Goal: Task Accomplishment & Management: Complete application form

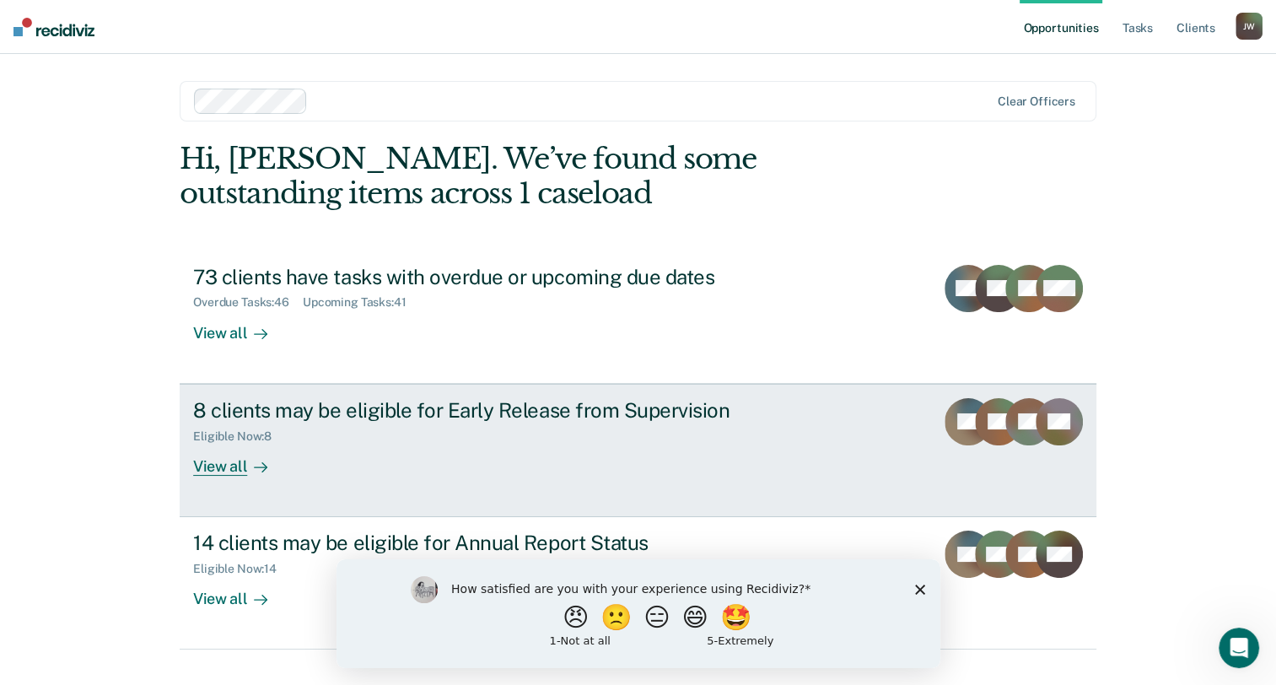
click at [704, 438] on div "Eligible Now : 8" at bounding box center [489, 432] width 592 height 21
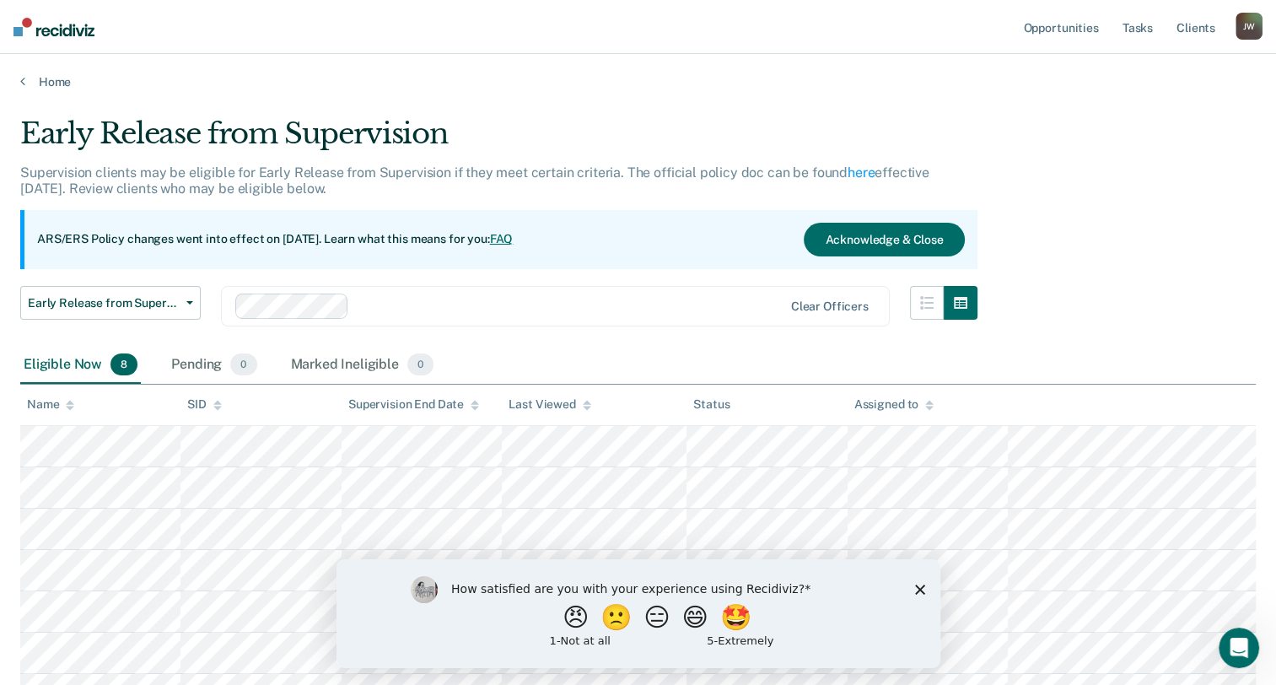
scroll to position [84, 0]
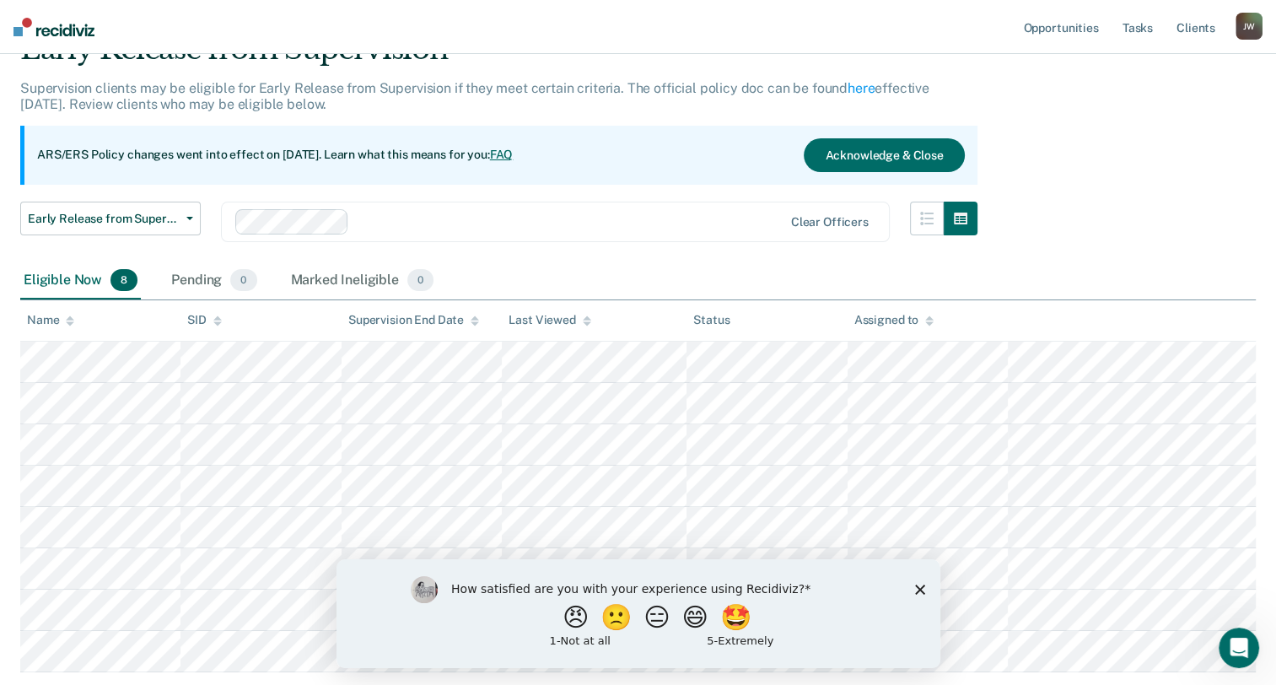
click at [916, 590] on icon "Close survey" at bounding box center [919, 588] width 10 height 10
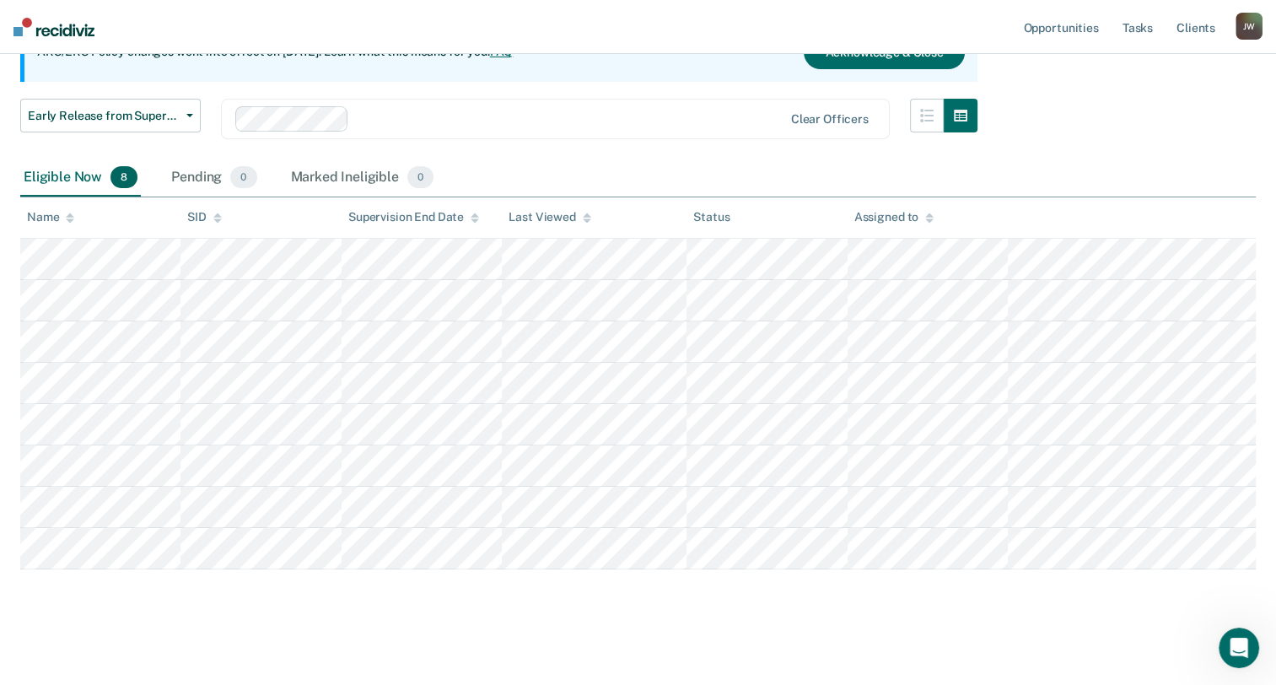
scroll to position [191, 0]
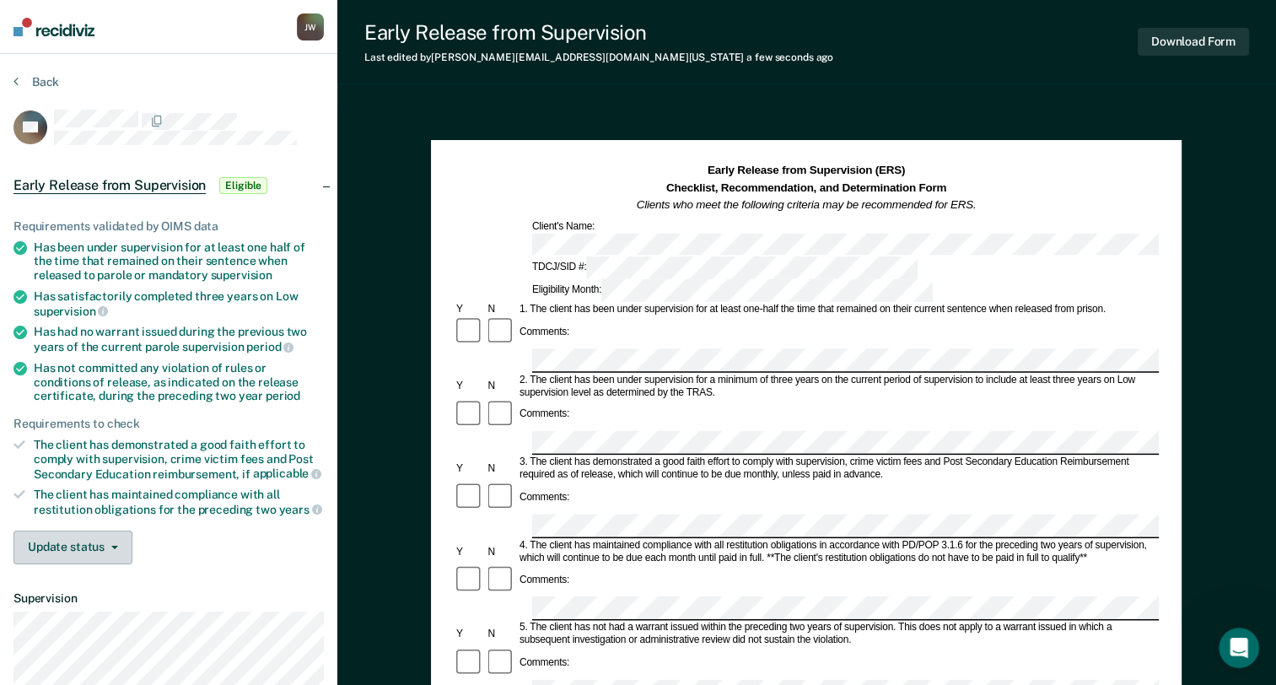
click at [85, 533] on button "Update status" at bounding box center [72, 547] width 119 height 34
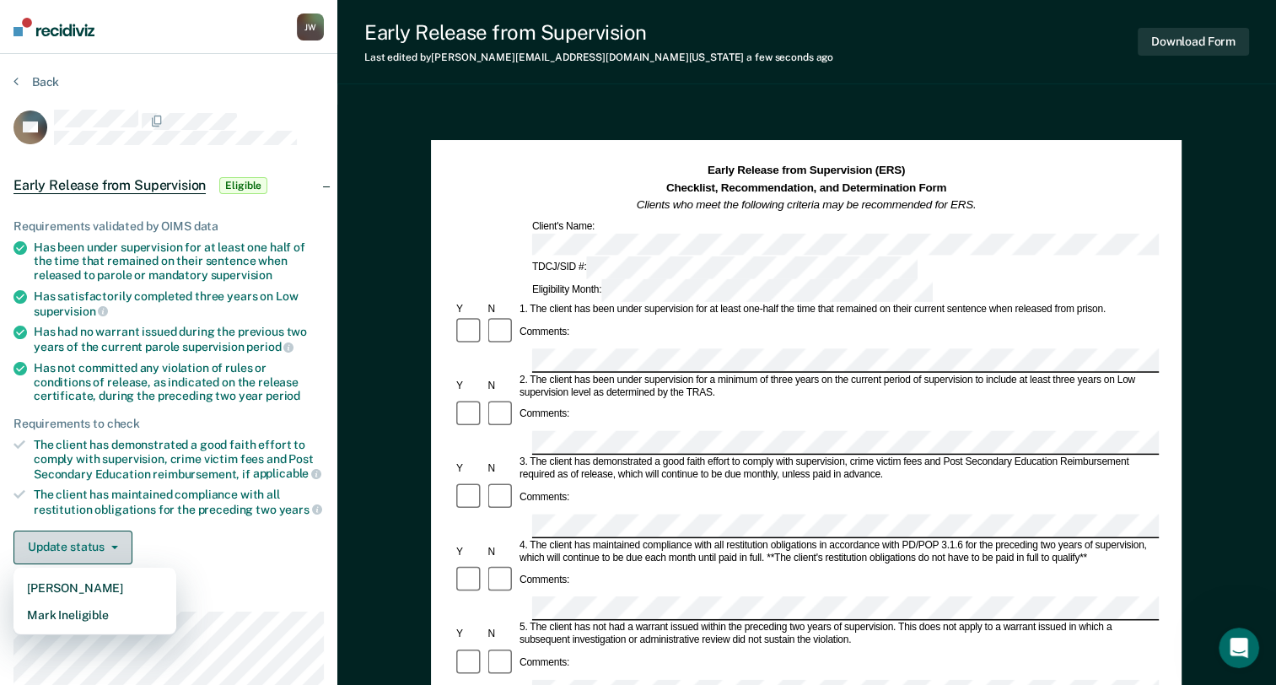
click at [94, 535] on button "Update status" at bounding box center [72, 547] width 119 height 34
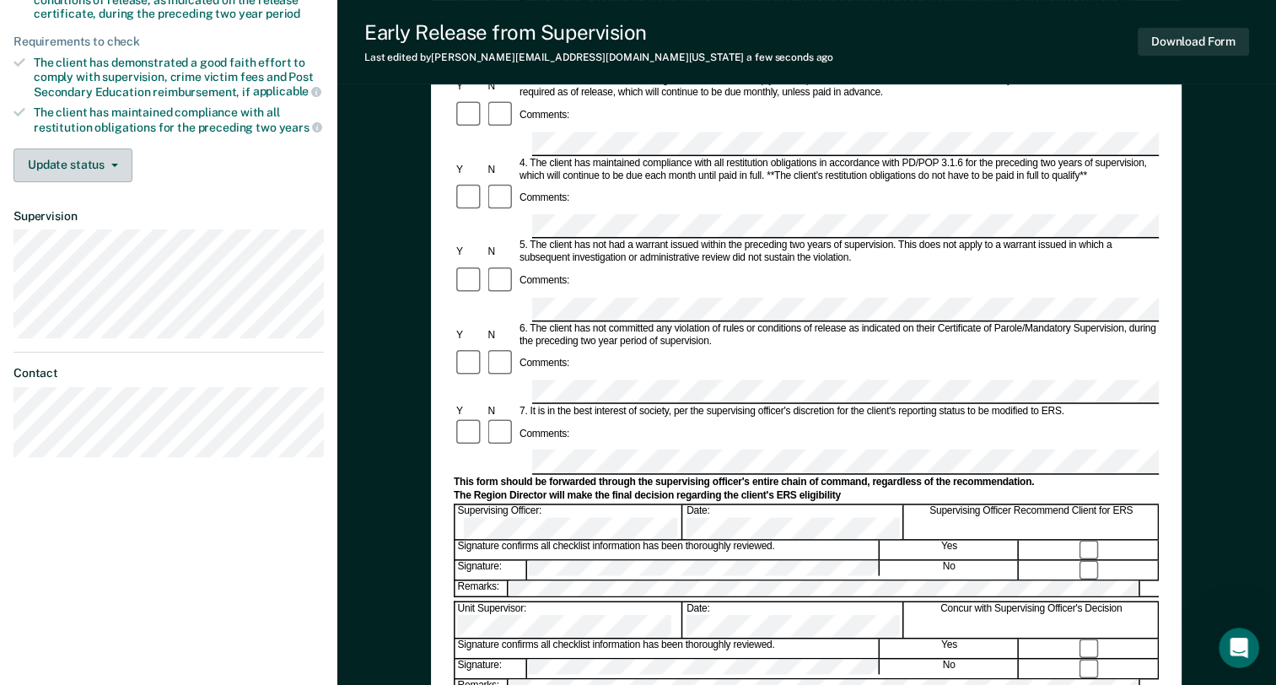
scroll to position [169, 0]
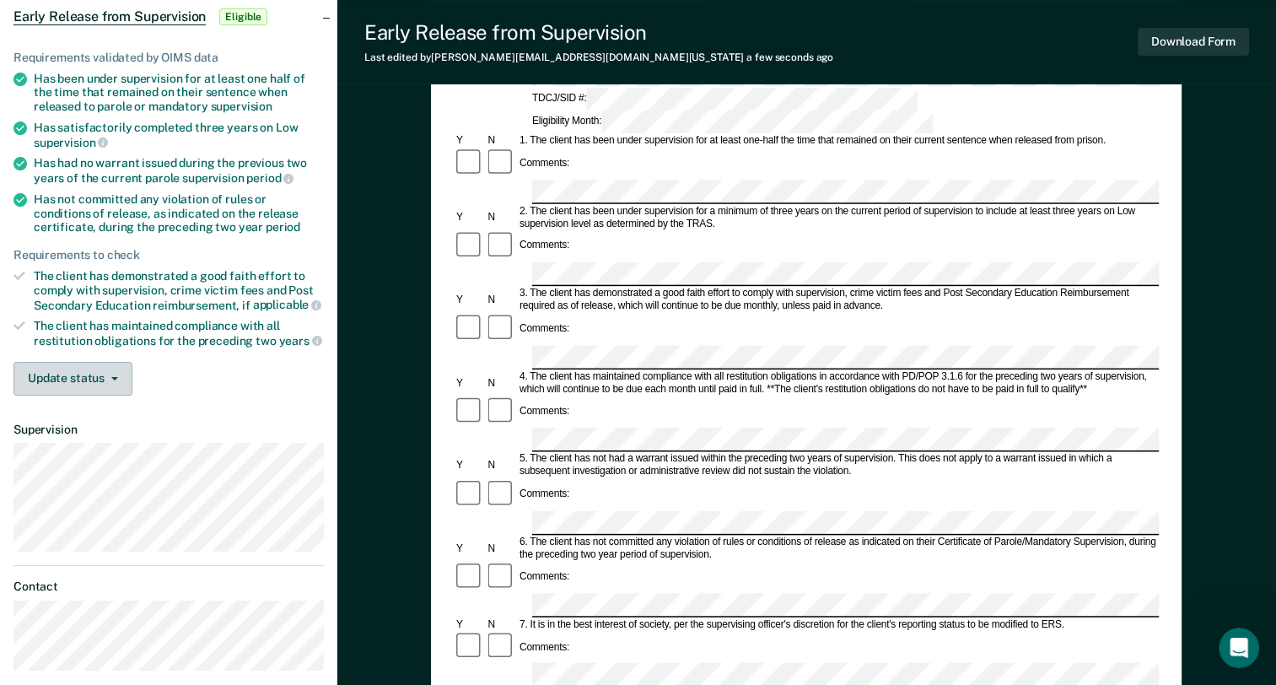
click at [108, 379] on button "Update status" at bounding box center [72, 379] width 119 height 34
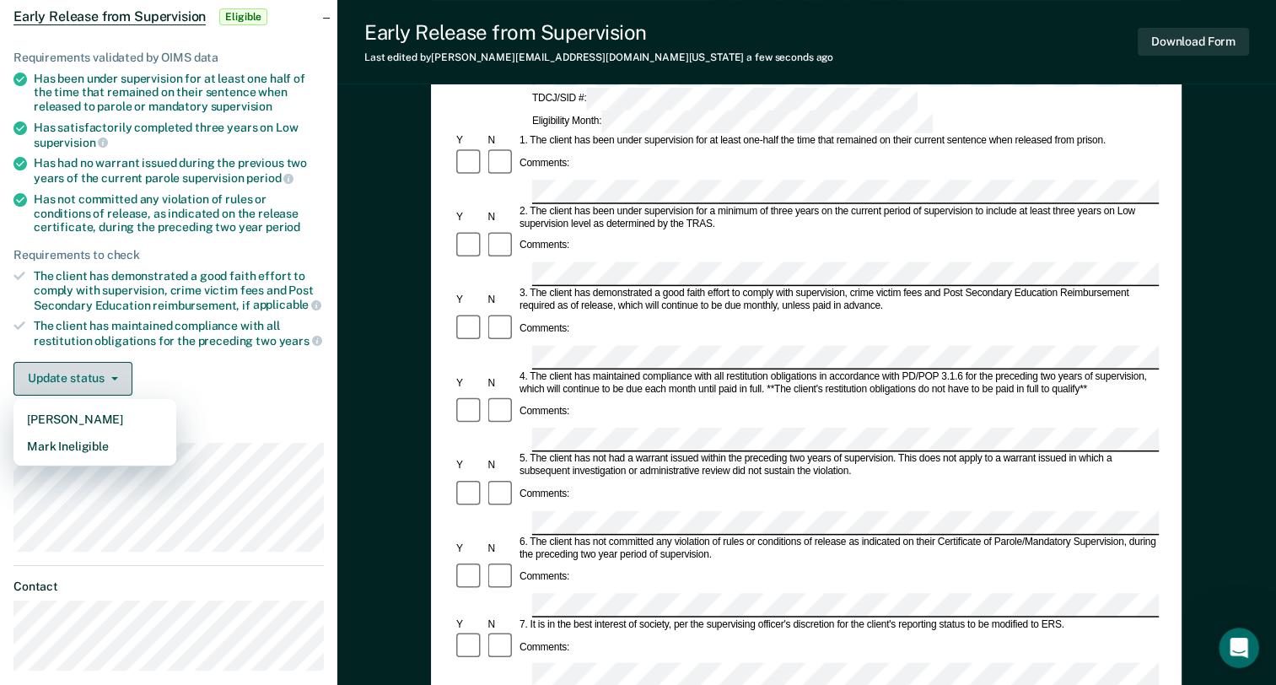
click at [108, 379] on button "Update status" at bounding box center [72, 379] width 119 height 34
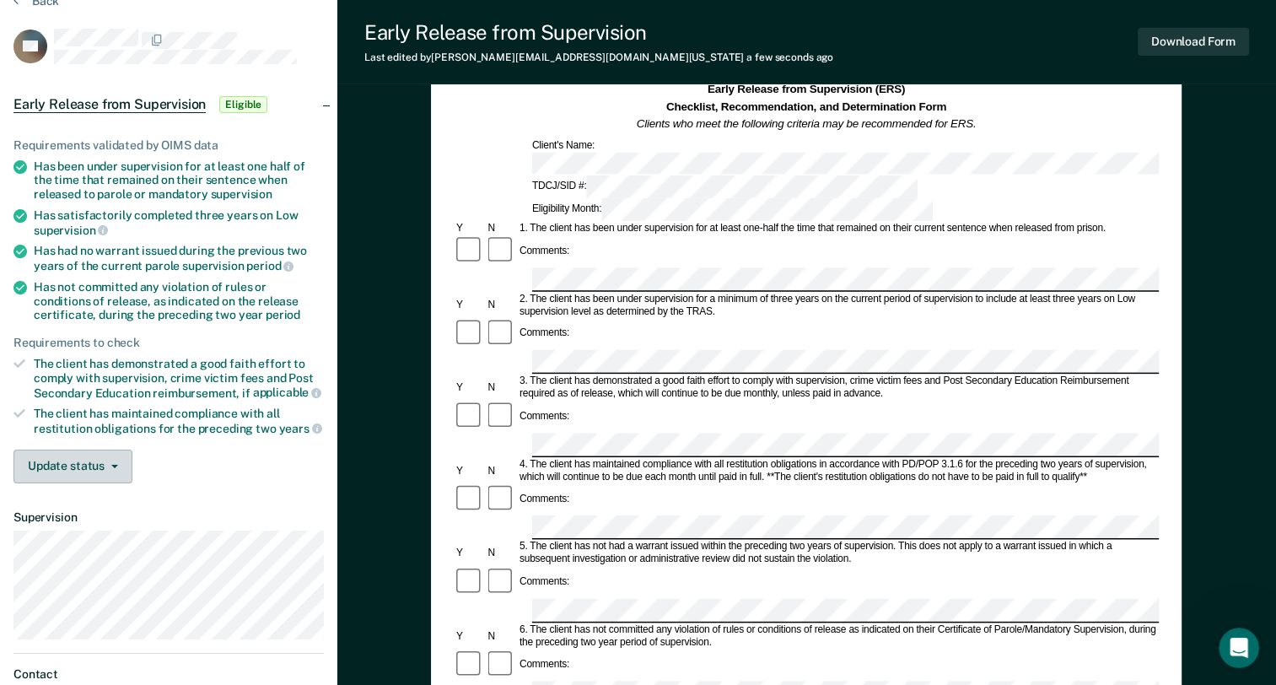
scroll to position [84, 0]
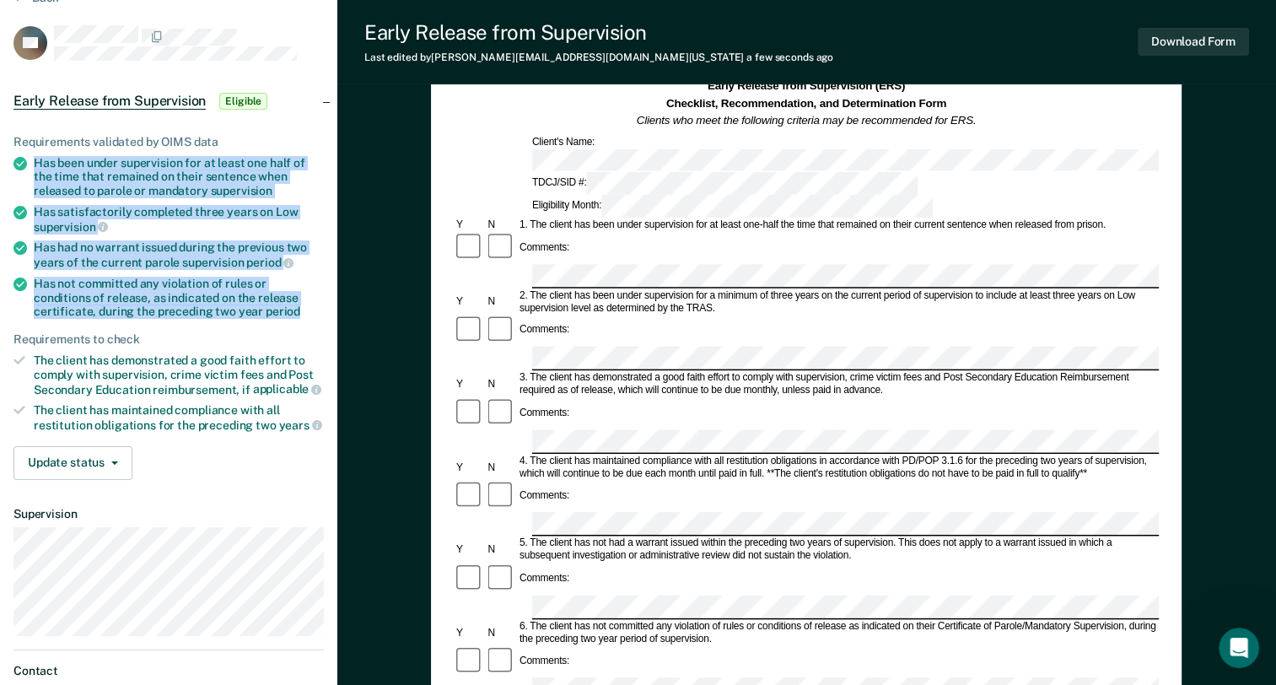
drag, startPoint x: 36, startPoint y: 162, endPoint x: 252, endPoint y: 311, distance: 262.4
click at [252, 311] on ul "Requirements validated by OIMS data Has been under supervision for at least one…" at bounding box center [168, 284] width 310 height 298
drag, startPoint x: 252, startPoint y: 311, endPoint x: 238, endPoint y: 313, distance: 14.4
click at [238, 313] on div "Has not committed any violation of rules or conditions of release, as indicated…" at bounding box center [179, 298] width 290 height 42
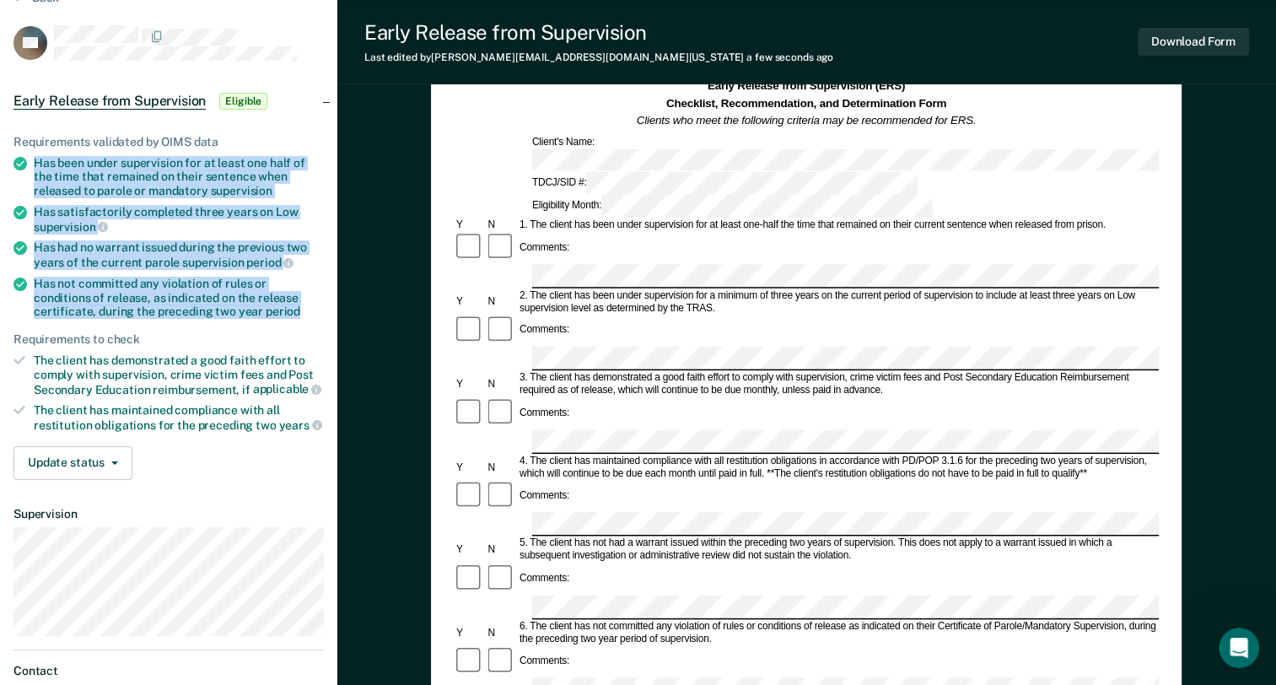
drag, startPoint x: 238, startPoint y: 313, endPoint x: 171, endPoint y: 305, distance: 67.0
click at [171, 305] on div "Has not committed any violation of rules or conditions of release, as indicated…" at bounding box center [179, 298] width 290 height 42
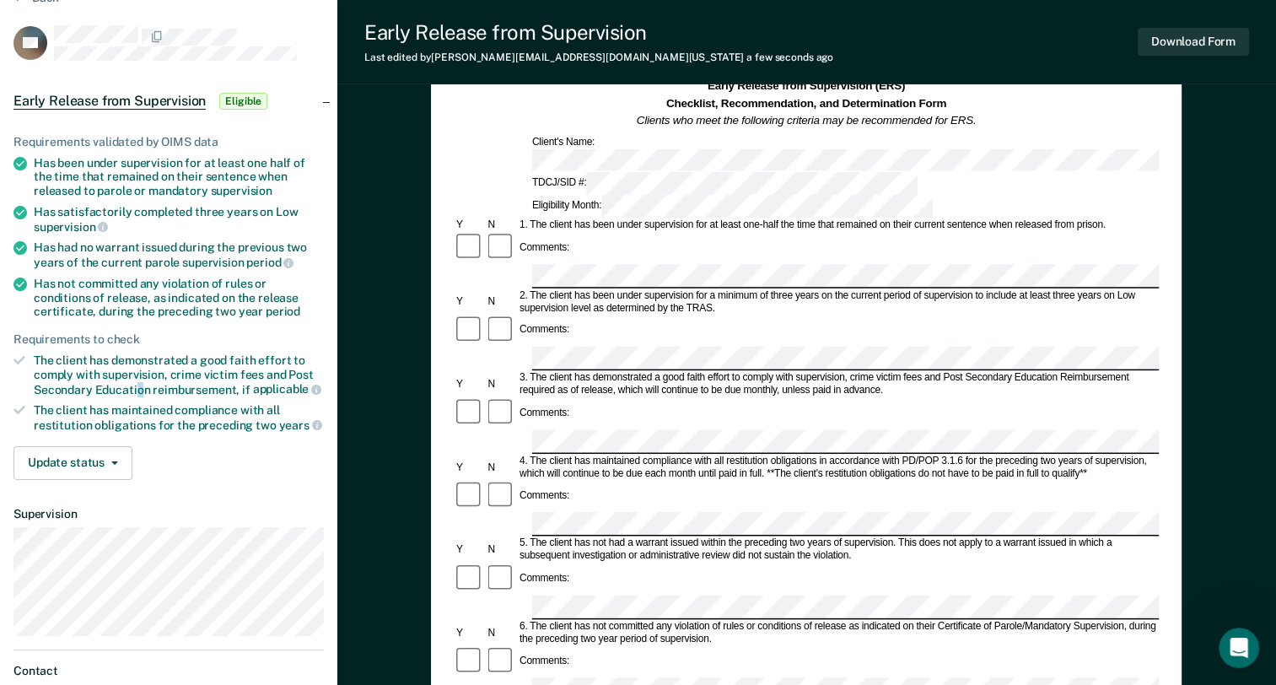
click at [139, 381] on div "The client has demonstrated a good faith effort to comply with supervision, cri…" at bounding box center [179, 374] width 290 height 43
drag, startPoint x: 139, startPoint y: 381, endPoint x: 78, endPoint y: 396, distance: 62.6
click at [78, 396] on ul "Requirements validated by OIMS data Has been under supervision for at least one…" at bounding box center [168, 284] width 310 height 298
drag, startPoint x: 46, startPoint y: 138, endPoint x: 223, endPoint y: 138, distance: 177.1
click at [223, 138] on div "Requirements validated by OIMS data" at bounding box center [168, 142] width 310 height 14
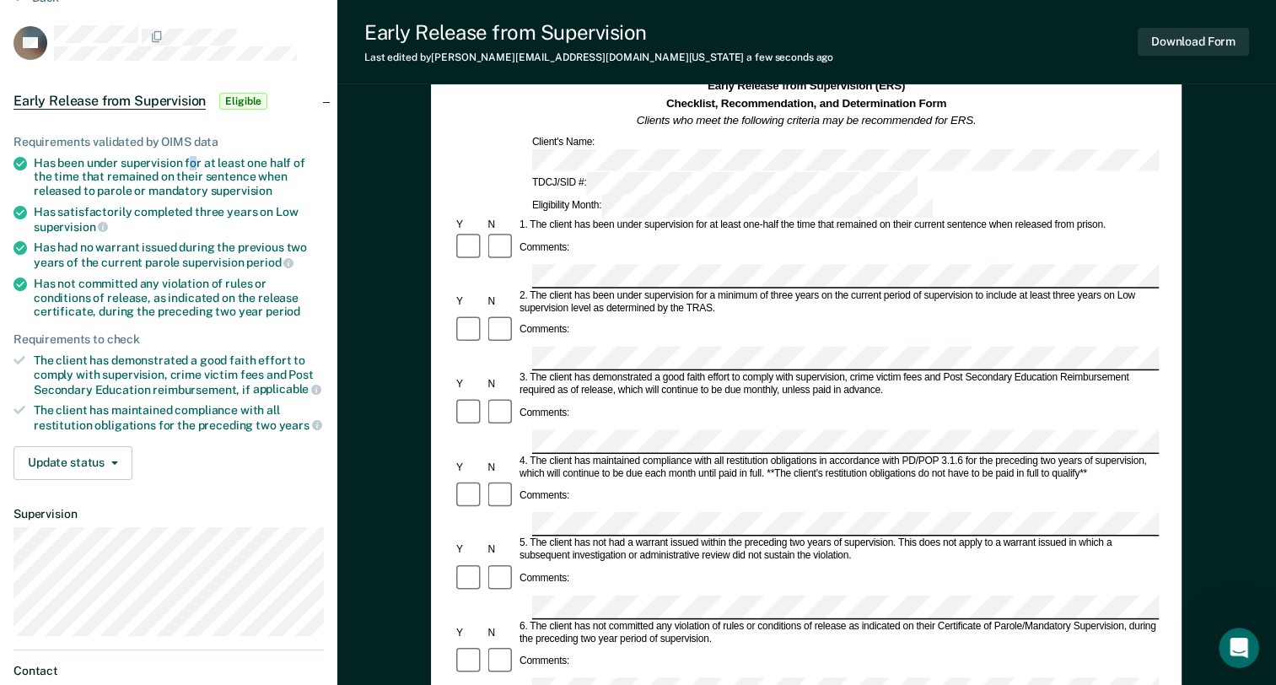
drag, startPoint x: 223, startPoint y: 138, endPoint x: 194, endPoint y: 160, distance: 36.1
click at [194, 160] on div "Has been under supervision for at least one half of the time that remained on t…" at bounding box center [179, 177] width 290 height 42
drag, startPoint x: 194, startPoint y: 160, endPoint x: 165, endPoint y: 234, distance: 79.5
click at [165, 234] on ul "Requirements validated by OIMS data Has been under supervision for at least one…" at bounding box center [168, 284] width 310 height 298
click at [626, 219] on div "1. The client has been under supervision for at least one-half the time that re…" at bounding box center [838, 225] width 642 height 13
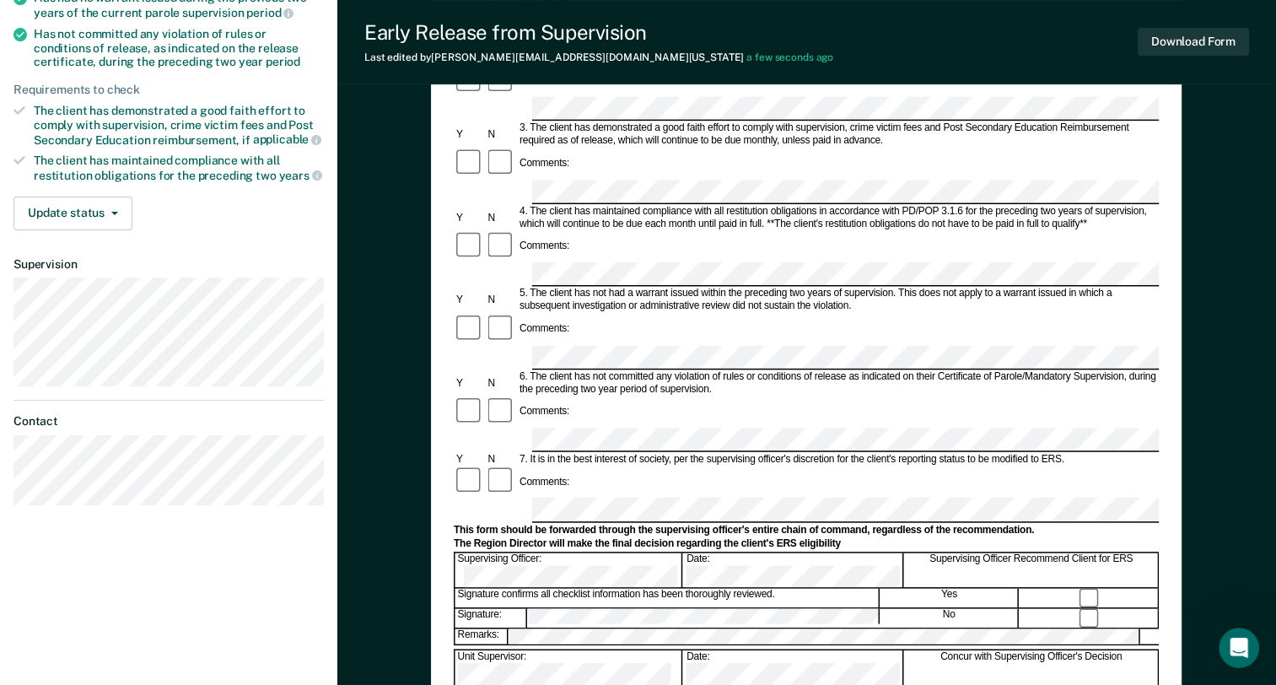
scroll to position [337, 0]
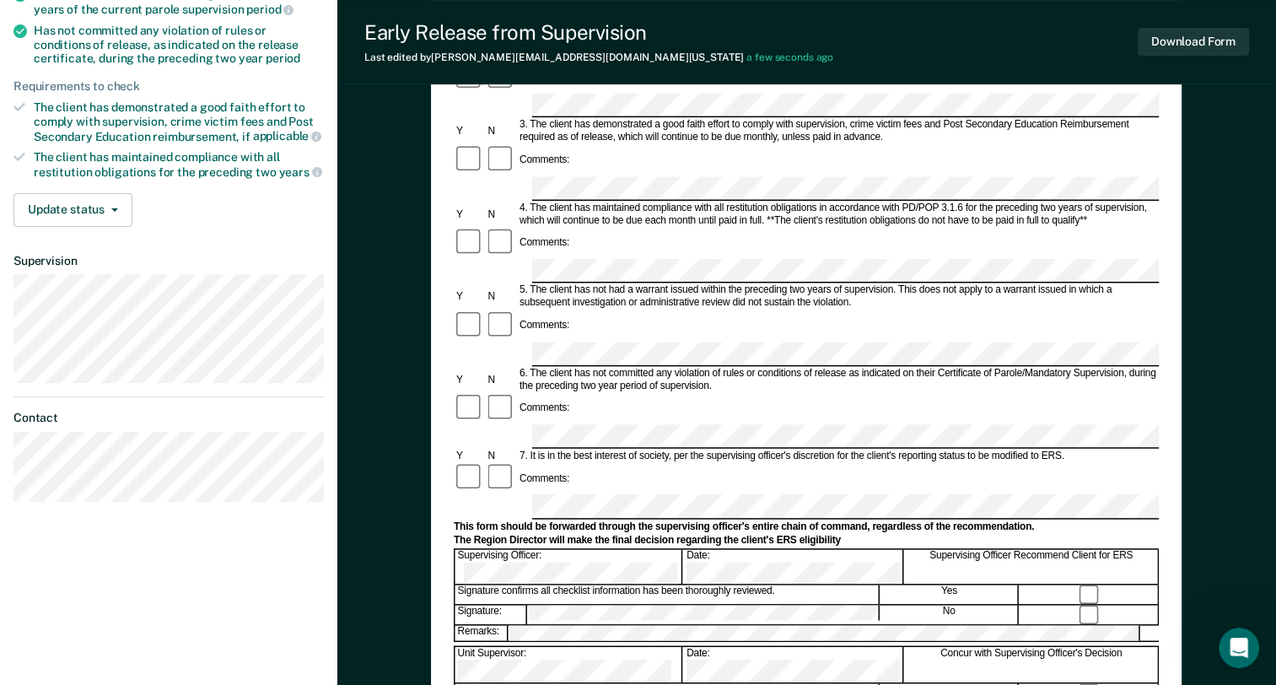
click at [1213, 390] on div "Early Release from Supervision (ERS) Checklist, Recommendation, and Determinati…" at bounding box center [806, 339] width 938 height 1145
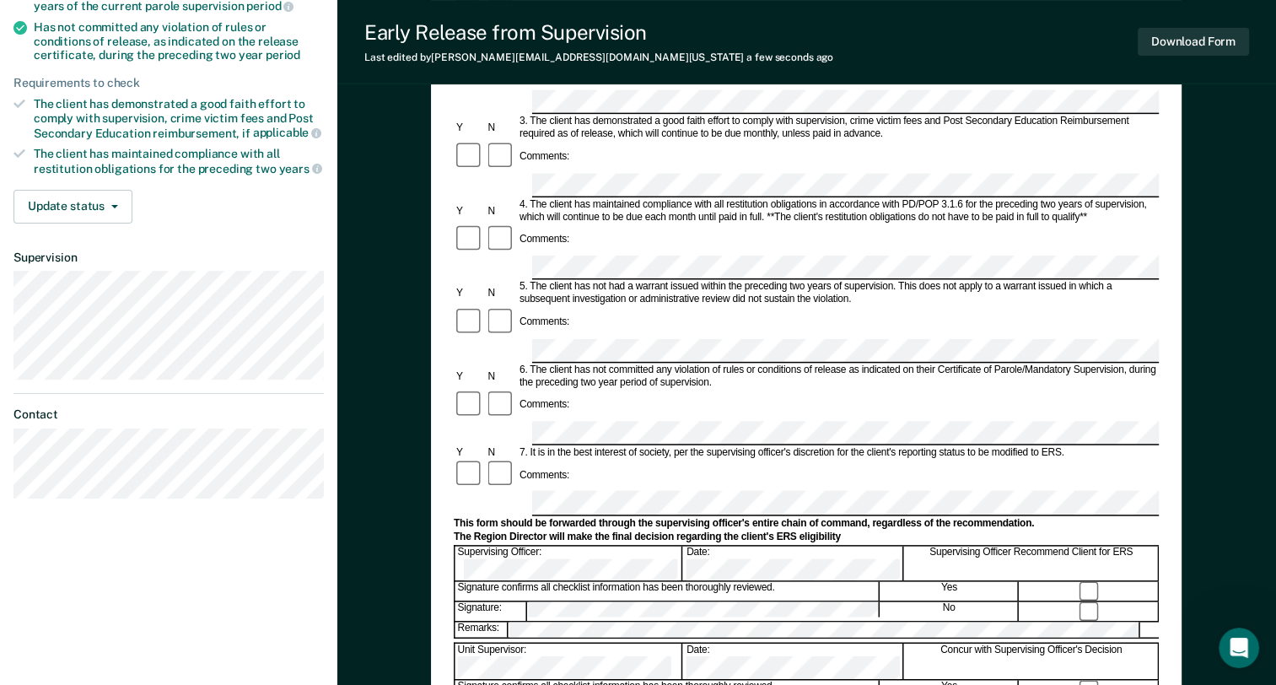
scroll to position [311, 0]
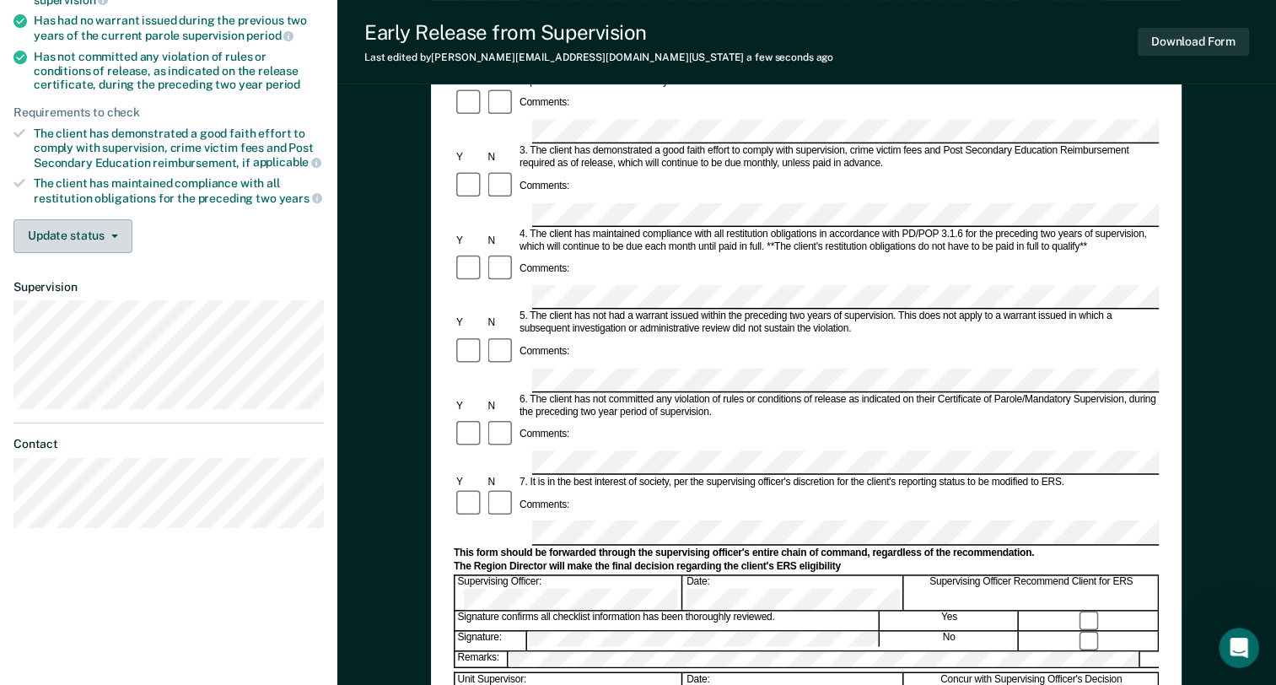
click at [121, 229] on button "Update status" at bounding box center [72, 236] width 119 height 34
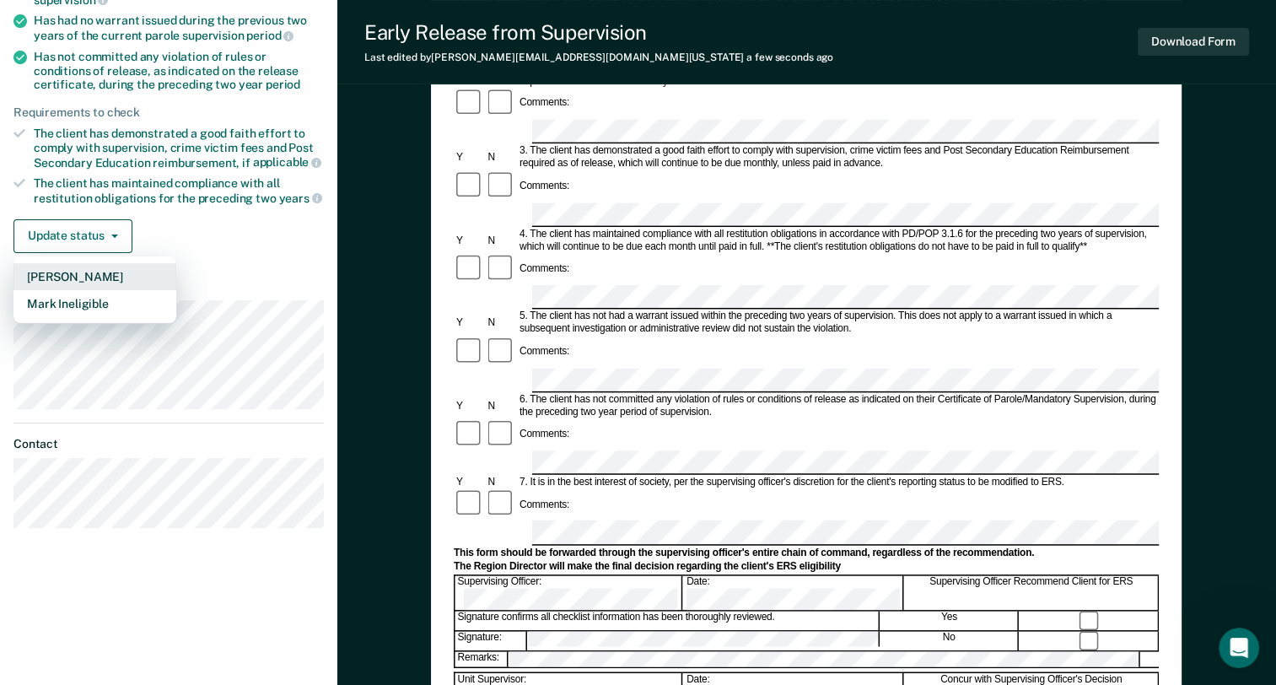
click at [110, 266] on button "[PERSON_NAME]" at bounding box center [94, 276] width 163 height 27
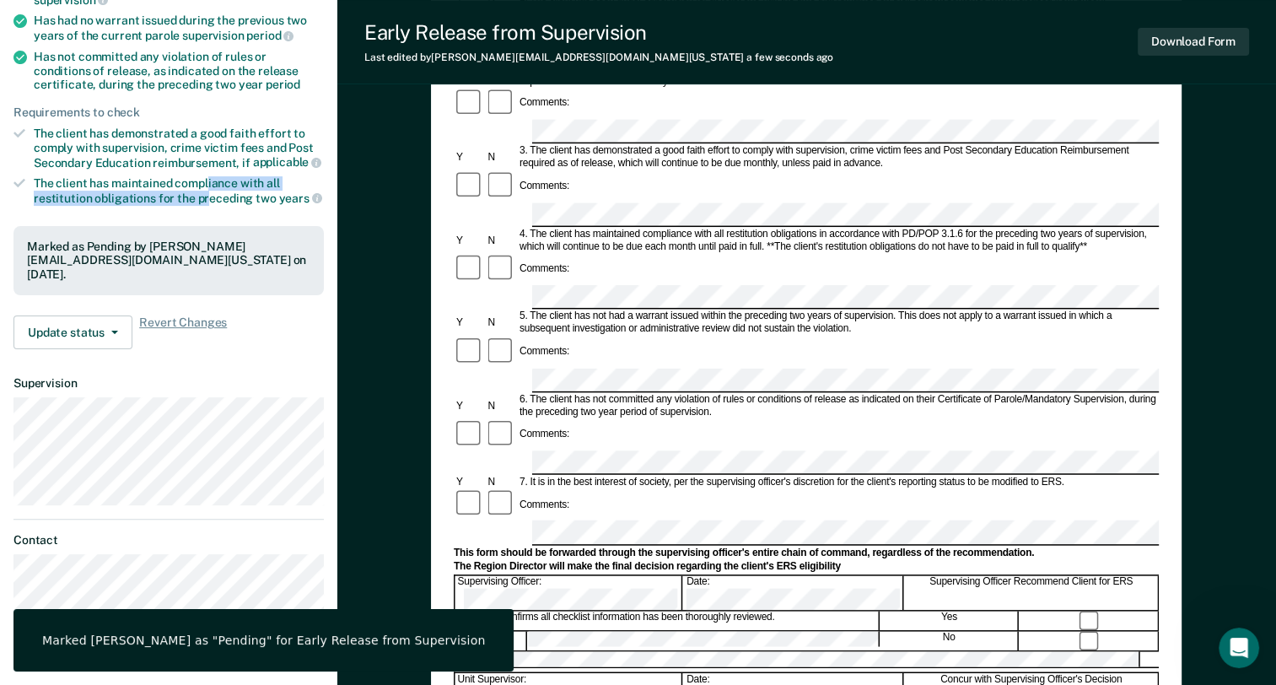
drag, startPoint x: 110, startPoint y: 266, endPoint x: 207, endPoint y: 185, distance: 127.0
click at [207, 185] on div "The client has maintained compliance with all restitution obligations for the p…" at bounding box center [179, 190] width 290 height 29
drag, startPoint x: 207, startPoint y: 185, endPoint x: 212, endPoint y: 209, distance: 24.0
click at [212, 209] on div "Requirements validated by OIMS data Has been under supervision for at least one…" at bounding box center [168, 121] width 337 height 481
click at [20, 177] on icon at bounding box center [19, 183] width 12 height 12
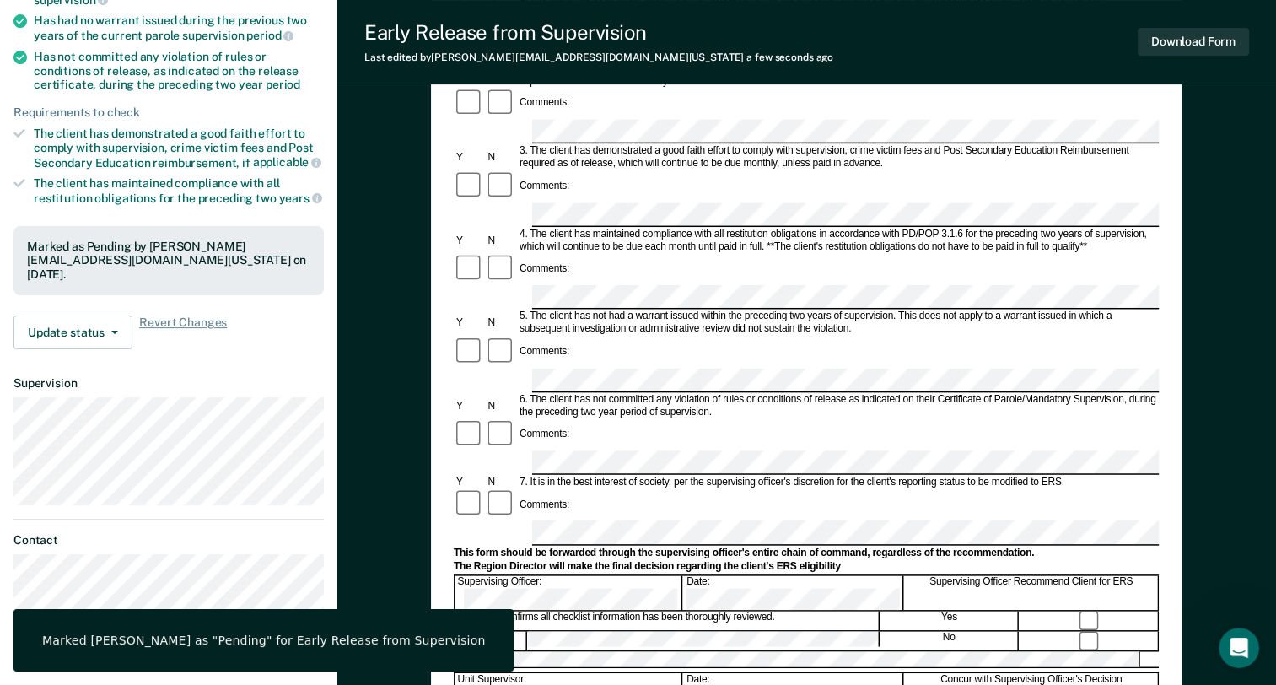
click at [22, 129] on icon at bounding box center [19, 133] width 12 height 9
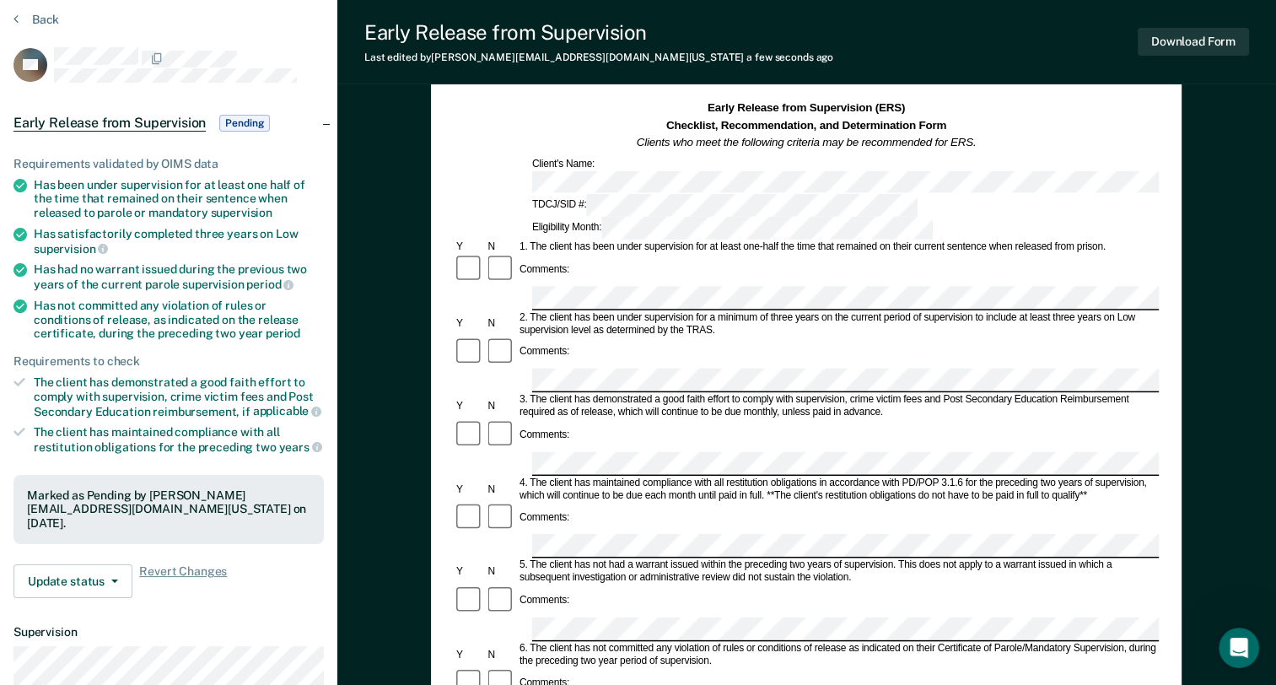
scroll to position [0, 0]
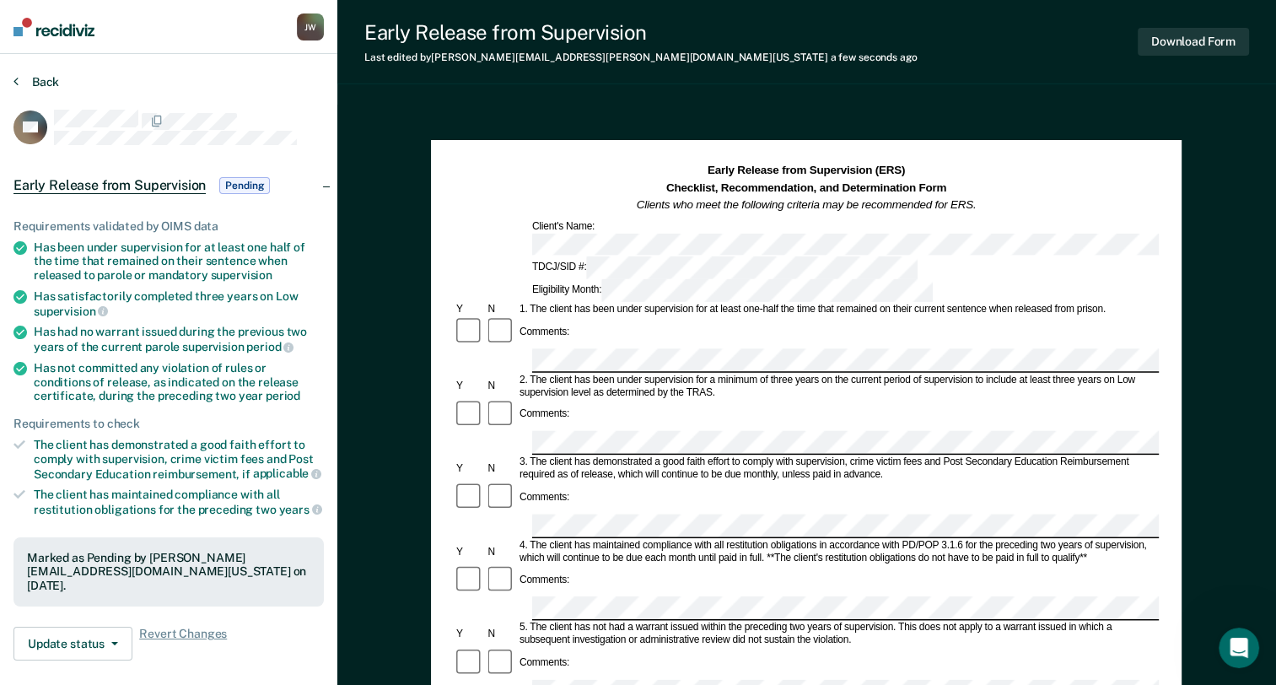
click at [49, 83] on button "Back" at bounding box center [36, 81] width 46 height 15
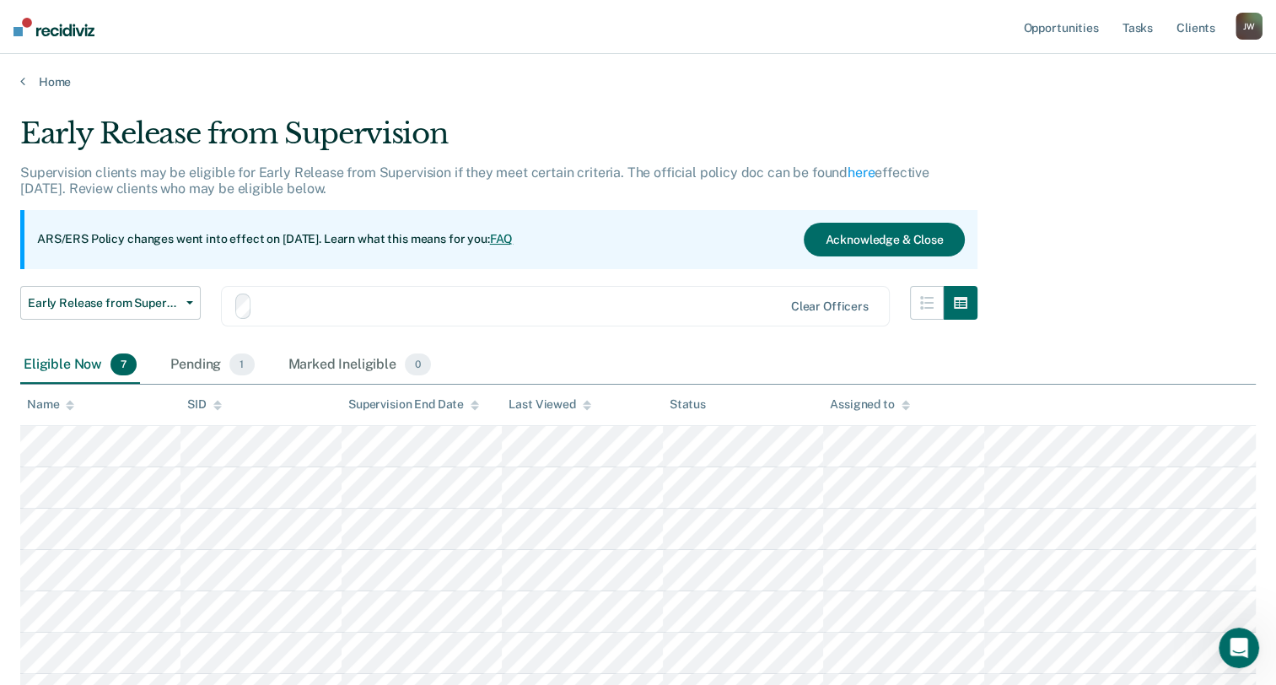
scroll to position [150, 0]
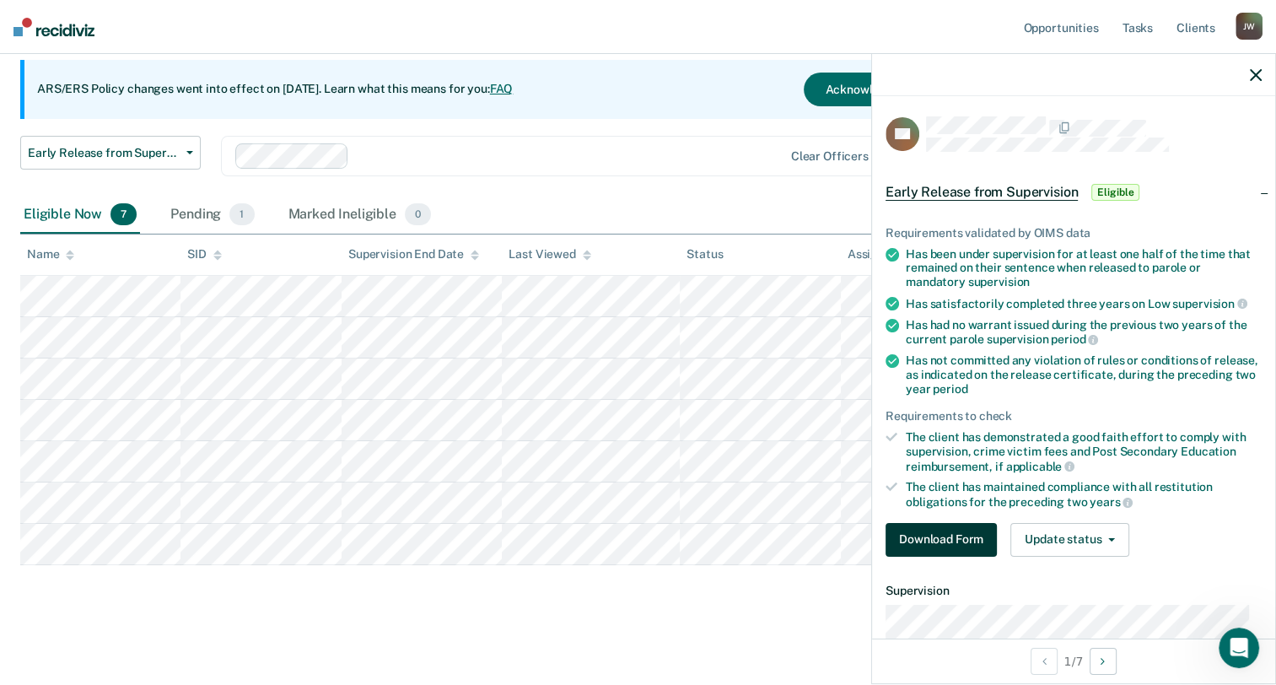
click at [949, 530] on button "Download Form" at bounding box center [940, 540] width 111 height 34
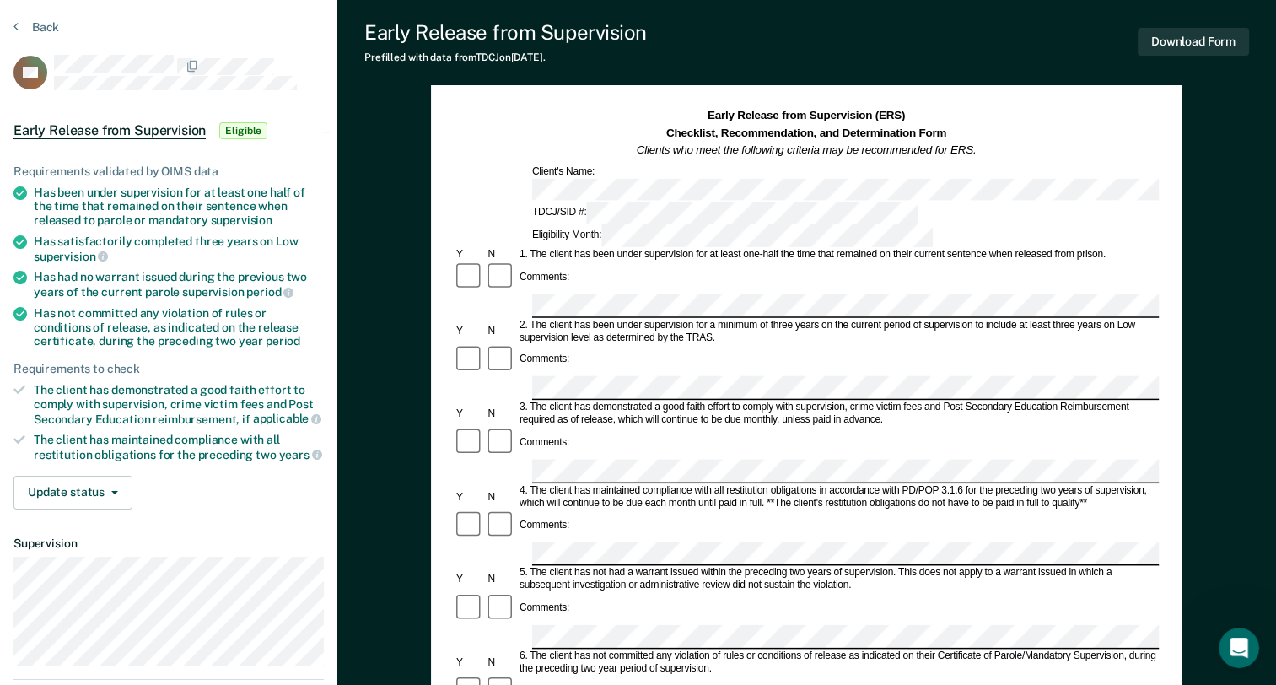
scroll to position [84, 0]
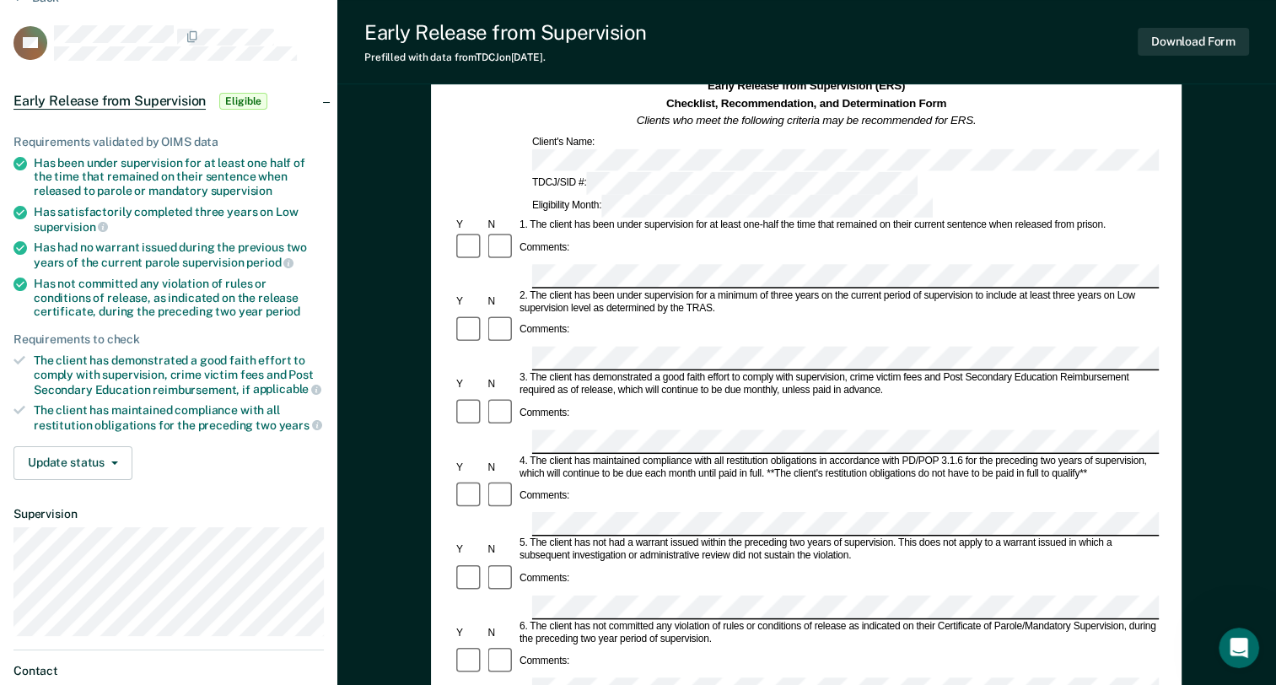
scroll to position [150, 0]
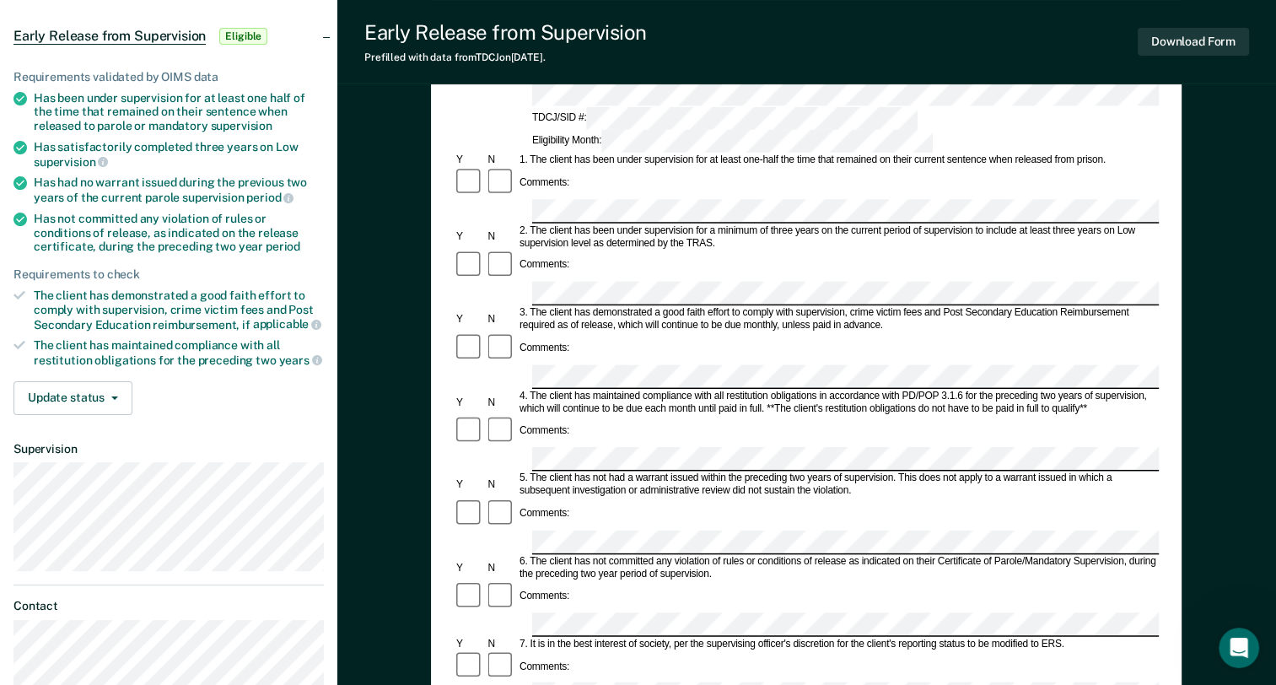
scroll to position [169, 0]
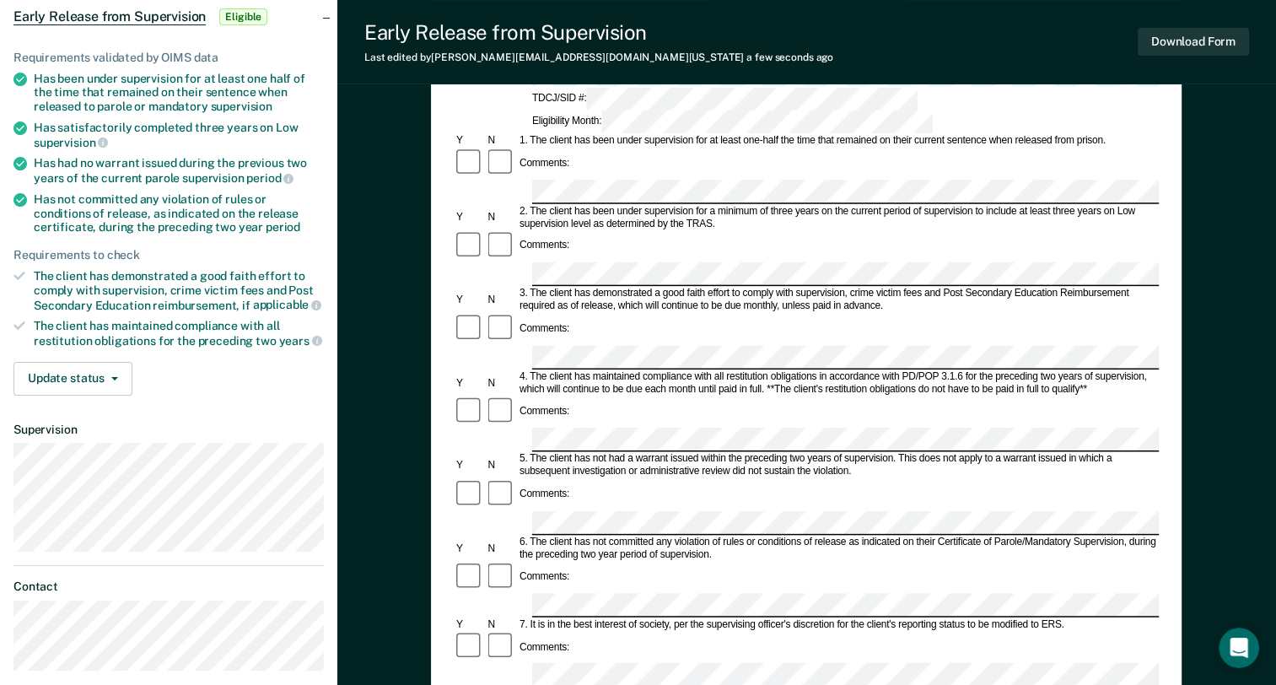
click at [486, 535] on div "Y N 6. The client has not committed any violation of rules or conditions of rel…" at bounding box center [806, 547] width 705 height 25
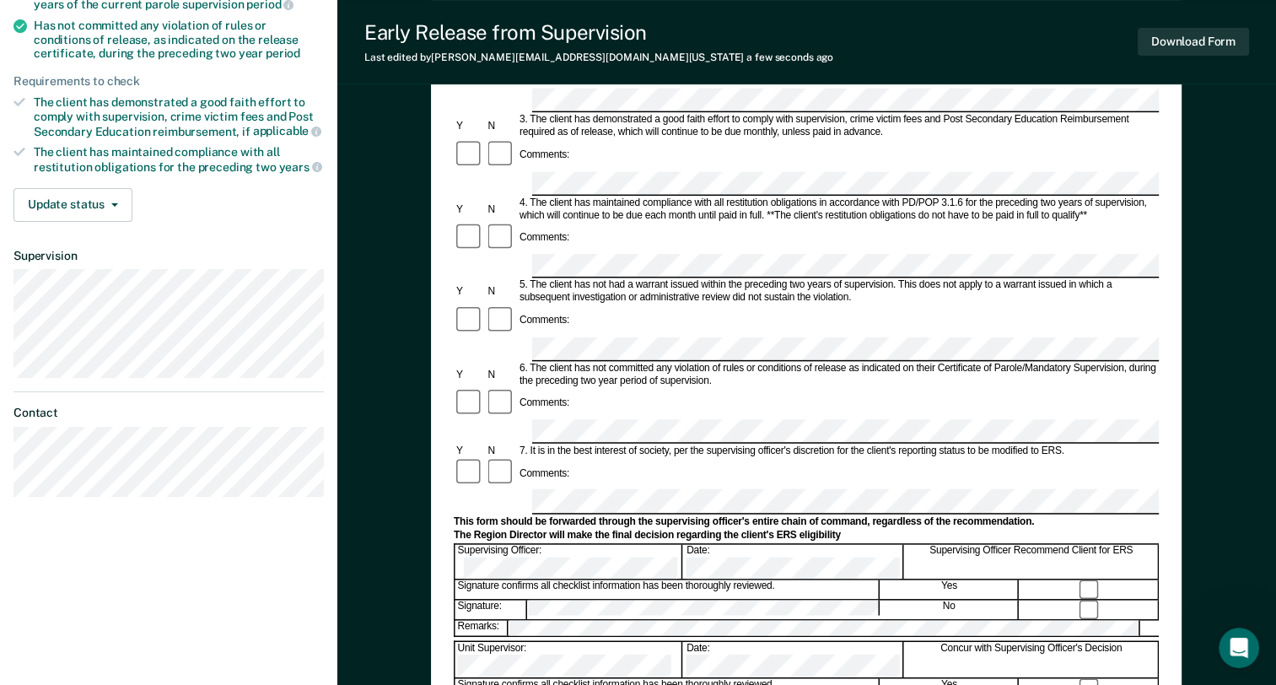
scroll to position [142, 0]
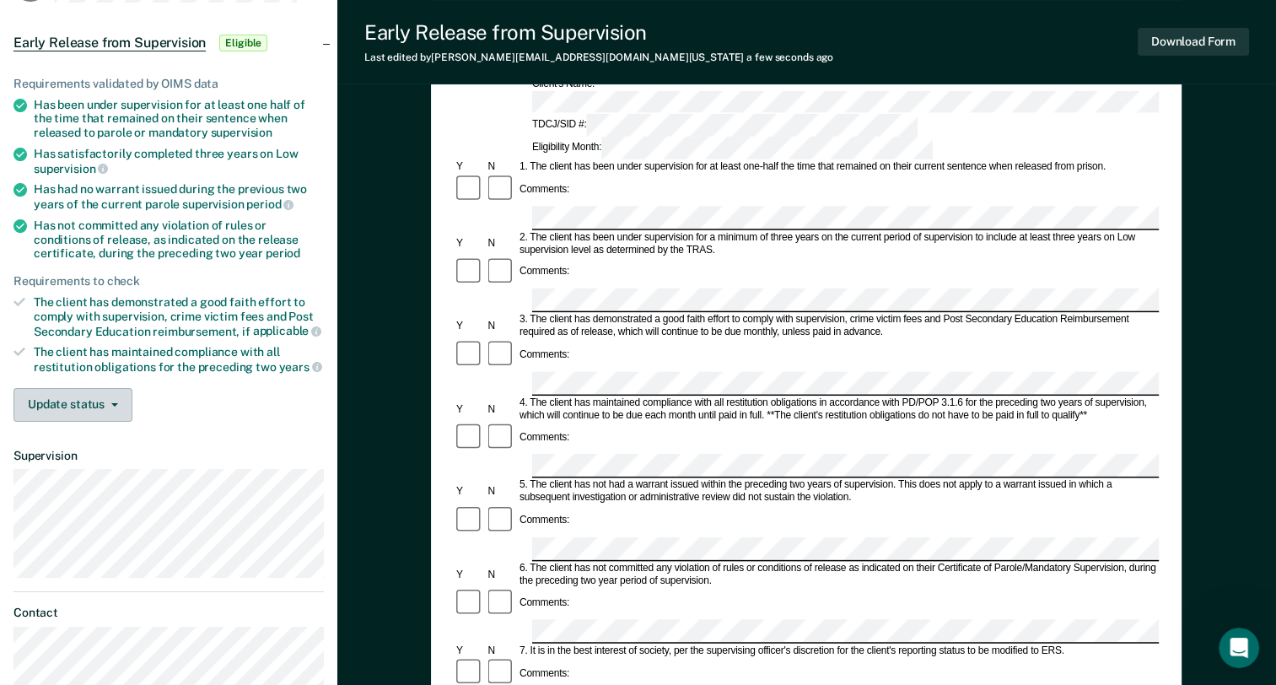
click at [80, 408] on button "Update status" at bounding box center [72, 405] width 119 height 34
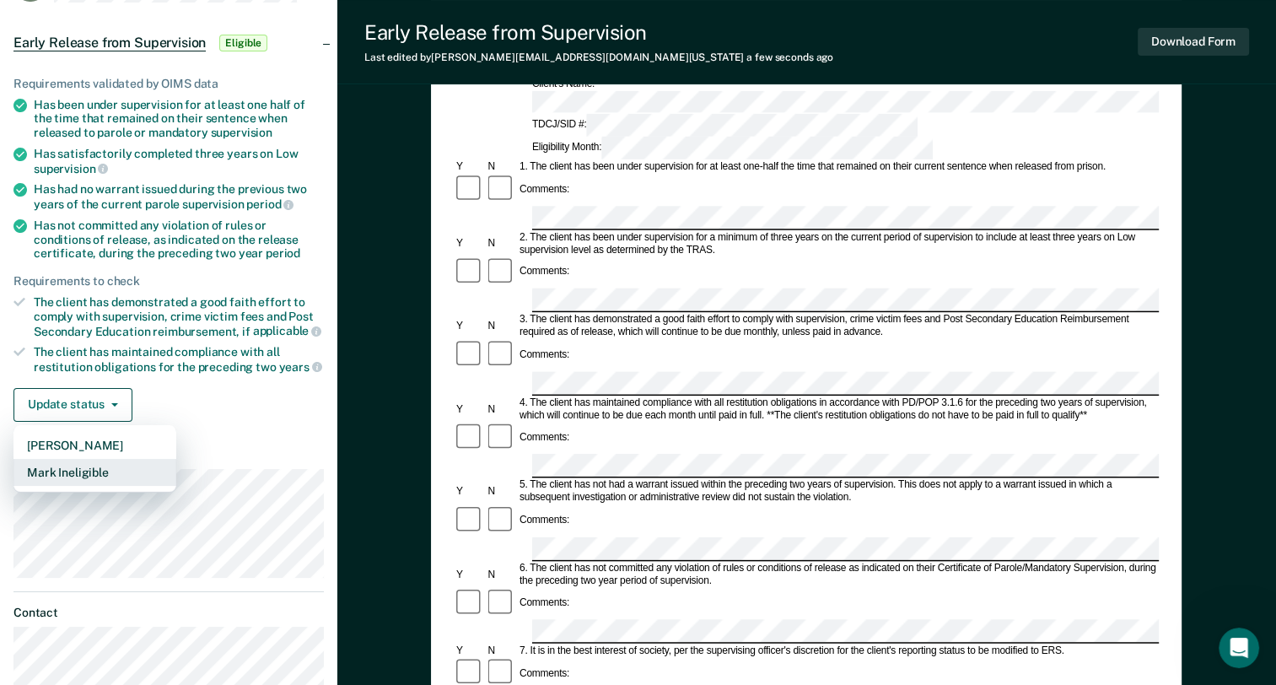
click at [81, 462] on button "Mark Ineligible" at bounding box center [94, 472] width 163 height 27
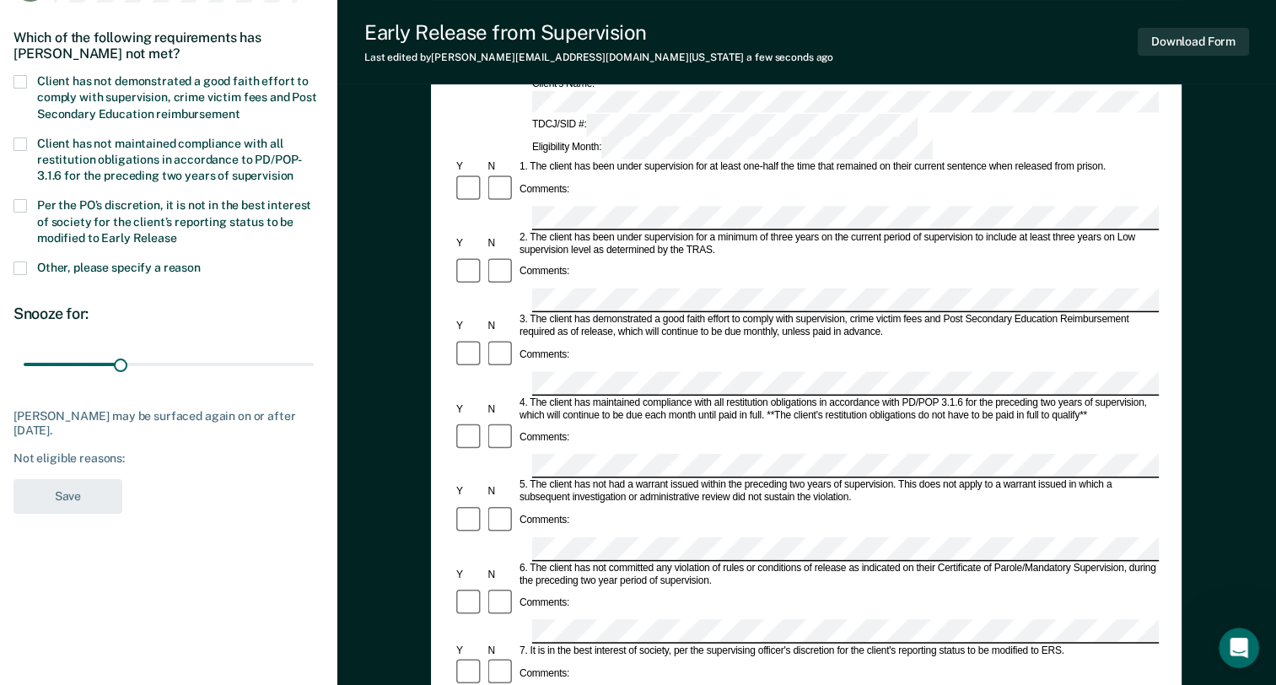
click at [33, 77] on label "Client has not demonstrated a good faith effort to comply with supervision, cri…" at bounding box center [168, 99] width 310 height 49
click at [239, 108] on input "Client has not demonstrated a good faith effort to comply with supervision, cri…" at bounding box center [239, 108] width 0 height 0
click at [98, 504] on button "Save" at bounding box center [67, 496] width 109 height 35
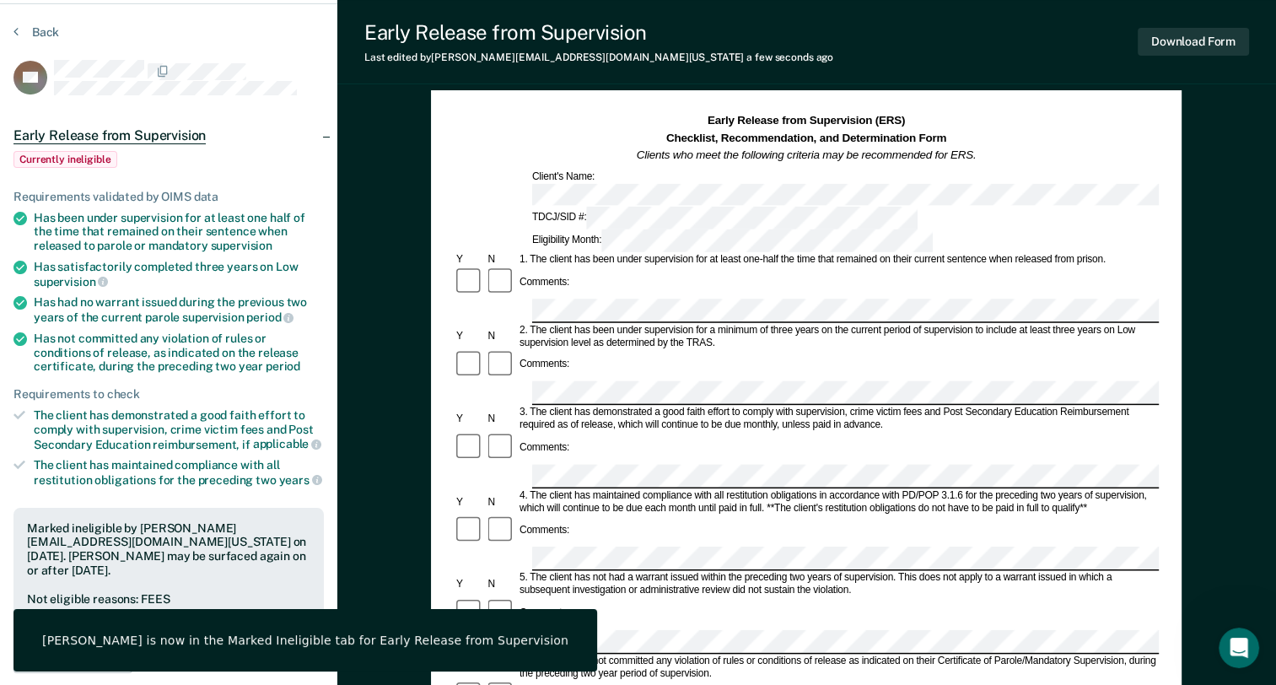
scroll to position [0, 0]
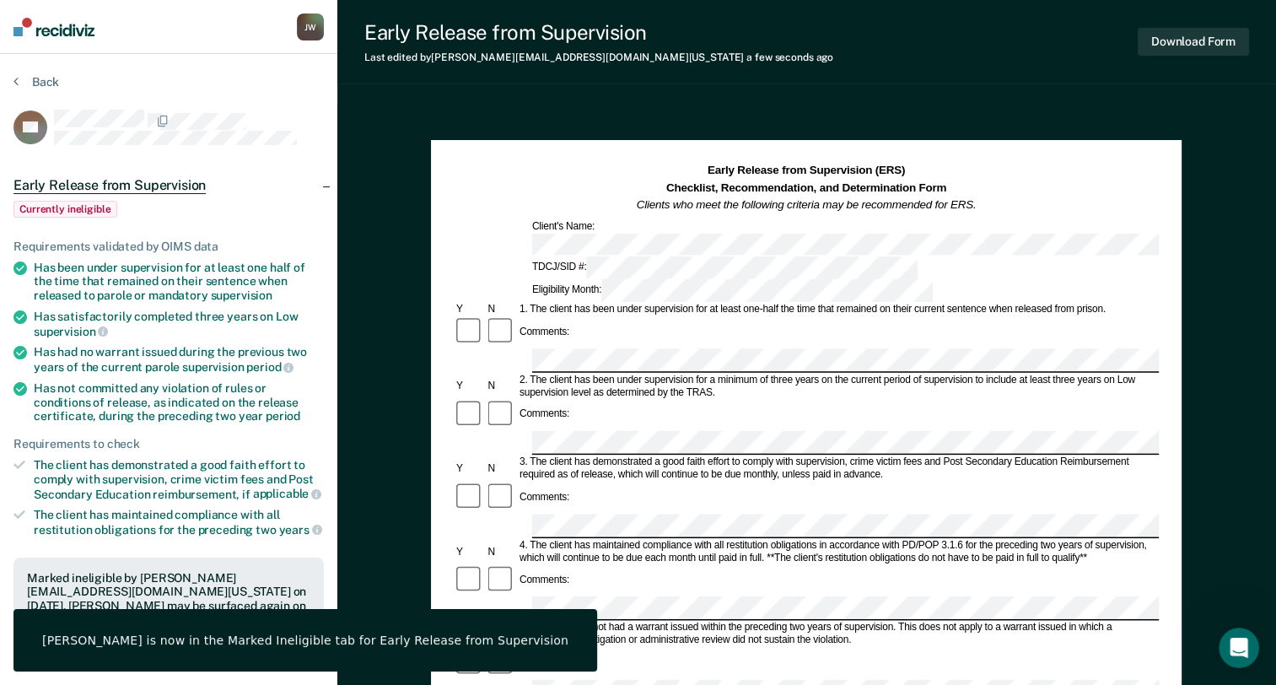
drag, startPoint x: 135, startPoint y: 47, endPoint x: 197, endPoint y: 51, distance: 62.5
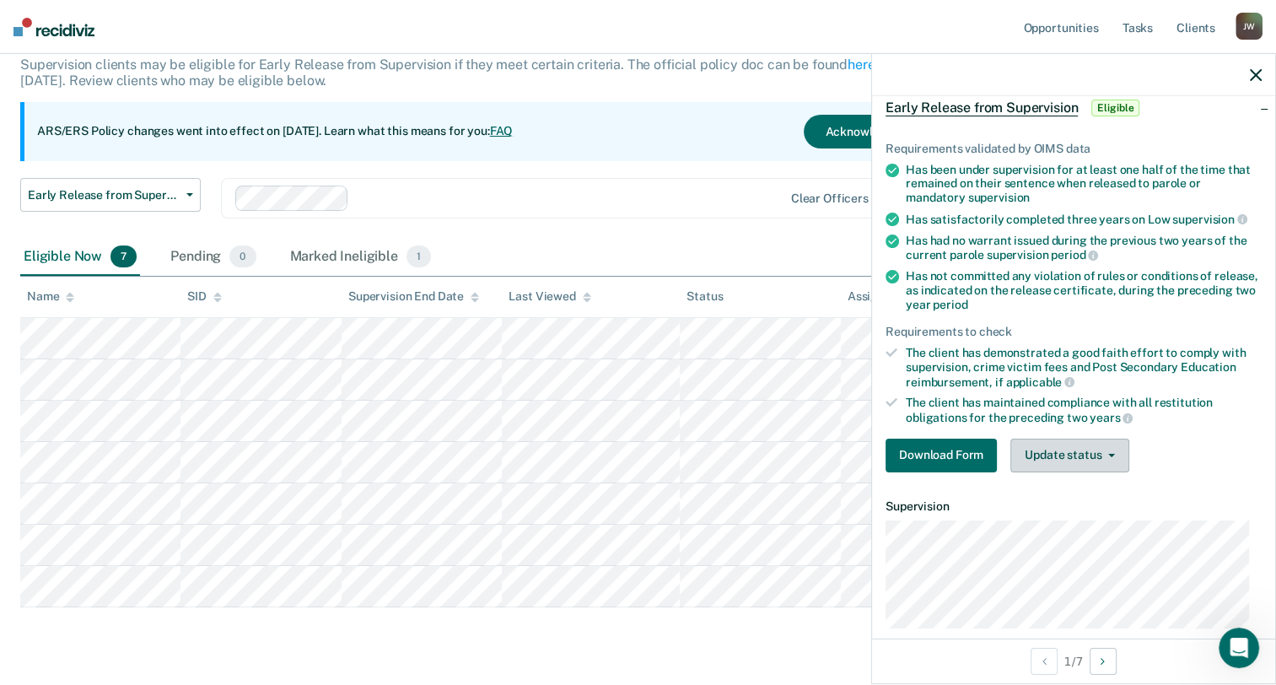
scroll to position [169, 0]
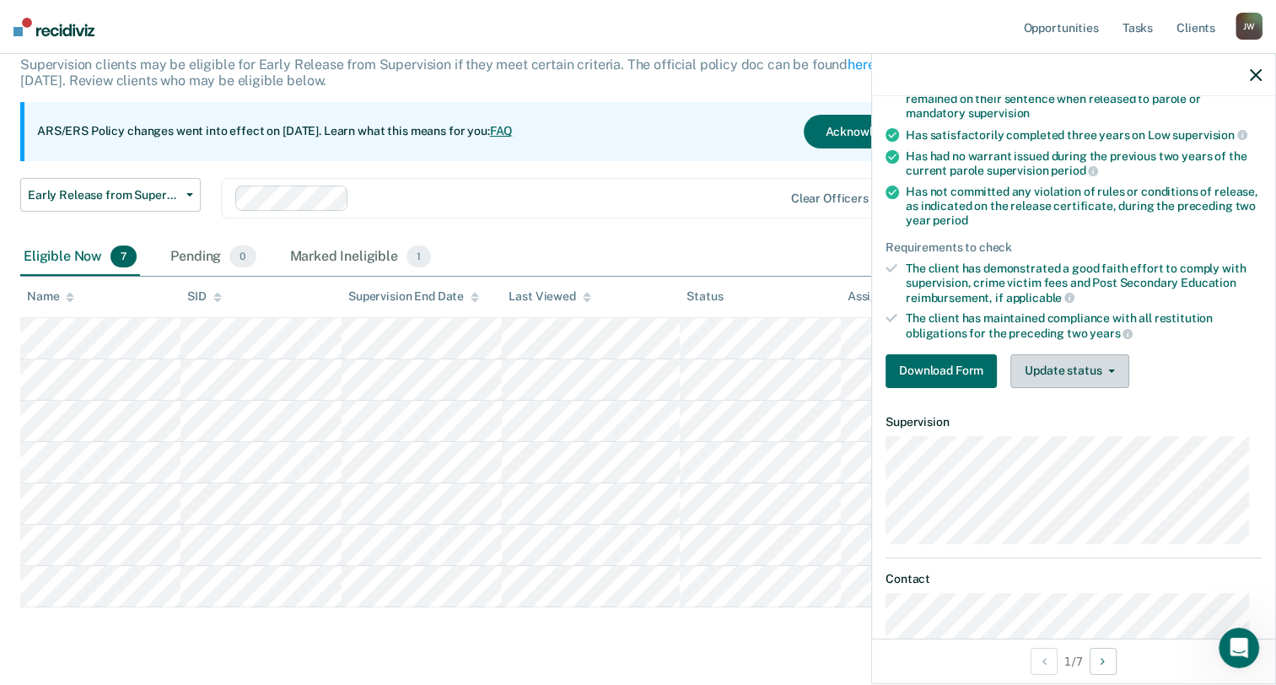
click at [1076, 368] on button "Update status" at bounding box center [1069, 371] width 119 height 34
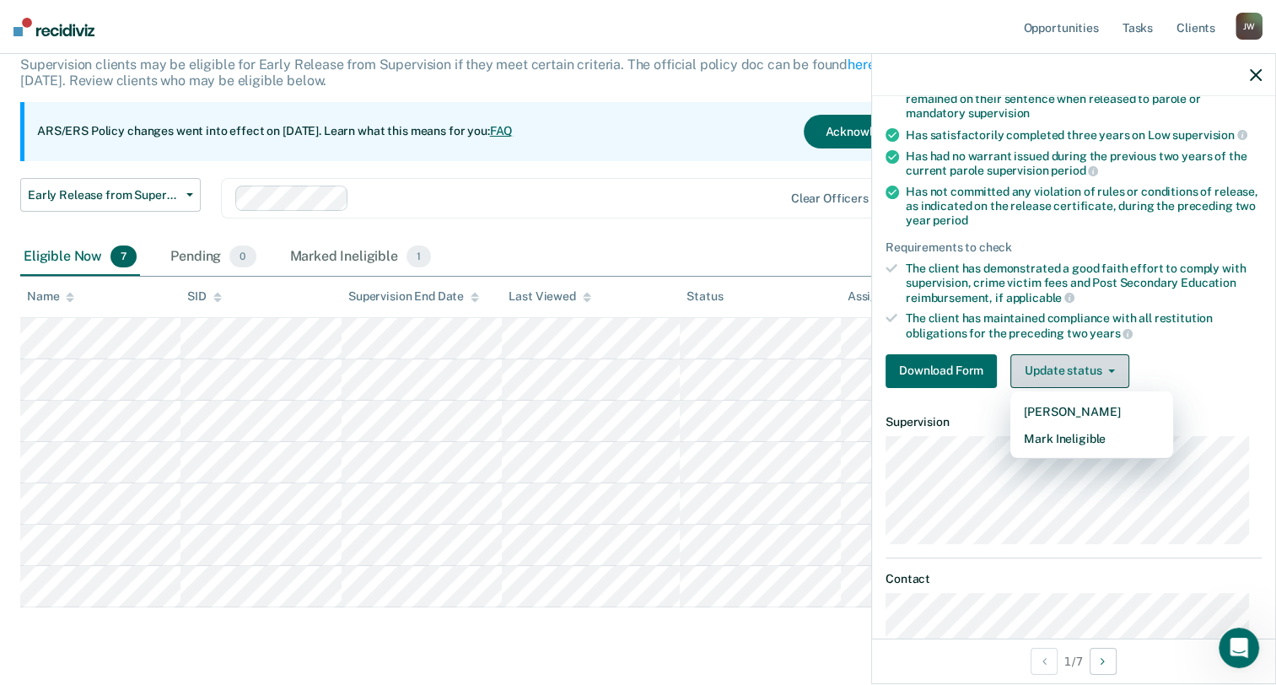
click at [1076, 368] on button "Update status" at bounding box center [1069, 371] width 119 height 34
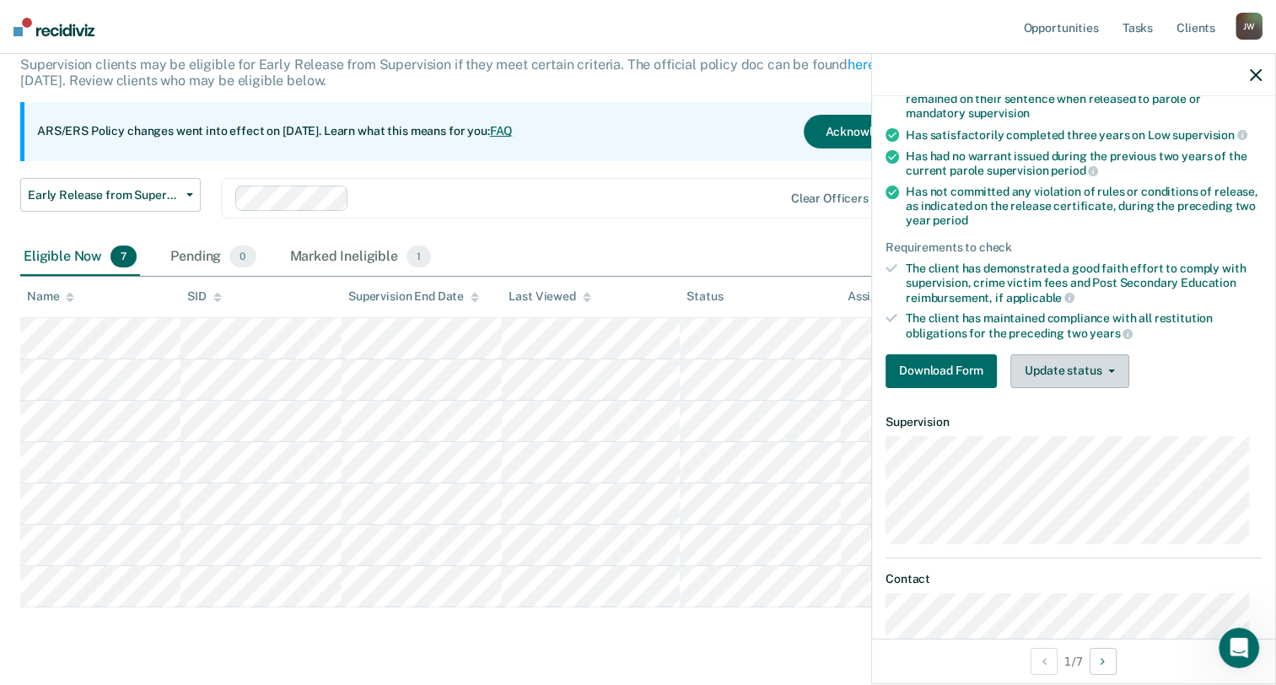
click at [1110, 370] on button "Update status" at bounding box center [1069, 371] width 119 height 34
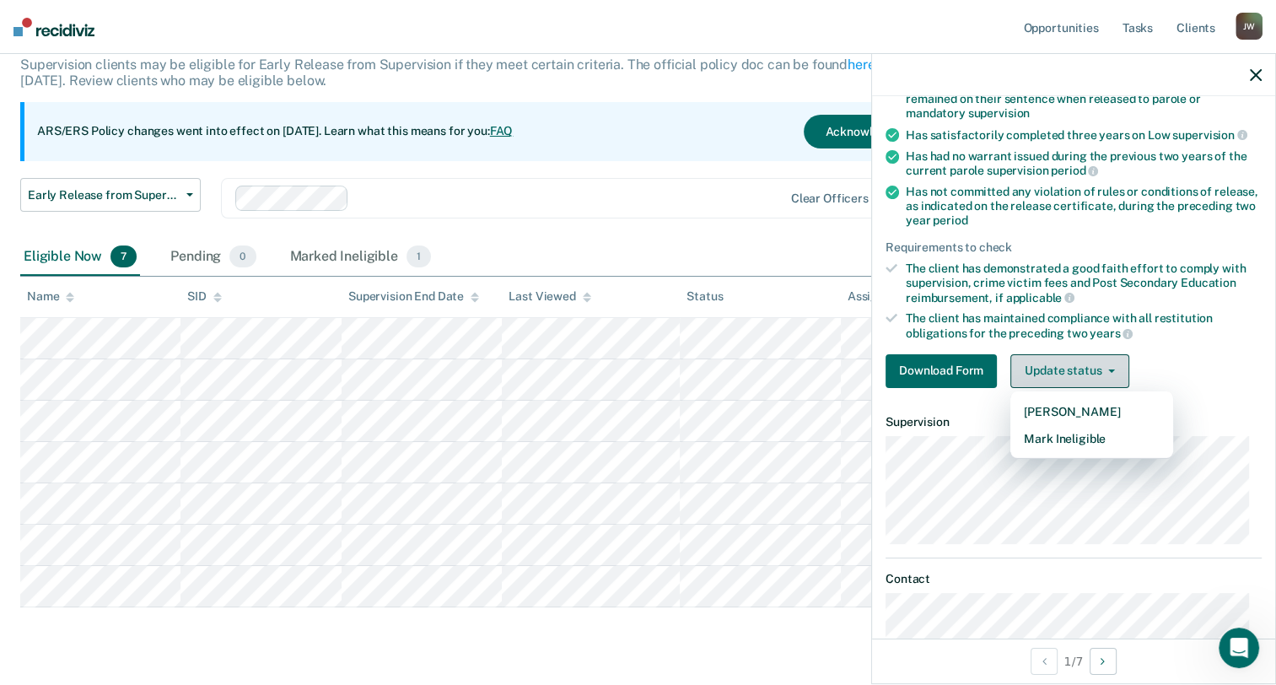
click at [1104, 361] on button "Update status" at bounding box center [1069, 371] width 119 height 34
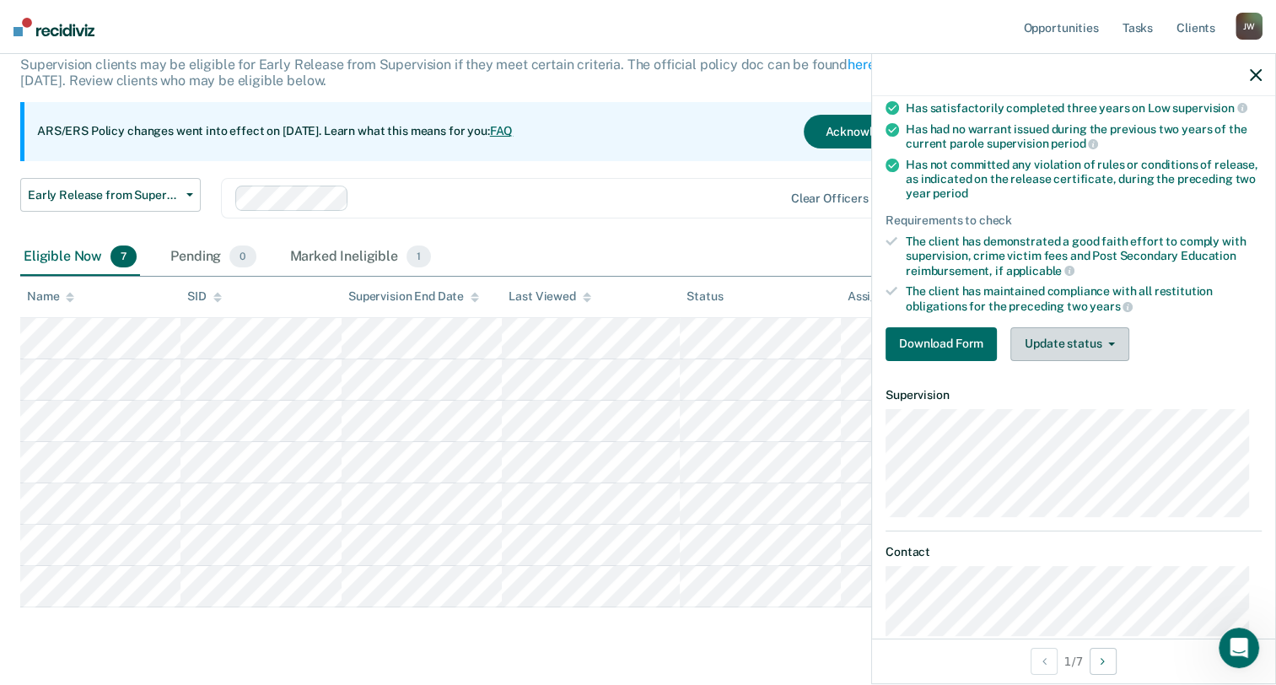
scroll to position [222, 0]
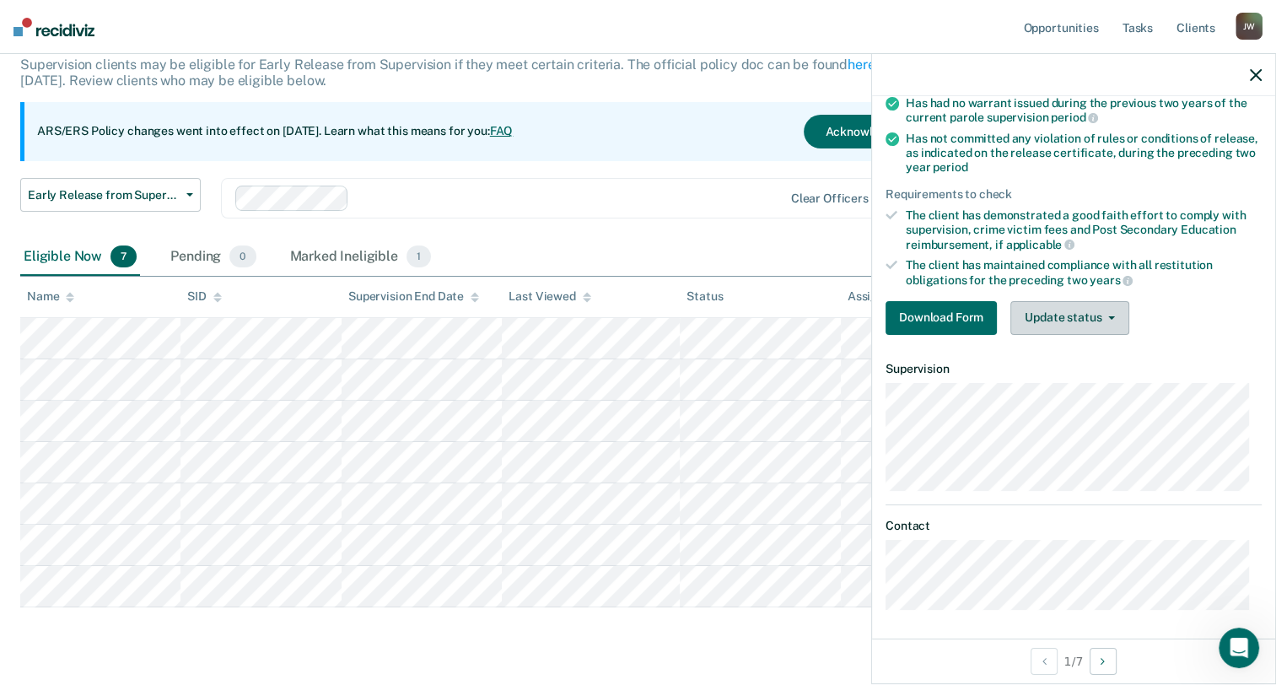
click at [1090, 317] on button "Update status" at bounding box center [1069, 318] width 119 height 34
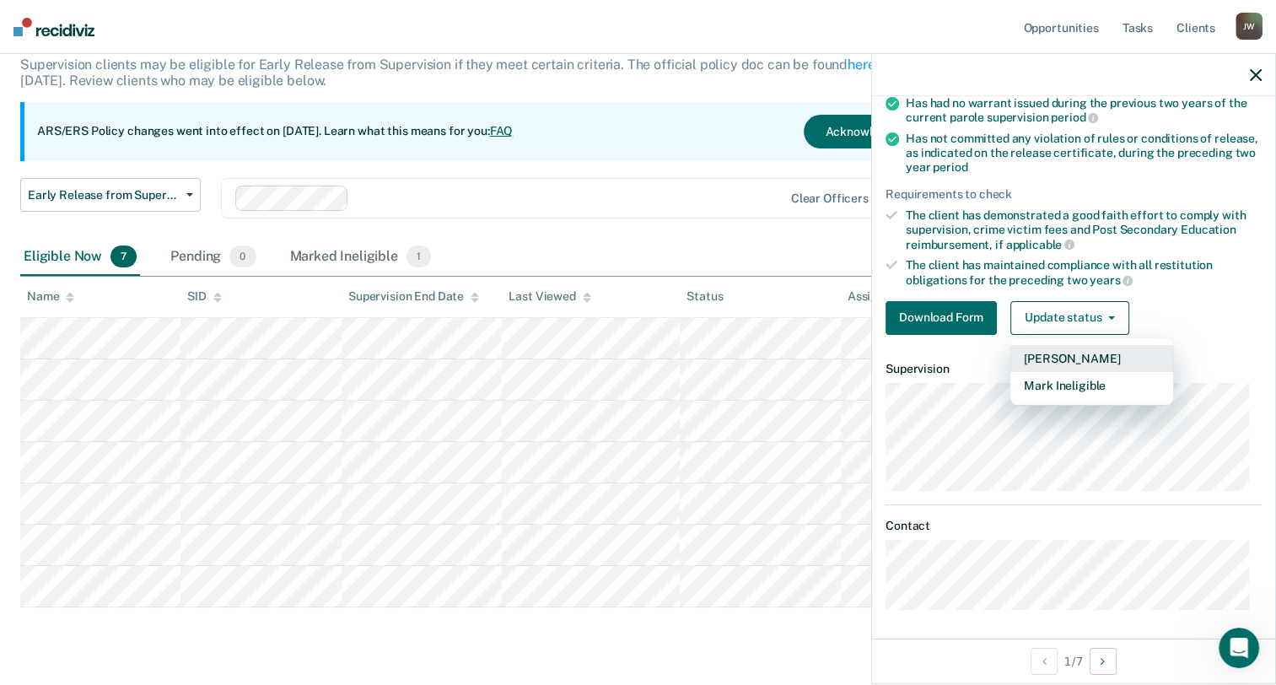
click at [1085, 353] on button "[PERSON_NAME]" at bounding box center [1091, 358] width 163 height 27
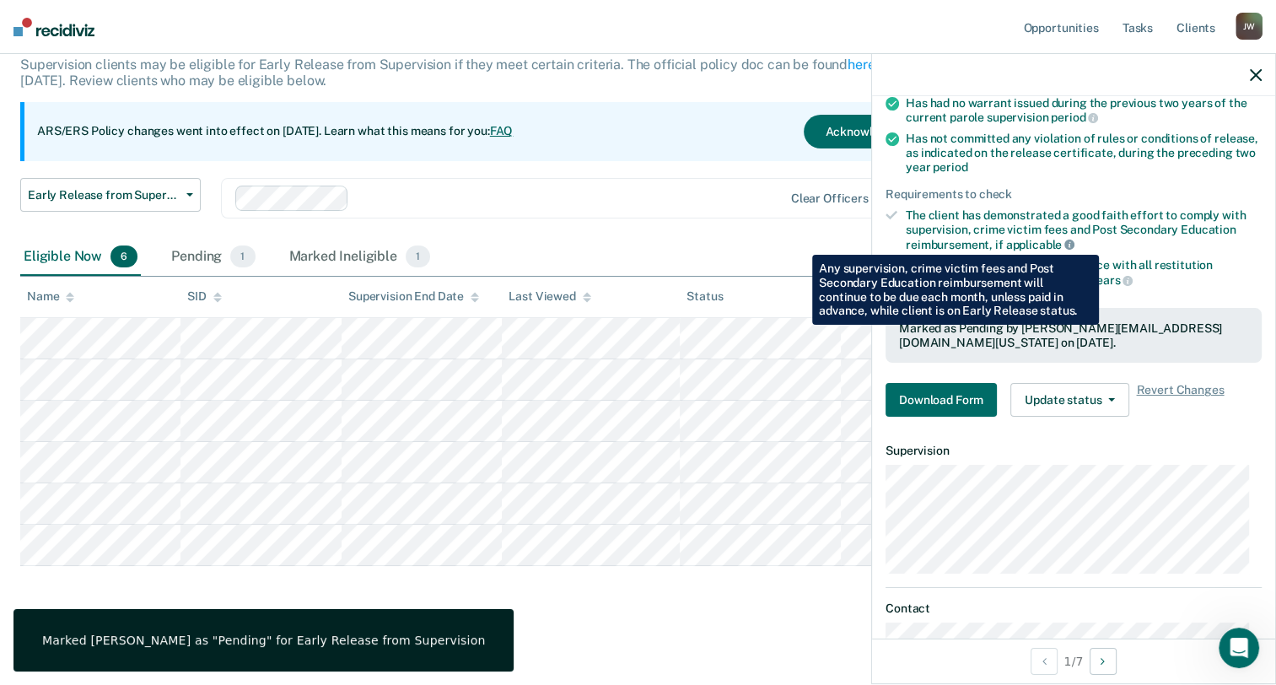
click at [1071, 242] on icon at bounding box center [1069, 244] width 10 height 10
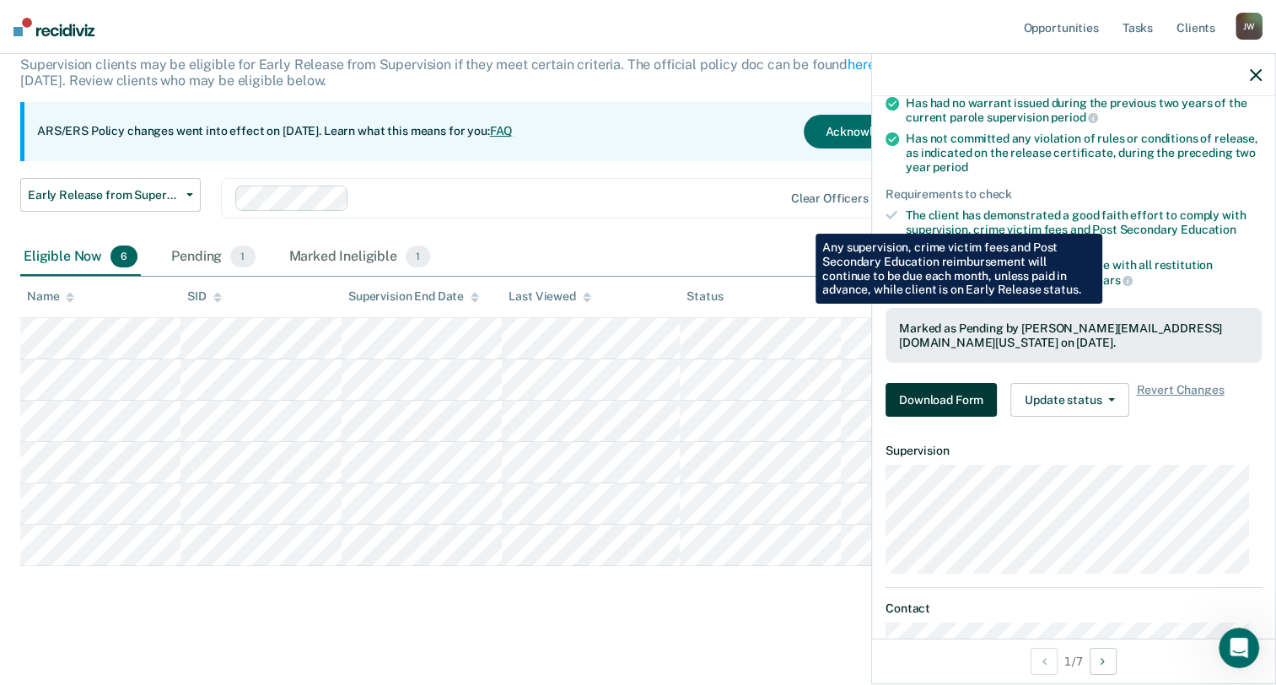
click at [971, 392] on button "Download Form" at bounding box center [940, 400] width 111 height 34
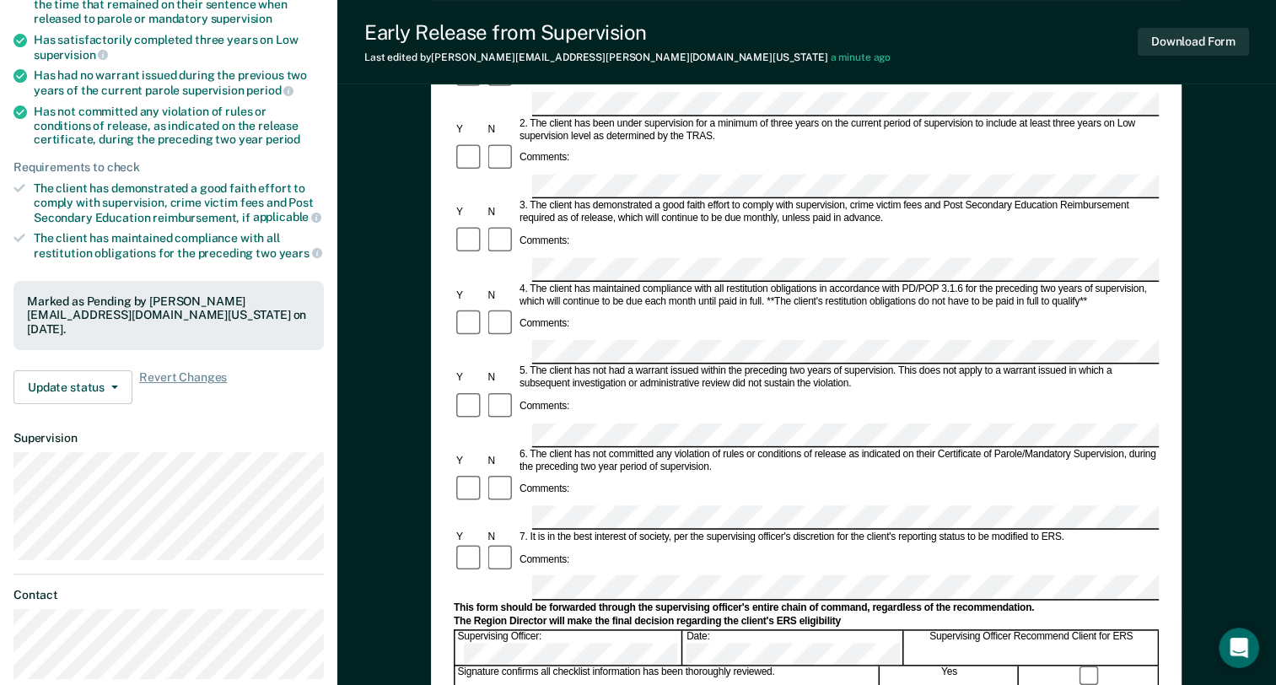
scroll to position [84, 0]
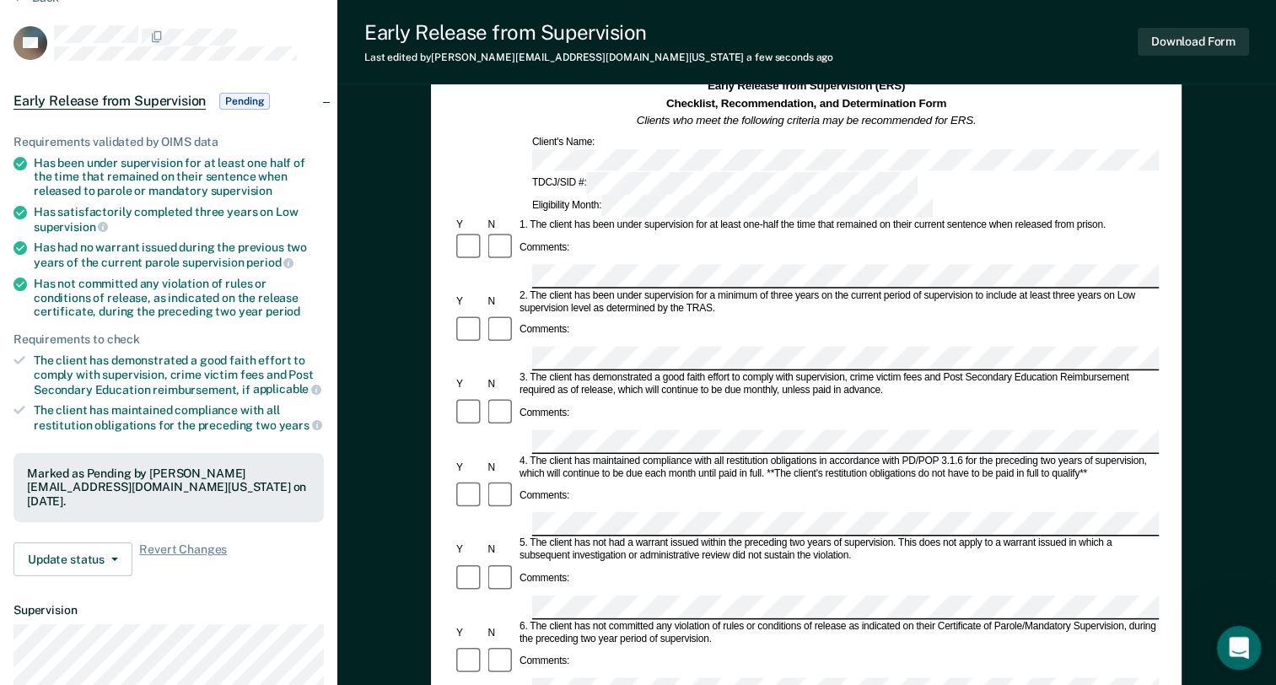
click at [1232, 638] on icon "Open Intercom Messenger" at bounding box center [1237, 646] width 28 height 28
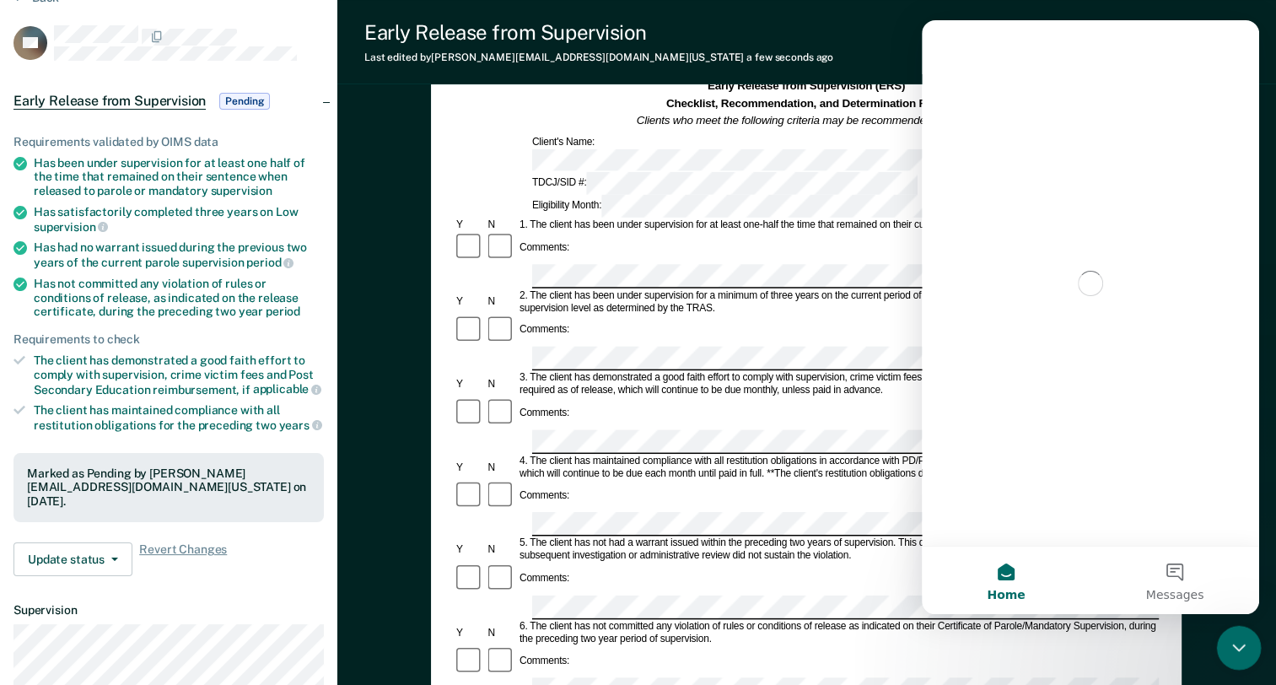
scroll to position [0, 0]
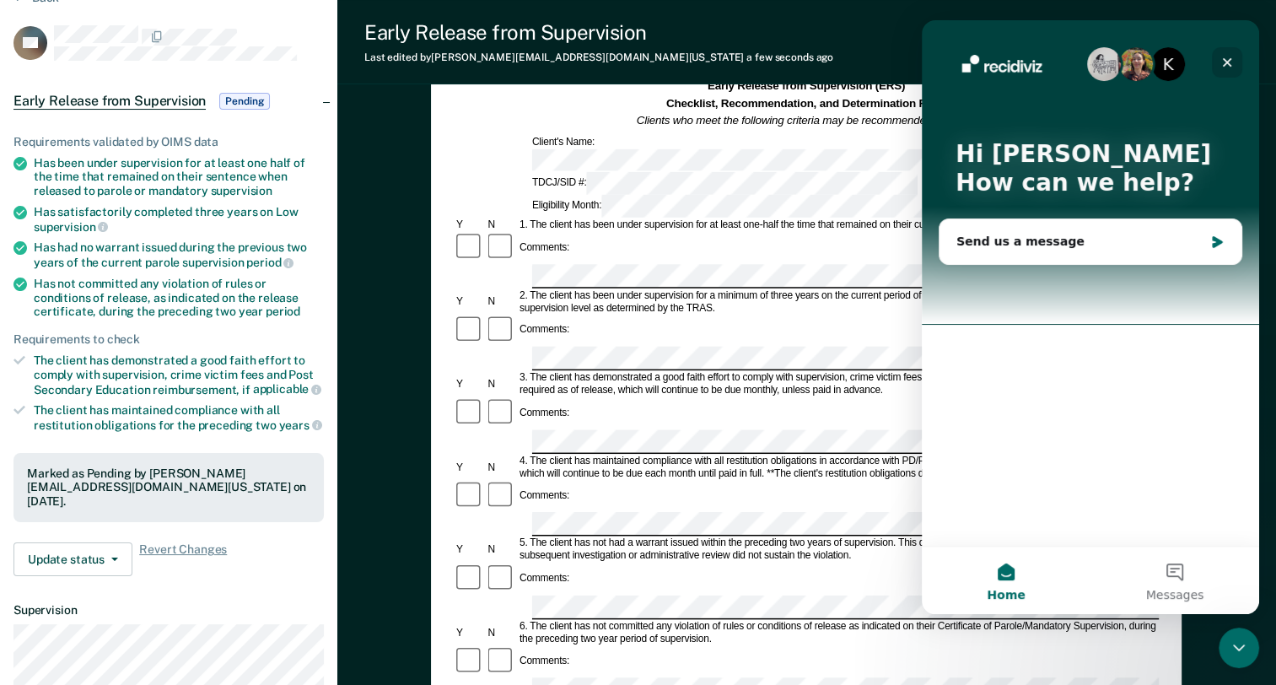
click at [1225, 65] on icon "Close" at bounding box center [1226, 62] width 13 height 13
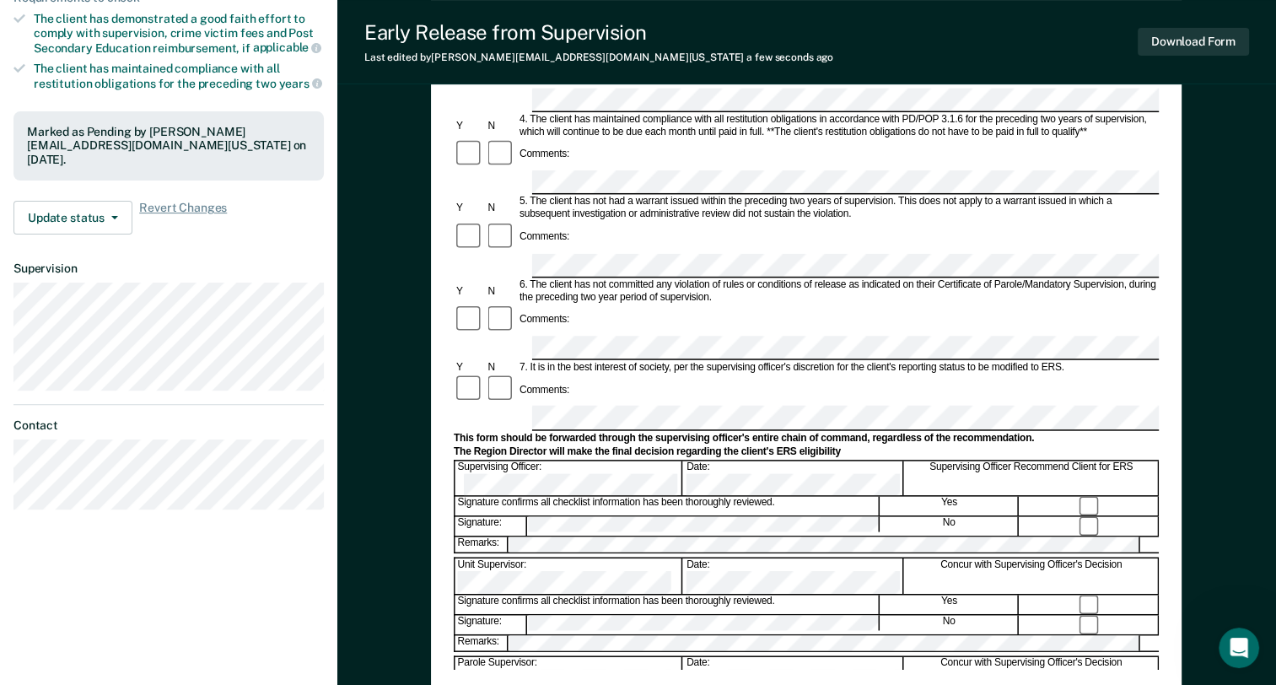
scroll to position [506, 0]
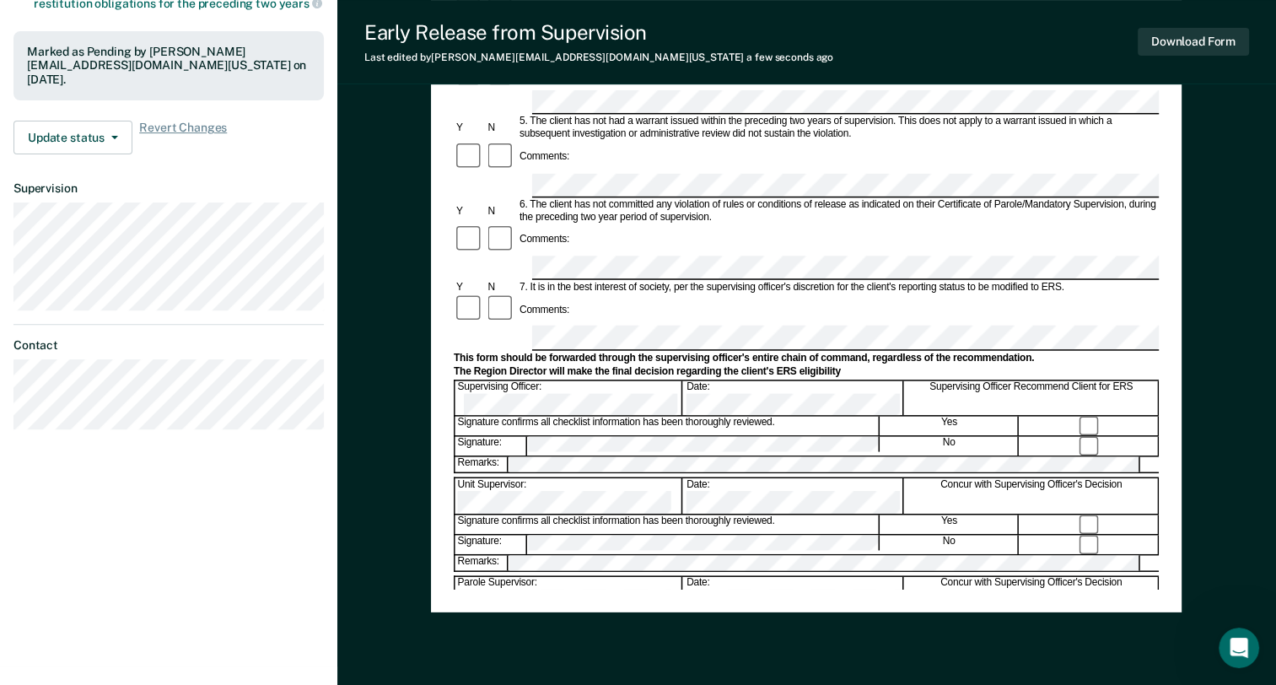
scroll to position [108, 0]
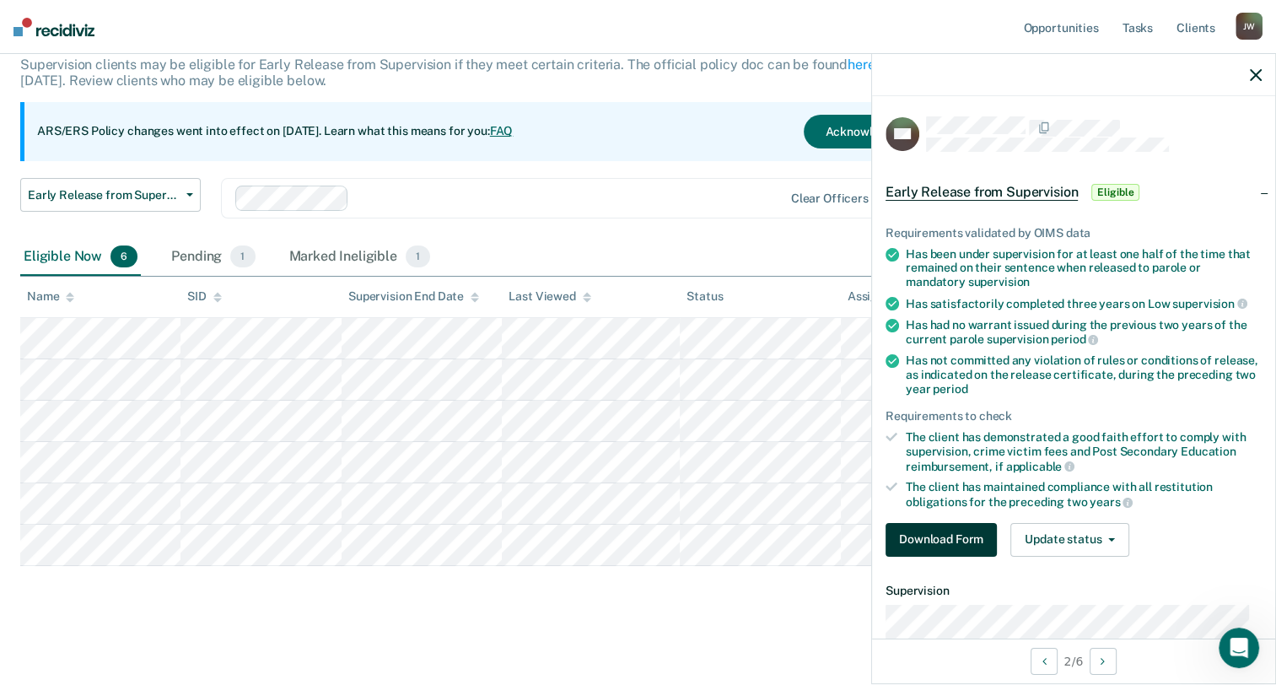
click at [966, 530] on button "Download Form" at bounding box center [940, 540] width 111 height 34
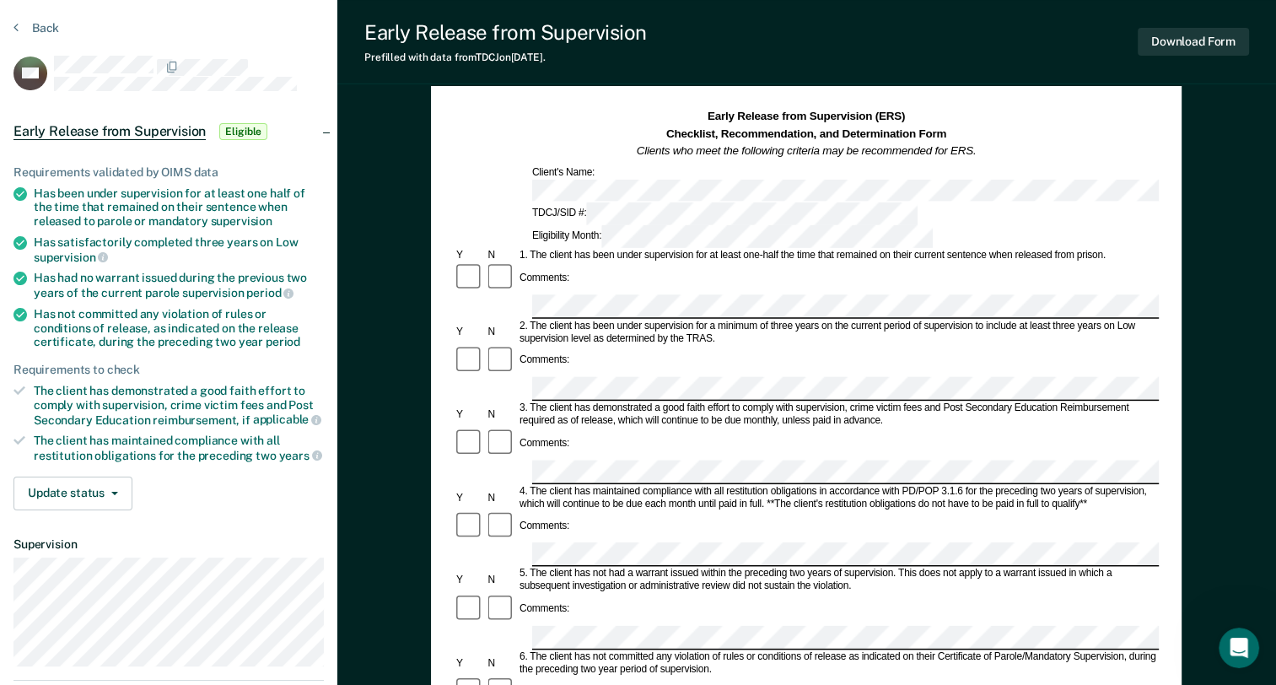
scroll to position [84, 0]
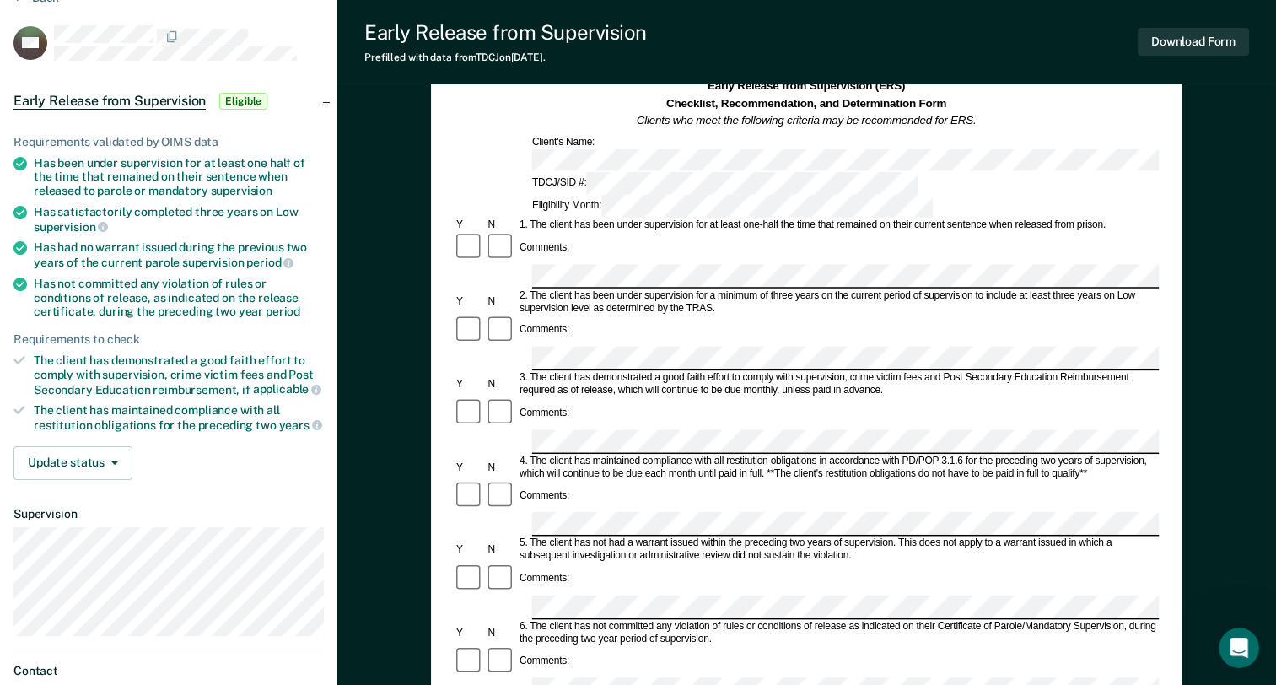
click at [768, 289] on div "2. The client has been under supervision for a minimum of three years on the cu…" at bounding box center [838, 301] width 642 height 25
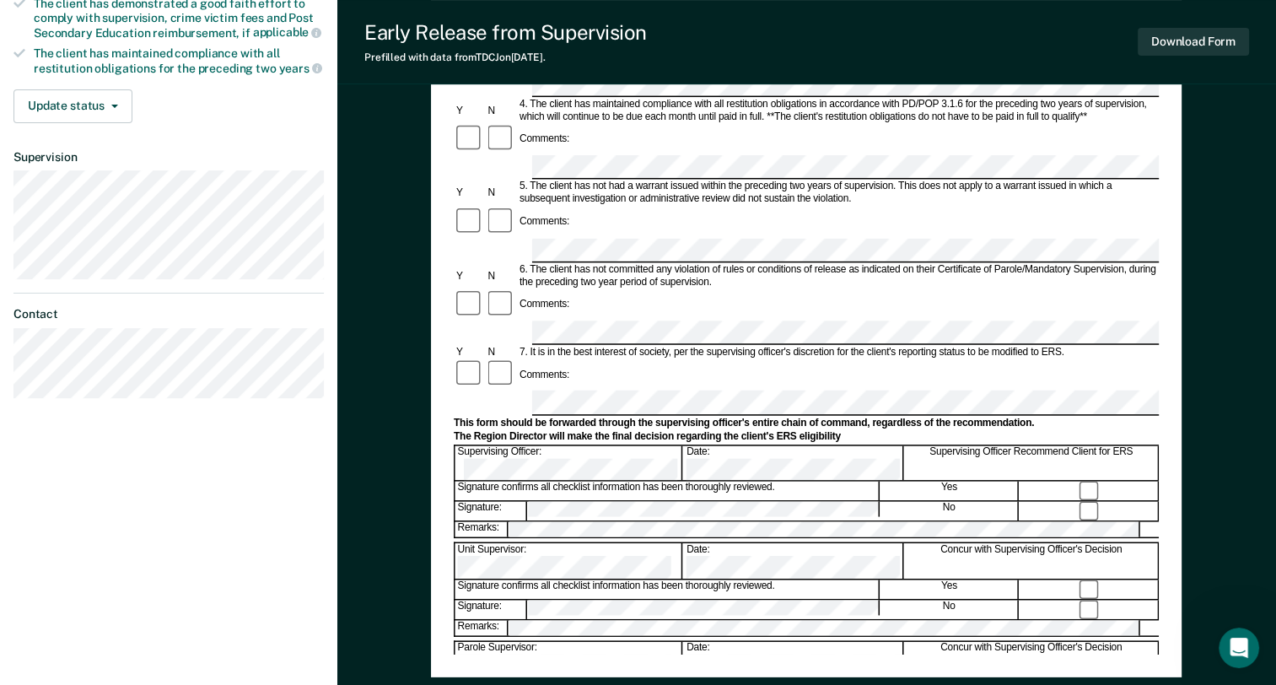
scroll to position [337, 0]
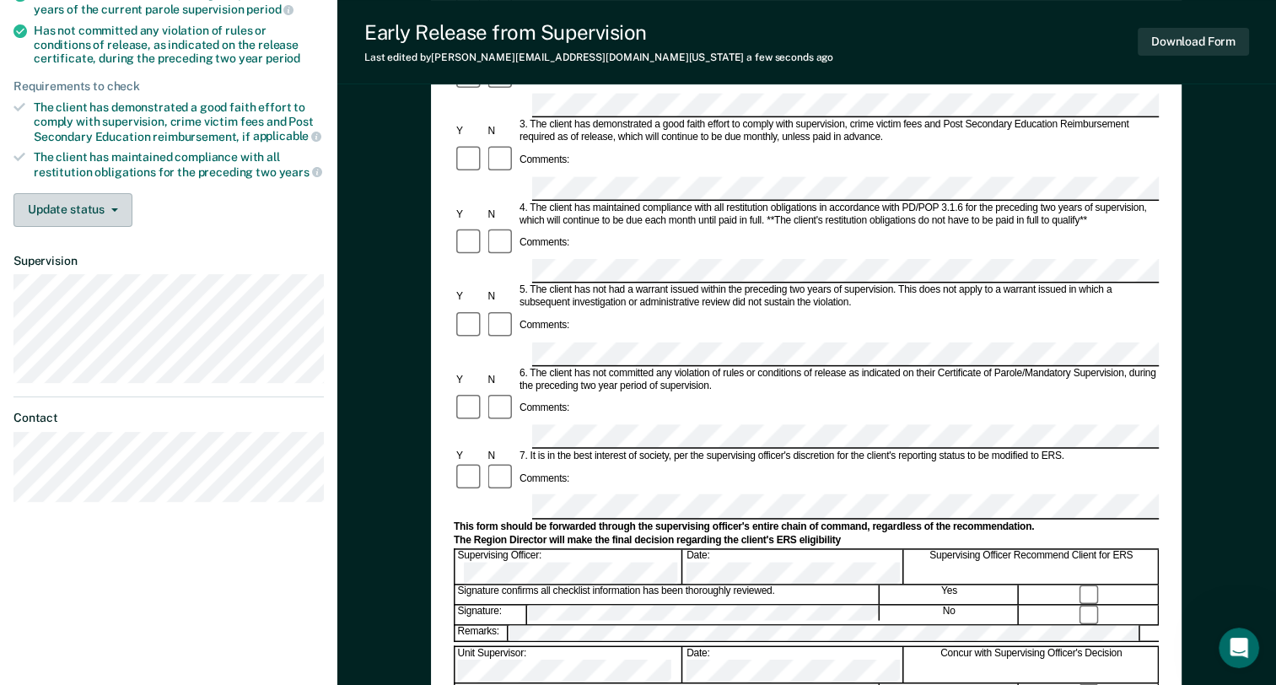
click at [80, 209] on button "Update status" at bounding box center [72, 210] width 119 height 34
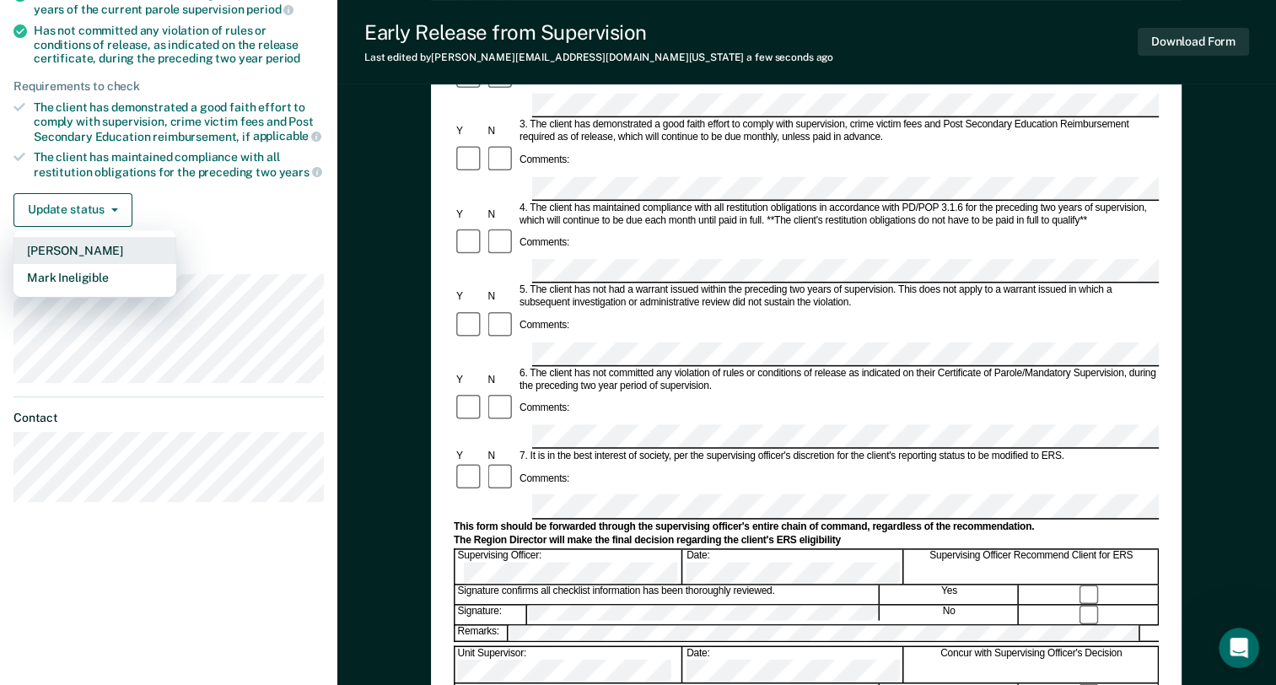
click at [91, 245] on button "[PERSON_NAME]" at bounding box center [94, 250] width 163 height 27
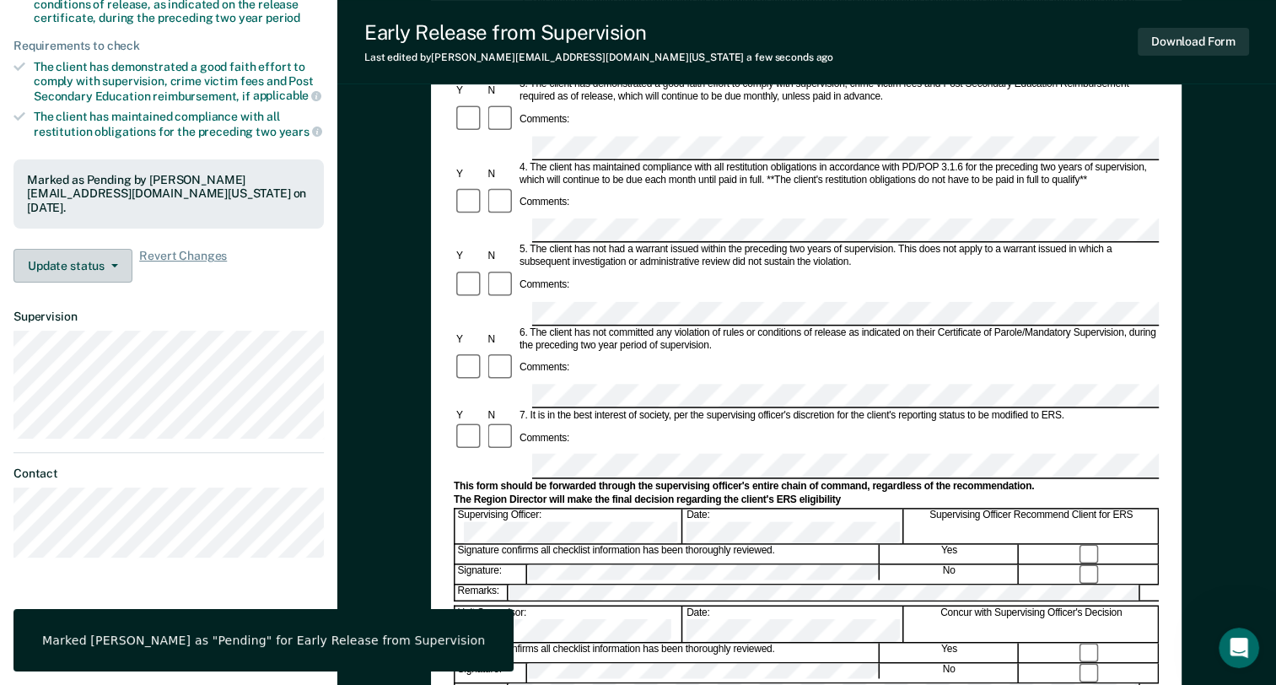
scroll to position [0, 0]
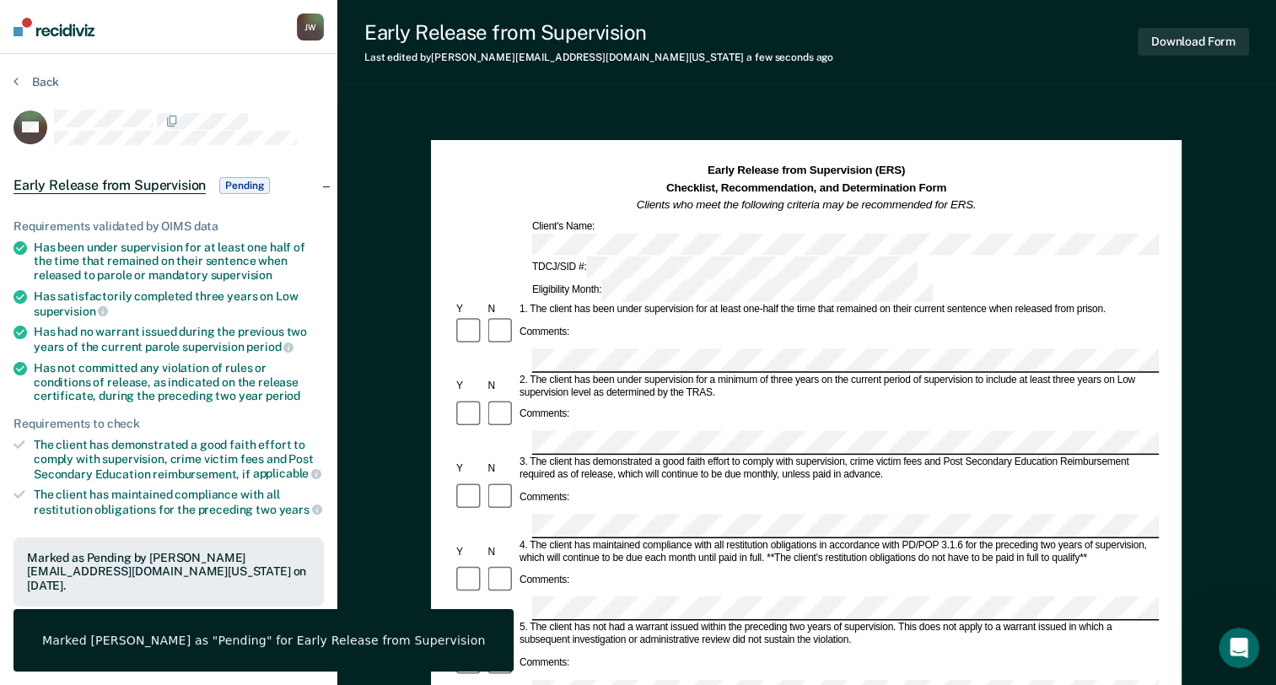
click at [250, 182] on span "Pending" at bounding box center [244, 185] width 51 height 17
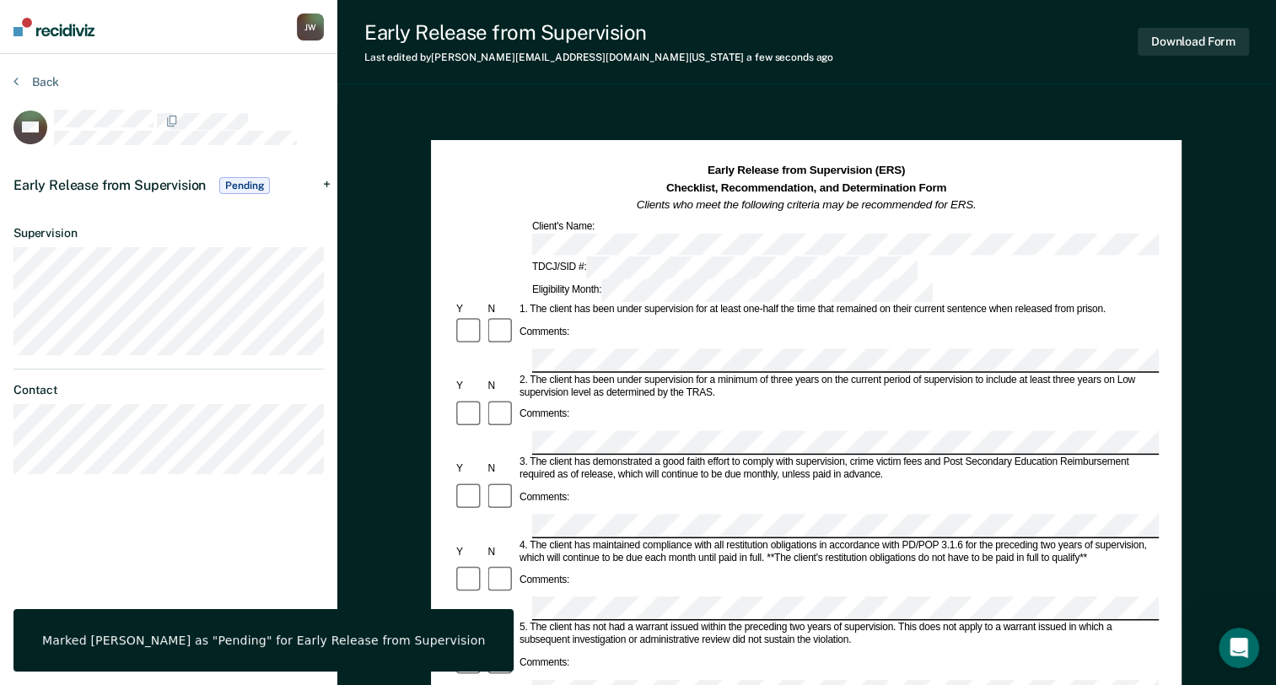
click at [250, 182] on span "Pending" at bounding box center [244, 185] width 51 height 17
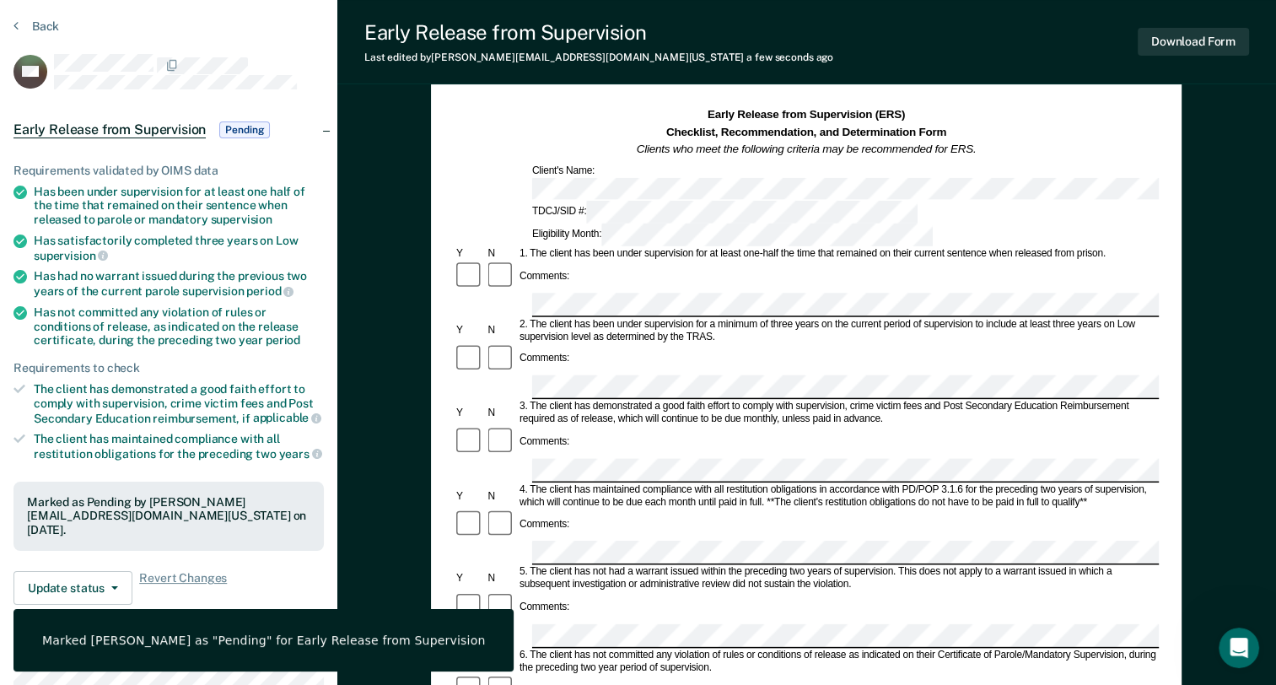
scroll to position [84, 0]
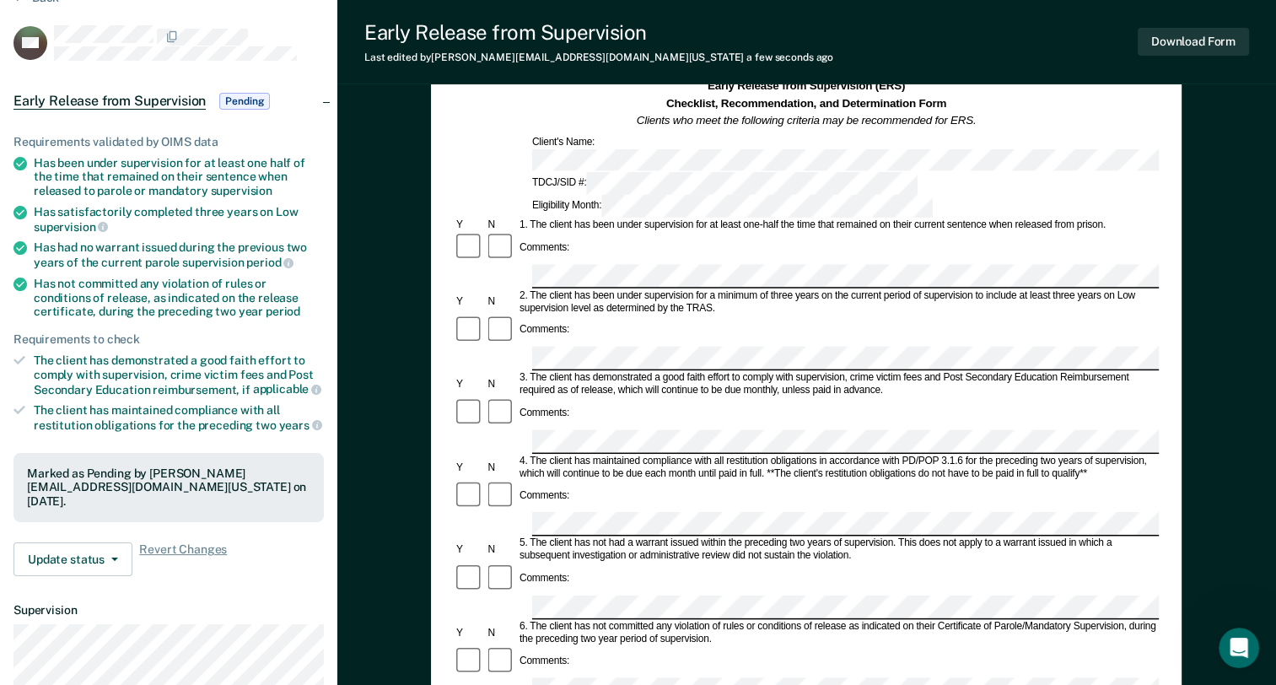
drag, startPoint x: 17, startPoint y: 352, endPoint x: 119, endPoint y: 371, distance: 103.7
click at [119, 370] on div "The client has demonstrated a good faith effort to comply with supervision, cri…" at bounding box center [179, 374] width 290 height 43
click at [106, 470] on div "Marked as Pending by [PERSON_NAME][EMAIL_ADDRESS][DOMAIN_NAME][US_STATE] on [DA…" at bounding box center [168, 487] width 283 height 42
click at [175, 546] on span "Revert Changes" at bounding box center [183, 559] width 88 height 34
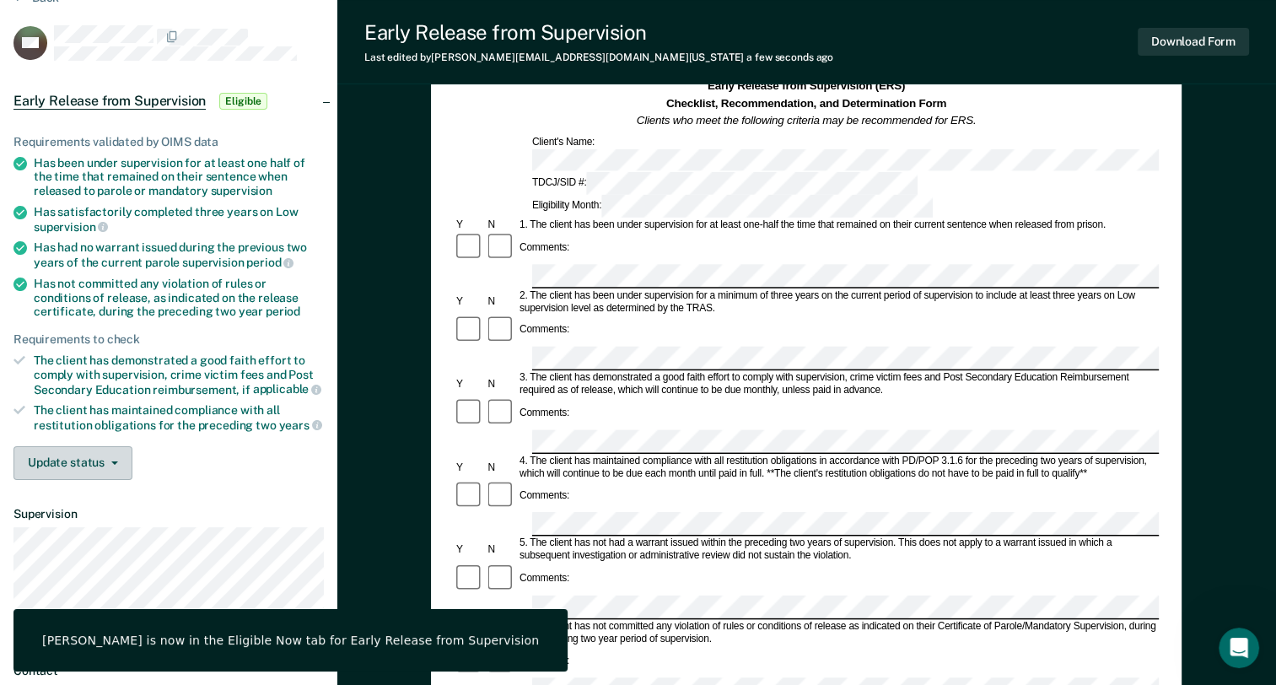
click at [116, 461] on icon "button" at bounding box center [114, 462] width 7 height 3
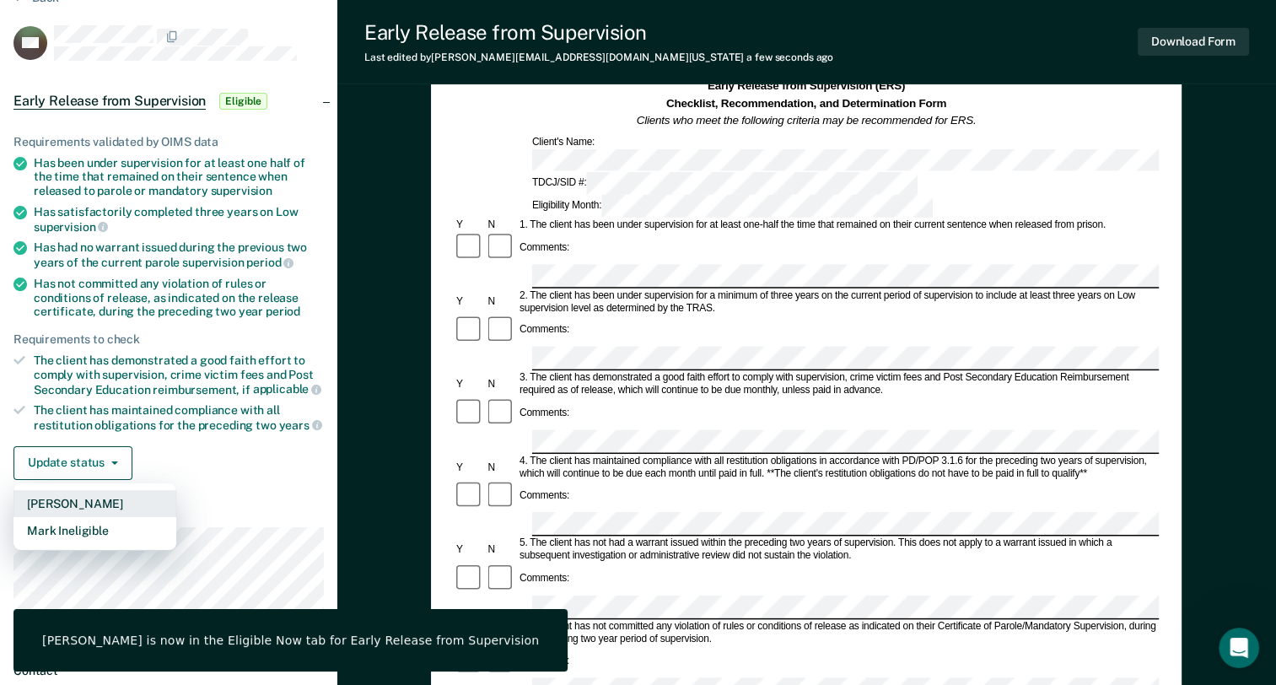
click at [90, 492] on button "[PERSON_NAME]" at bounding box center [94, 503] width 163 height 27
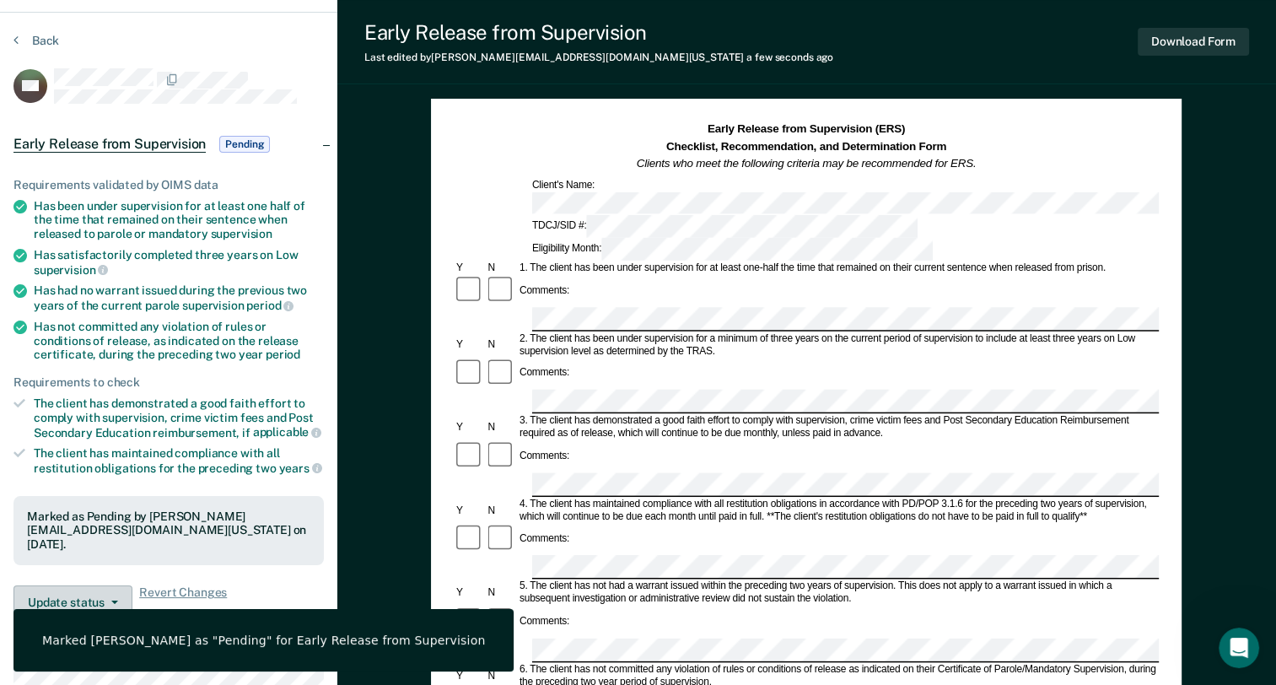
scroll to position [0, 0]
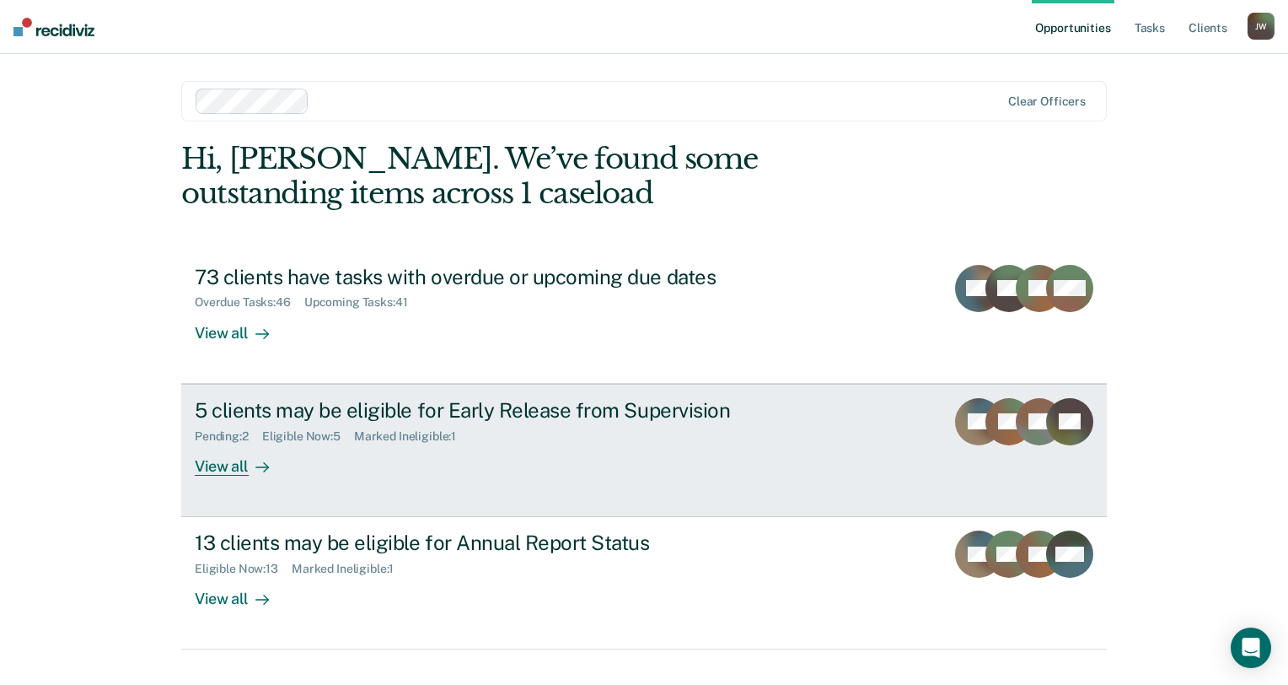
click at [607, 409] on div "5 clients may be eligible for Early Release from Supervision" at bounding box center [491, 410] width 592 height 24
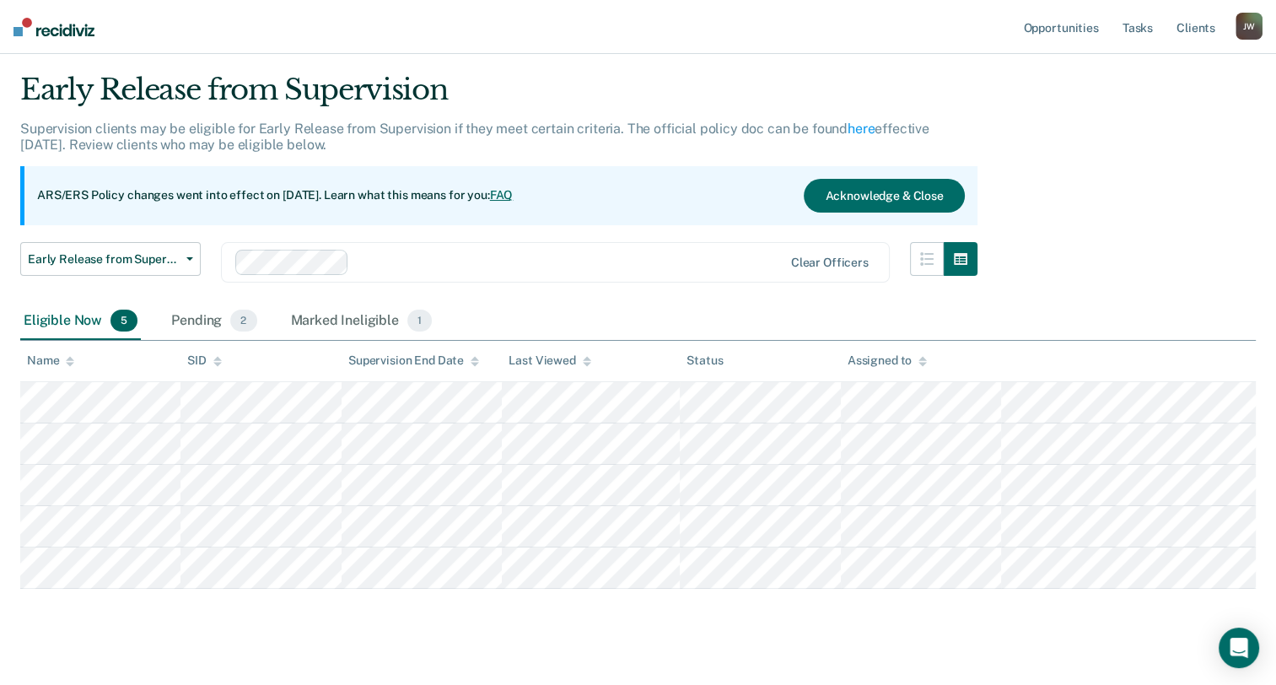
scroll to position [67, 0]
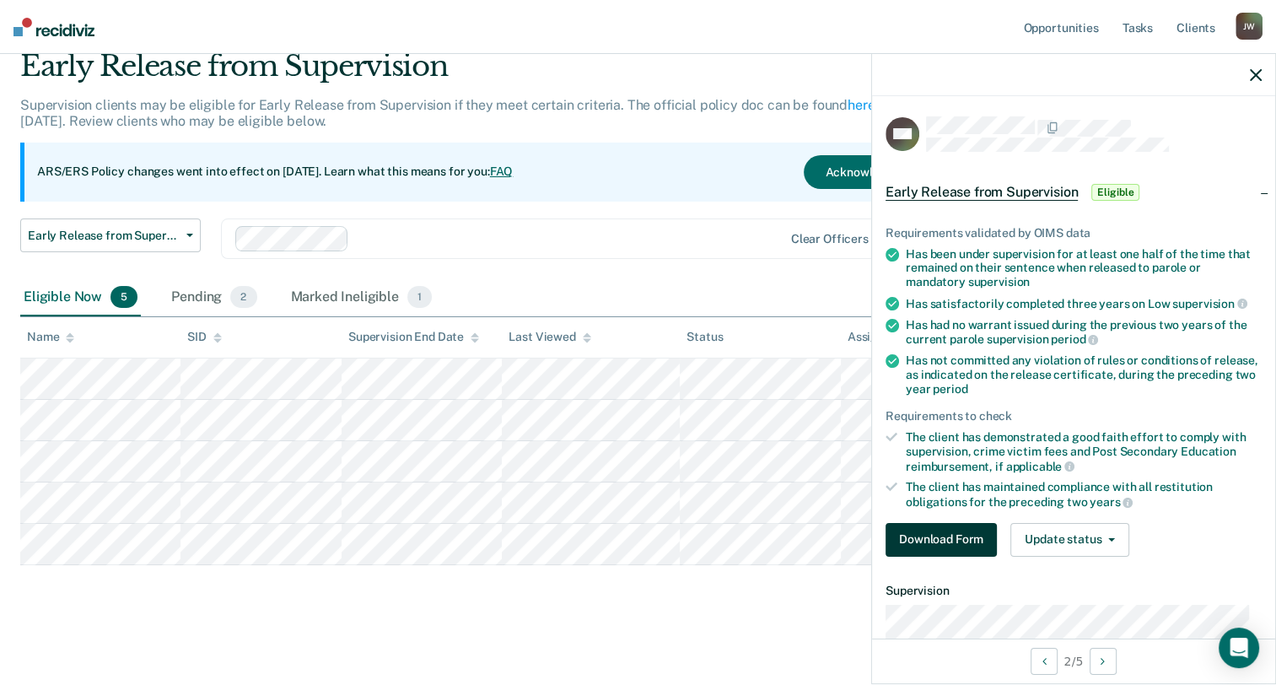
click at [932, 532] on button "Download Form" at bounding box center [940, 540] width 111 height 34
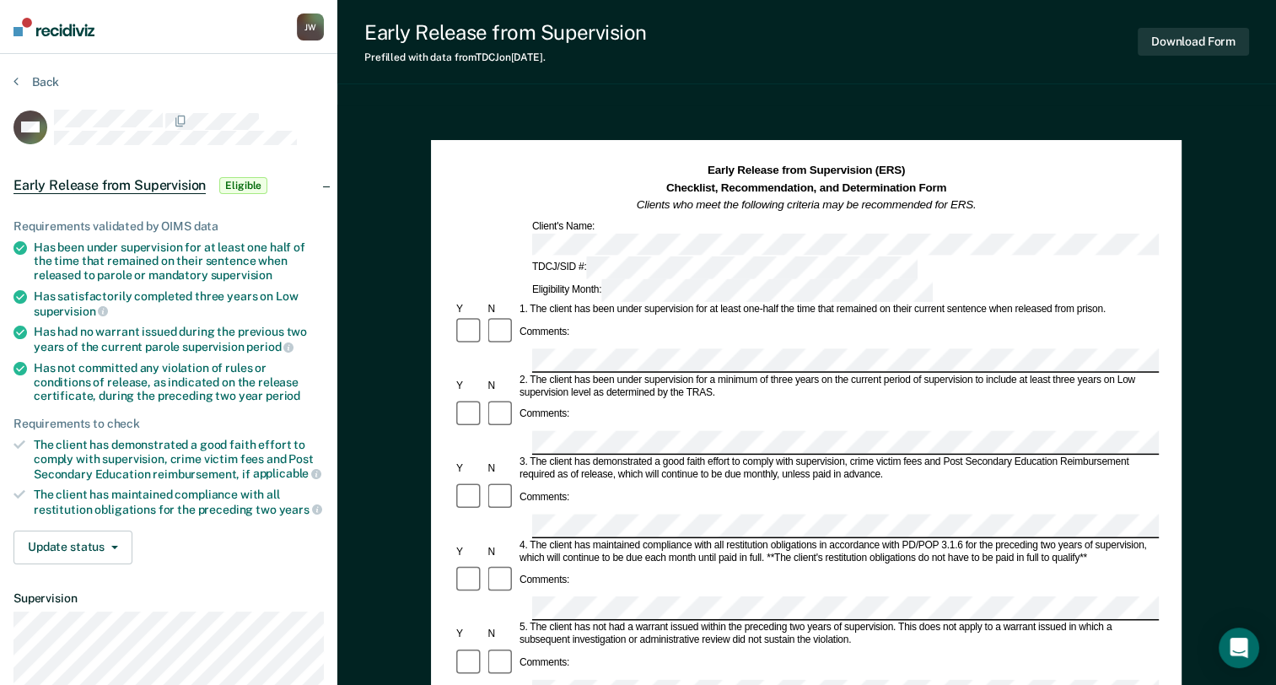
click at [729, 316] on div "Comments:" at bounding box center [806, 332] width 705 height 32
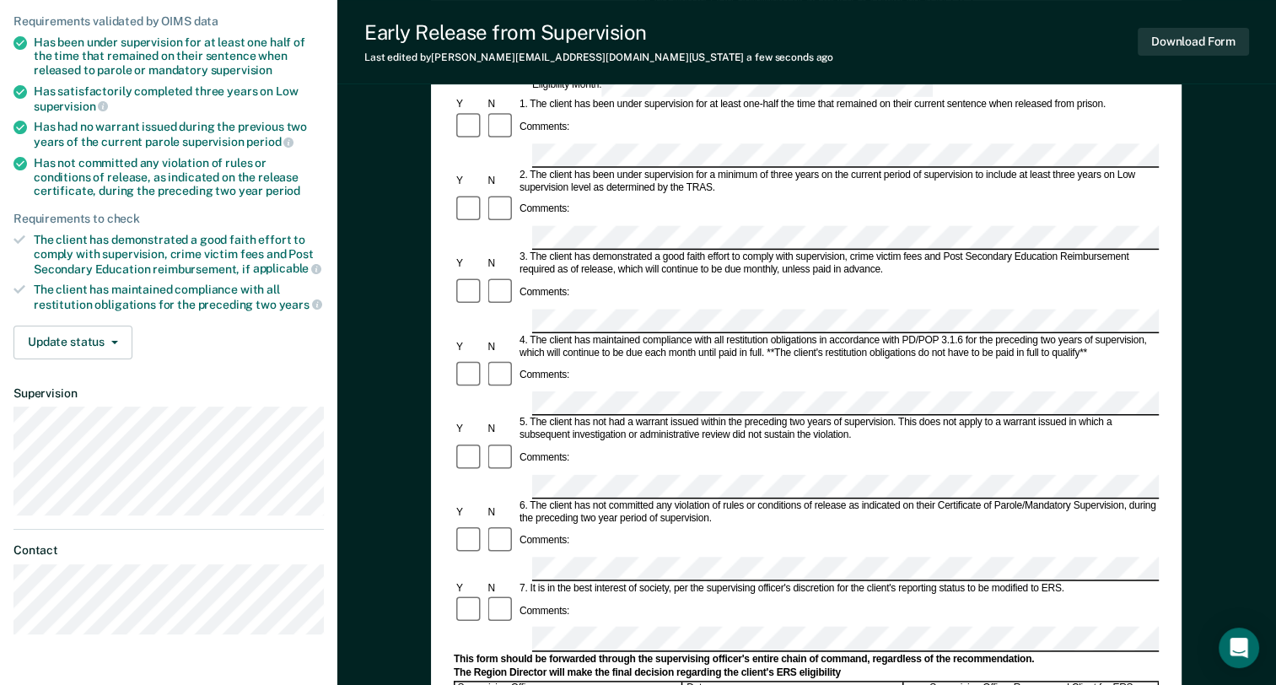
scroll to position [253, 0]
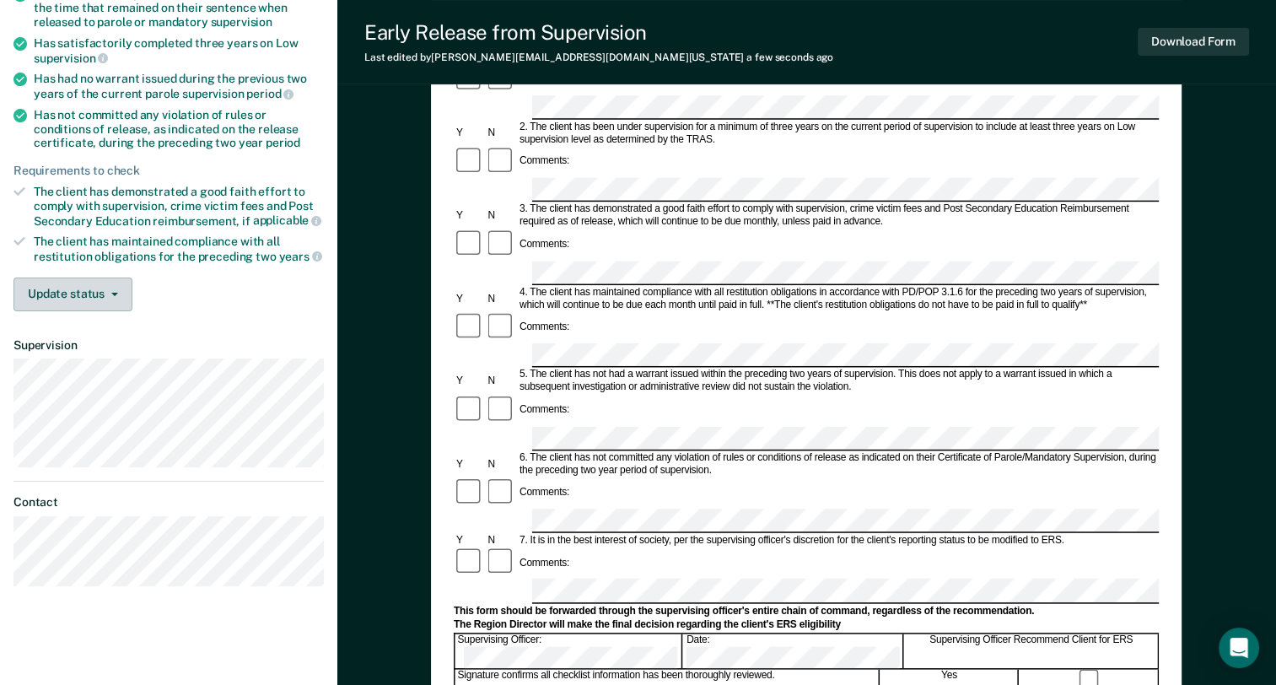
click at [97, 294] on button "Update status" at bounding box center [72, 294] width 119 height 34
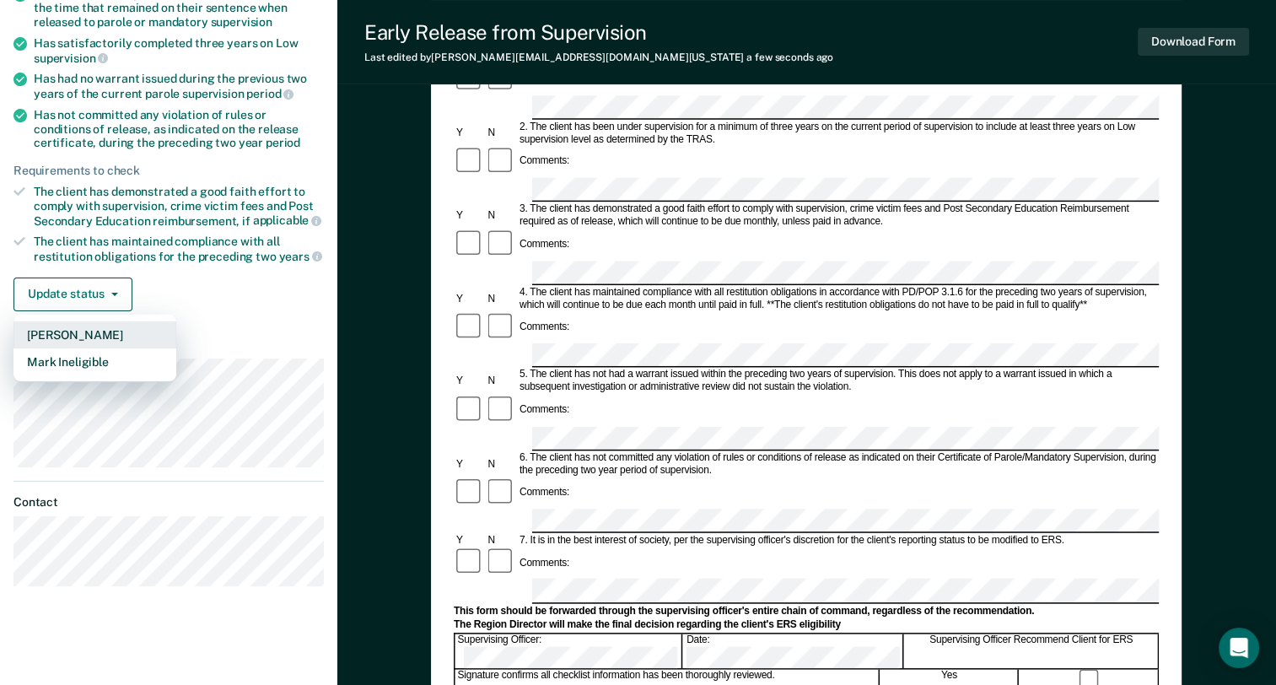
click at [79, 327] on button "[PERSON_NAME]" at bounding box center [94, 334] width 163 height 27
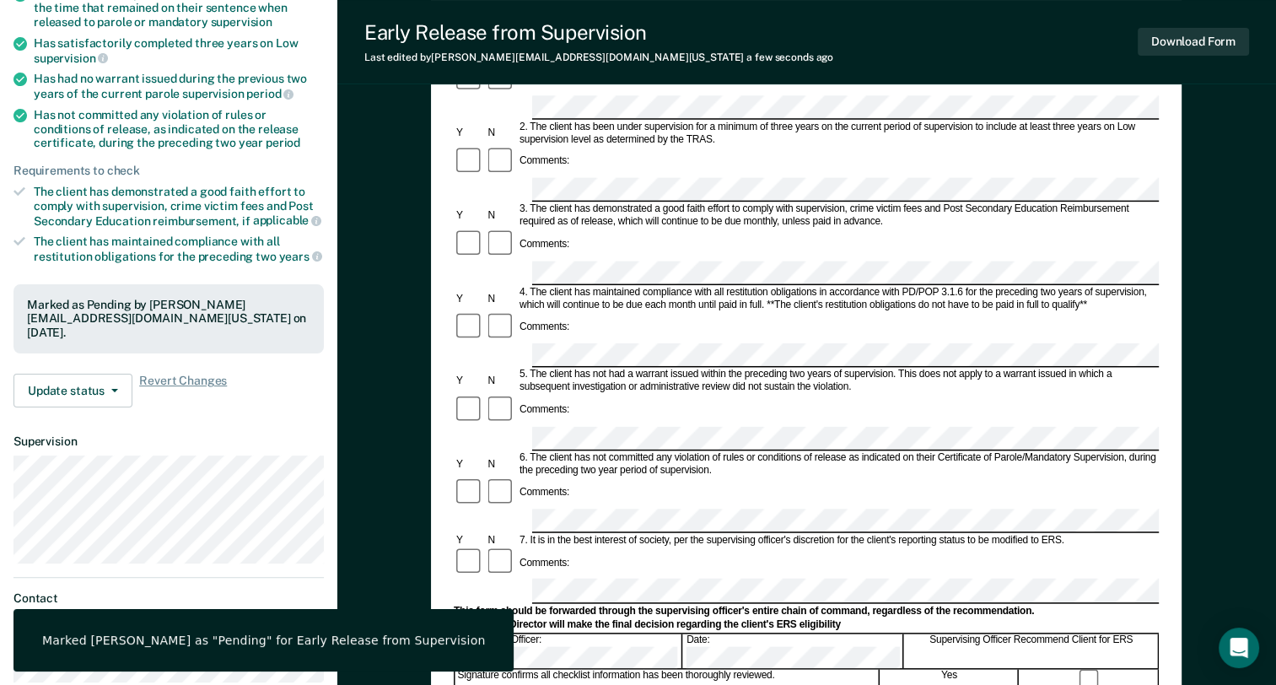
drag, startPoint x: 349, startPoint y: 243, endPoint x: 334, endPoint y: 226, distance: 22.7
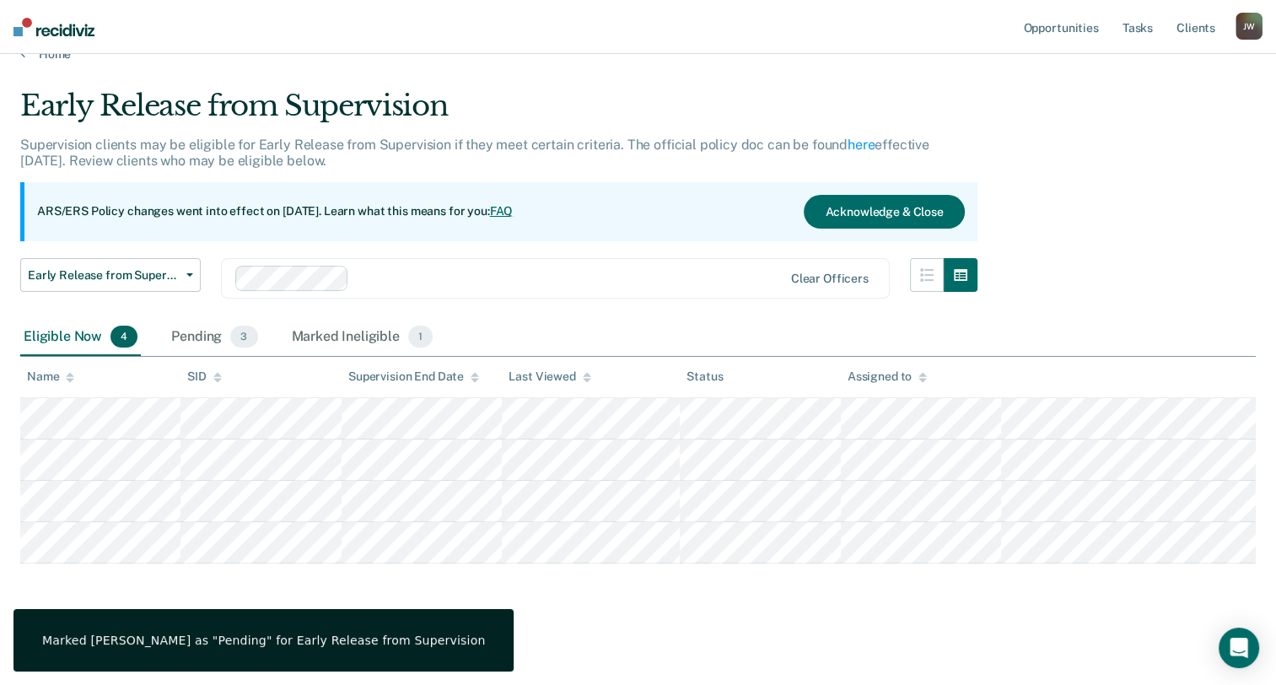
scroll to position [26, 0]
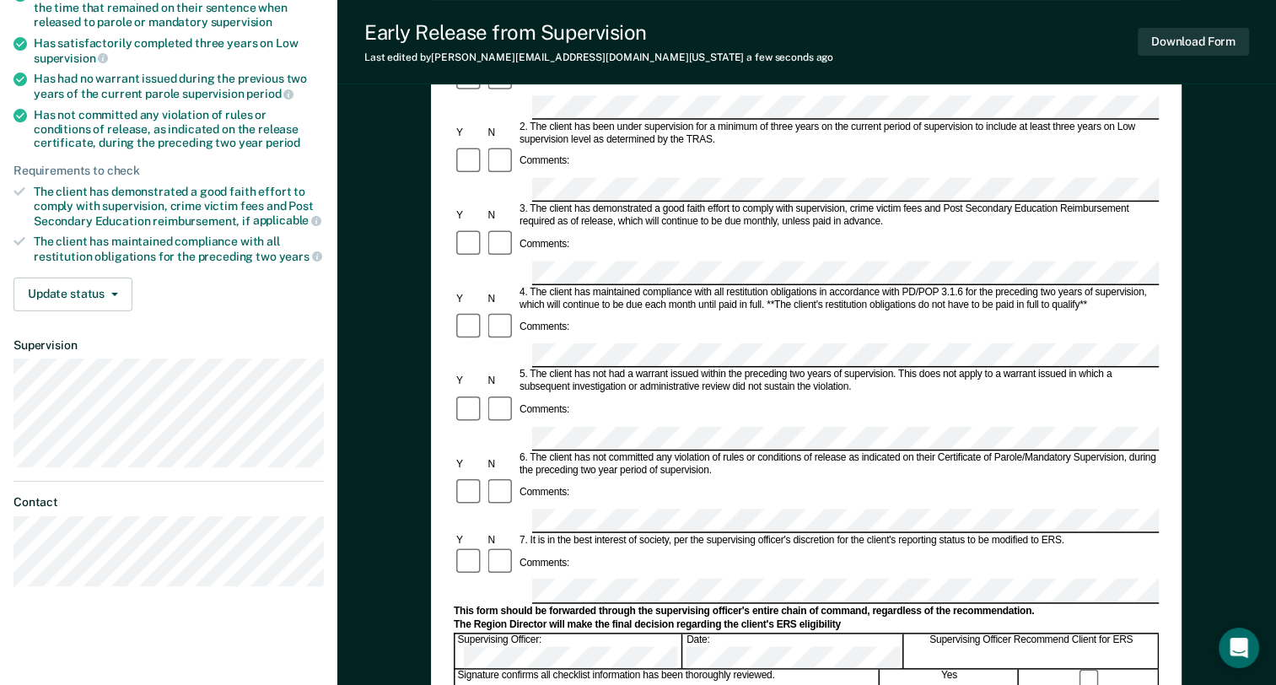
scroll to position [337, 0]
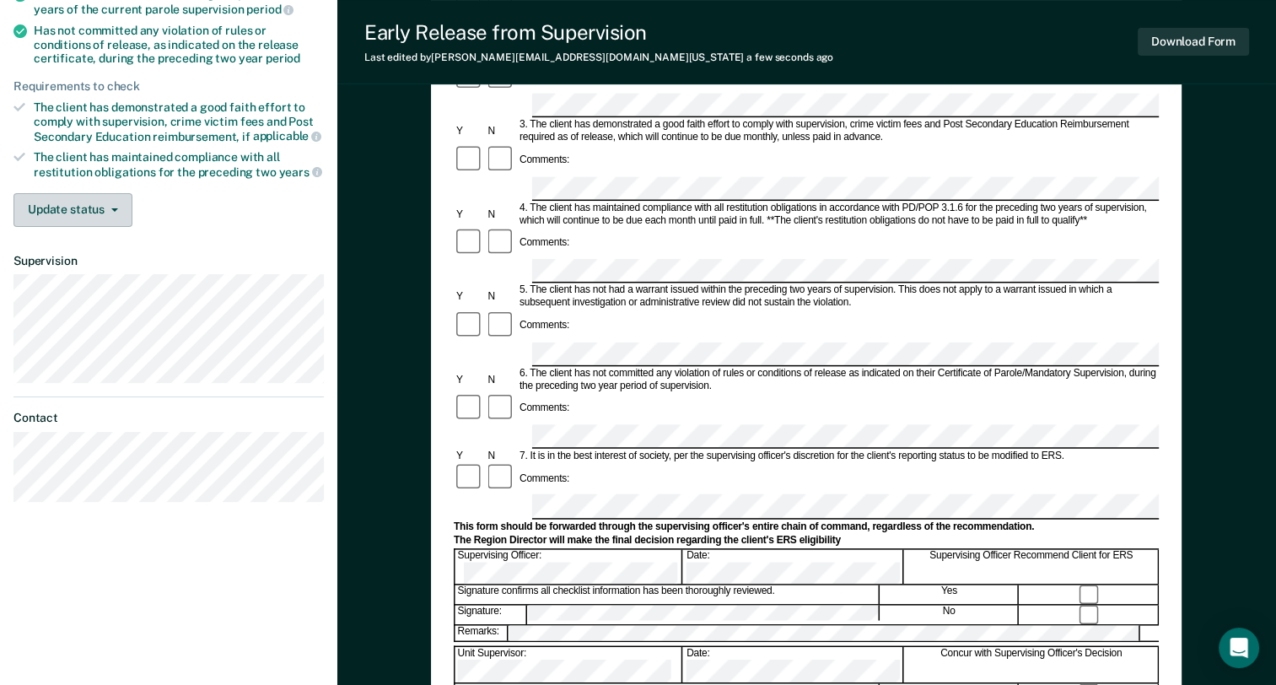
click at [108, 208] on span "button" at bounding box center [111, 209] width 13 height 3
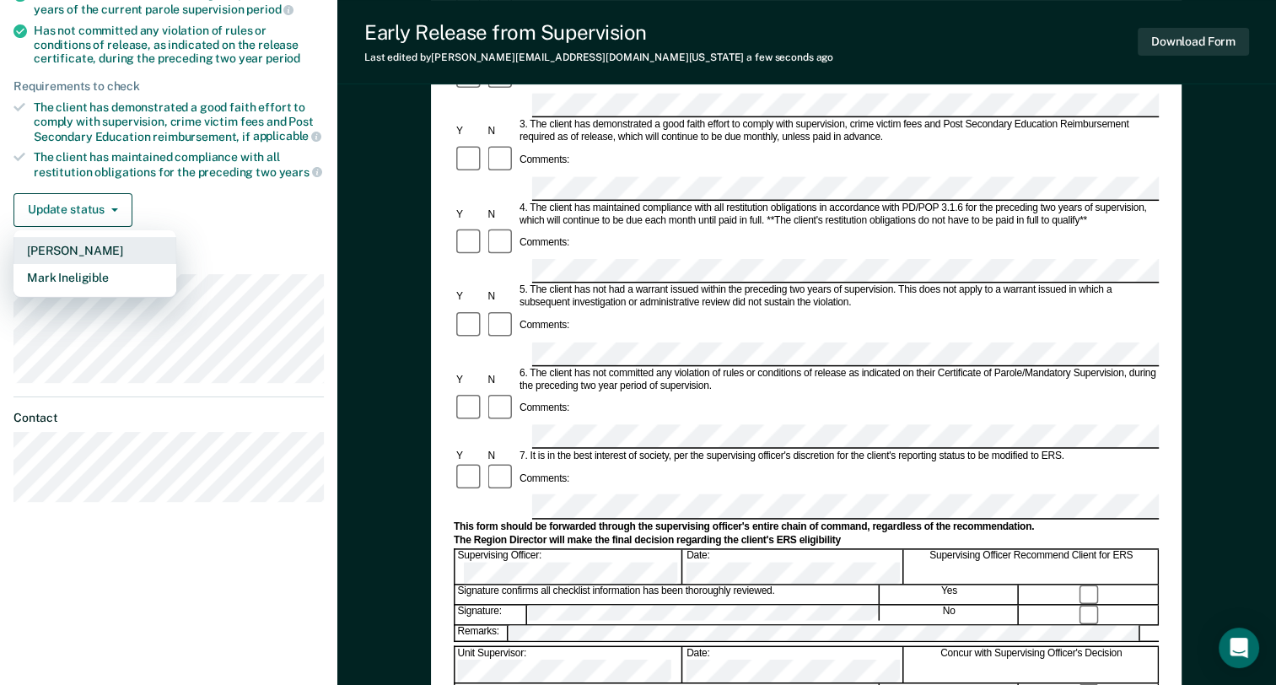
click at [89, 248] on button "[PERSON_NAME]" at bounding box center [94, 250] width 163 height 27
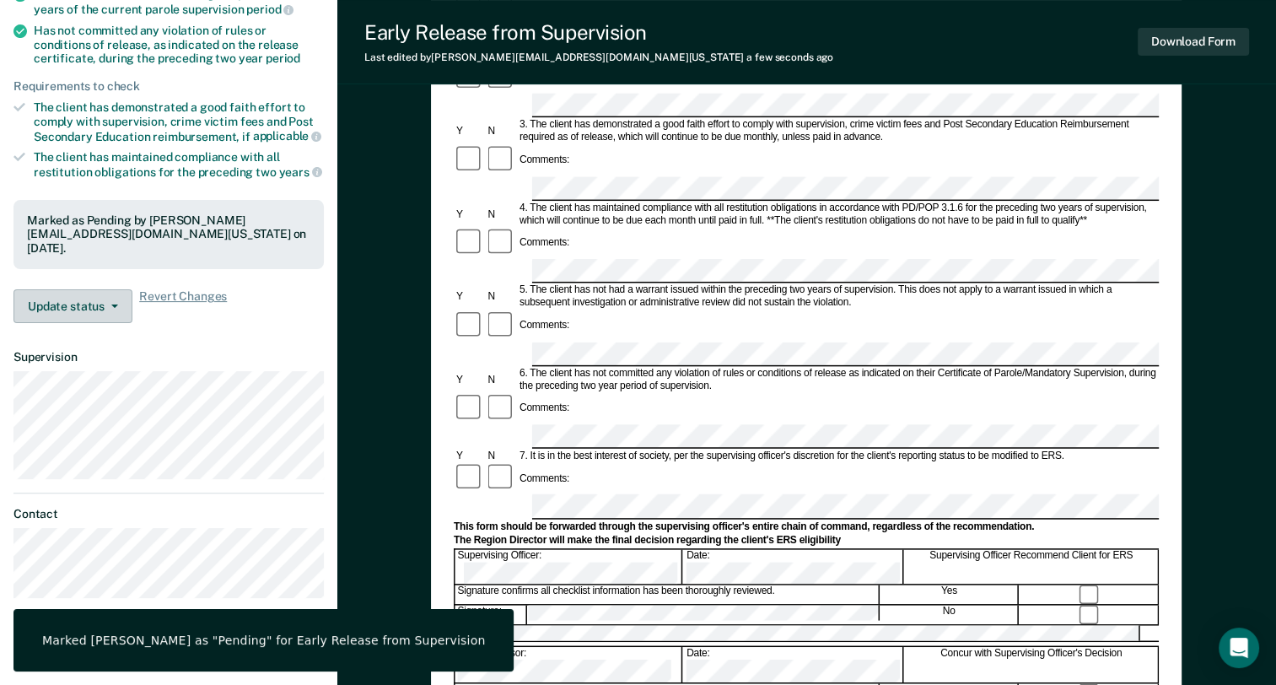
scroll to position [0, 0]
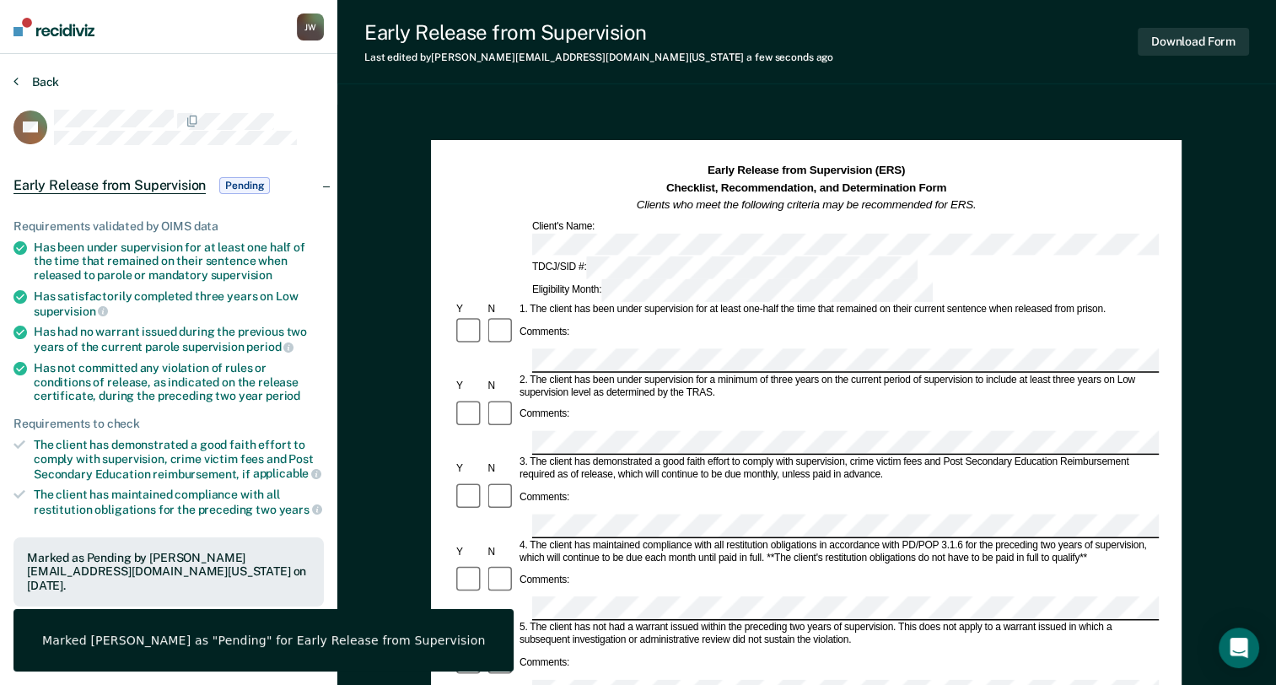
click at [47, 77] on button "Back" at bounding box center [36, 81] width 46 height 15
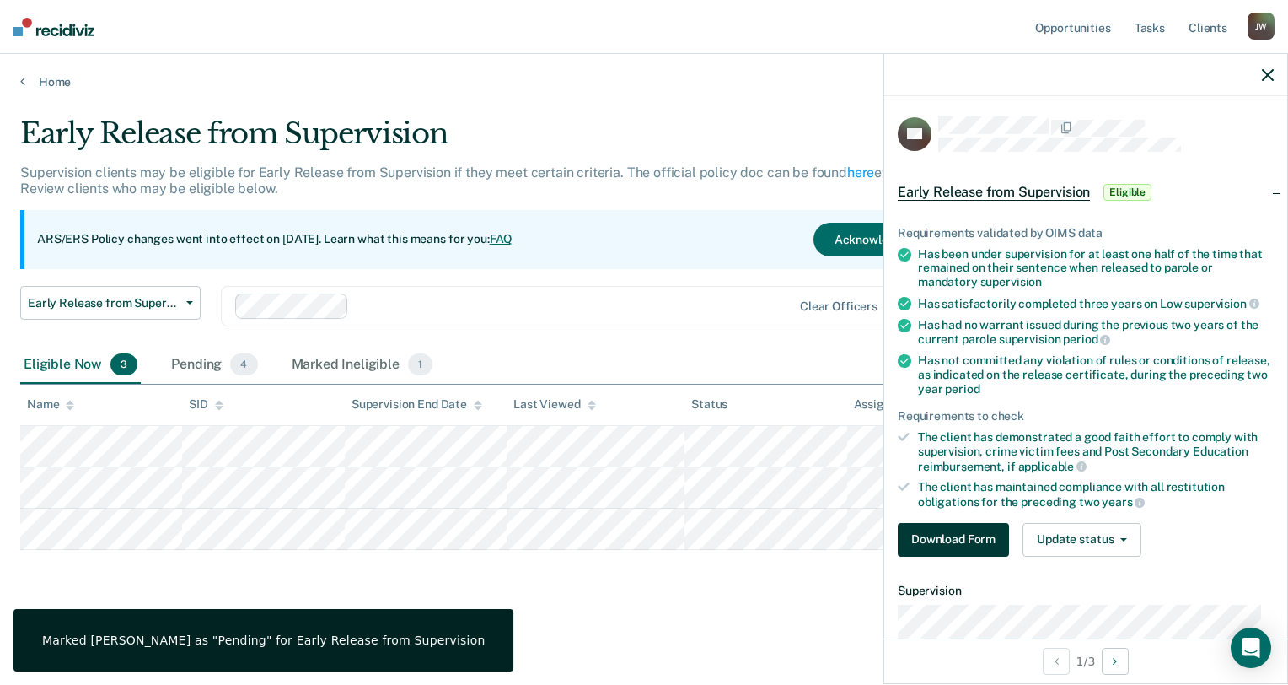
click at [947, 535] on button "Download Form" at bounding box center [953, 540] width 111 height 34
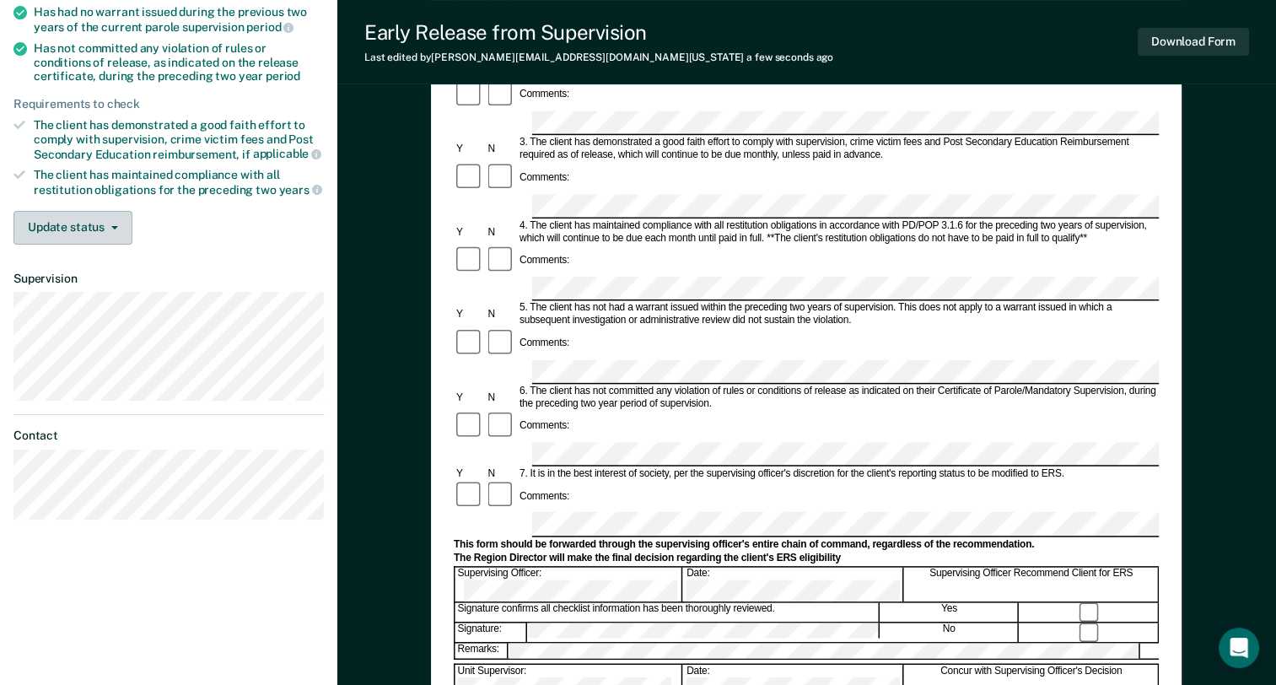
scroll to position [337, 0]
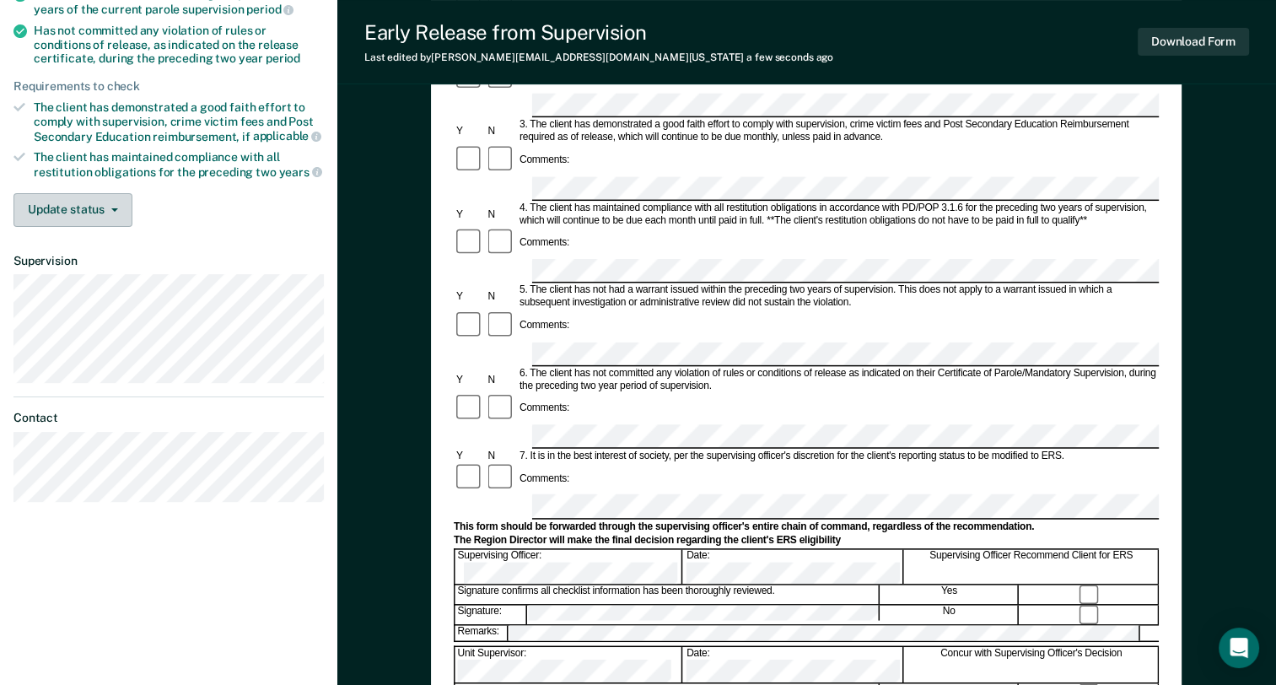
click at [80, 193] on button "Update status" at bounding box center [72, 210] width 119 height 34
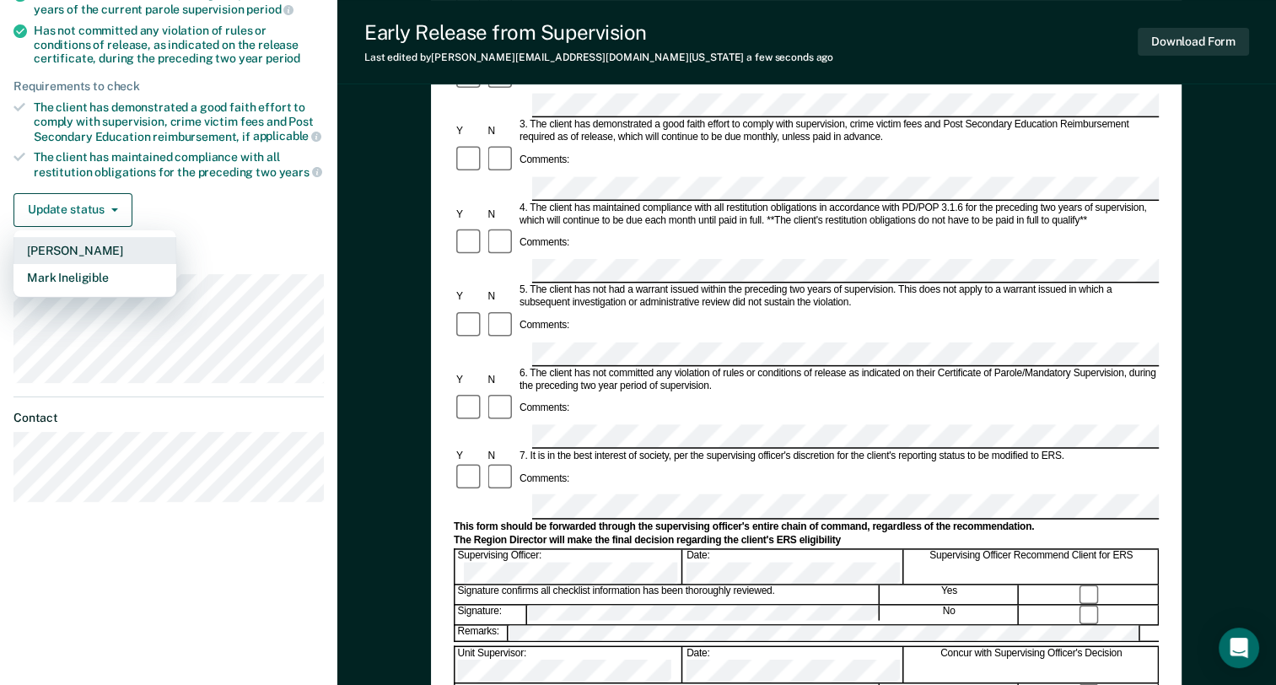
click at [87, 250] on button "[PERSON_NAME]" at bounding box center [94, 250] width 163 height 27
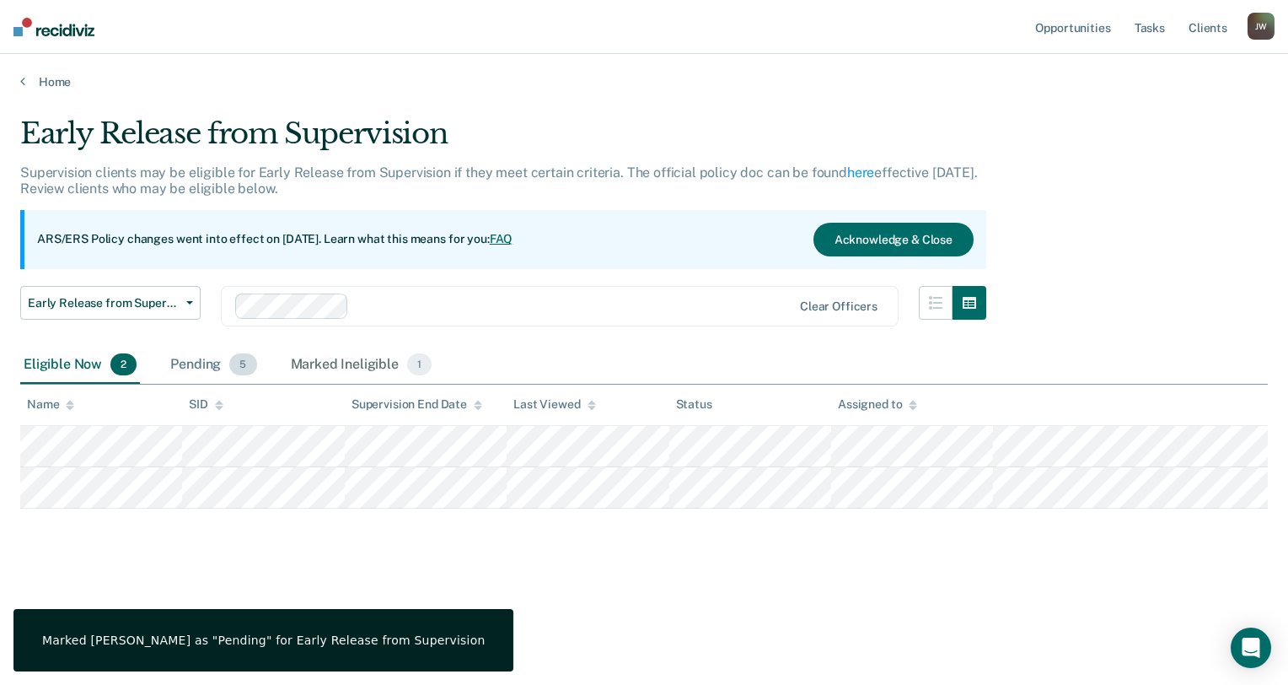
click at [200, 362] on div "Pending 5" at bounding box center [213, 365] width 93 height 37
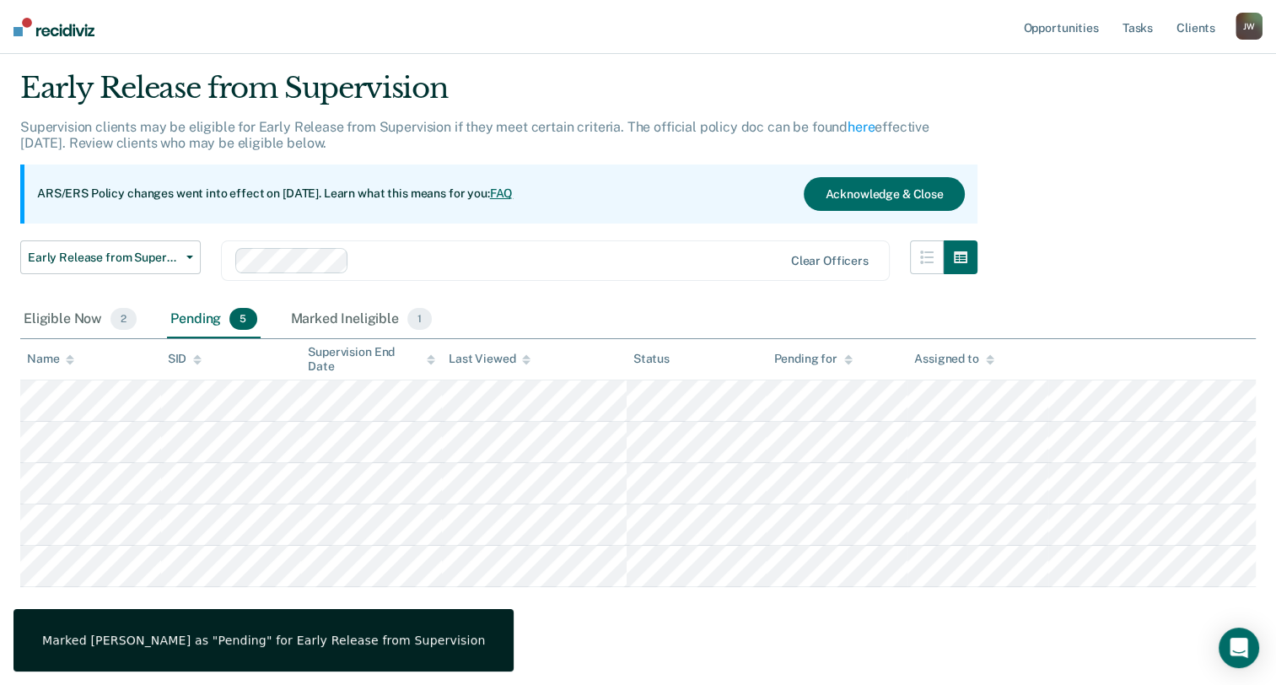
scroll to position [67, 0]
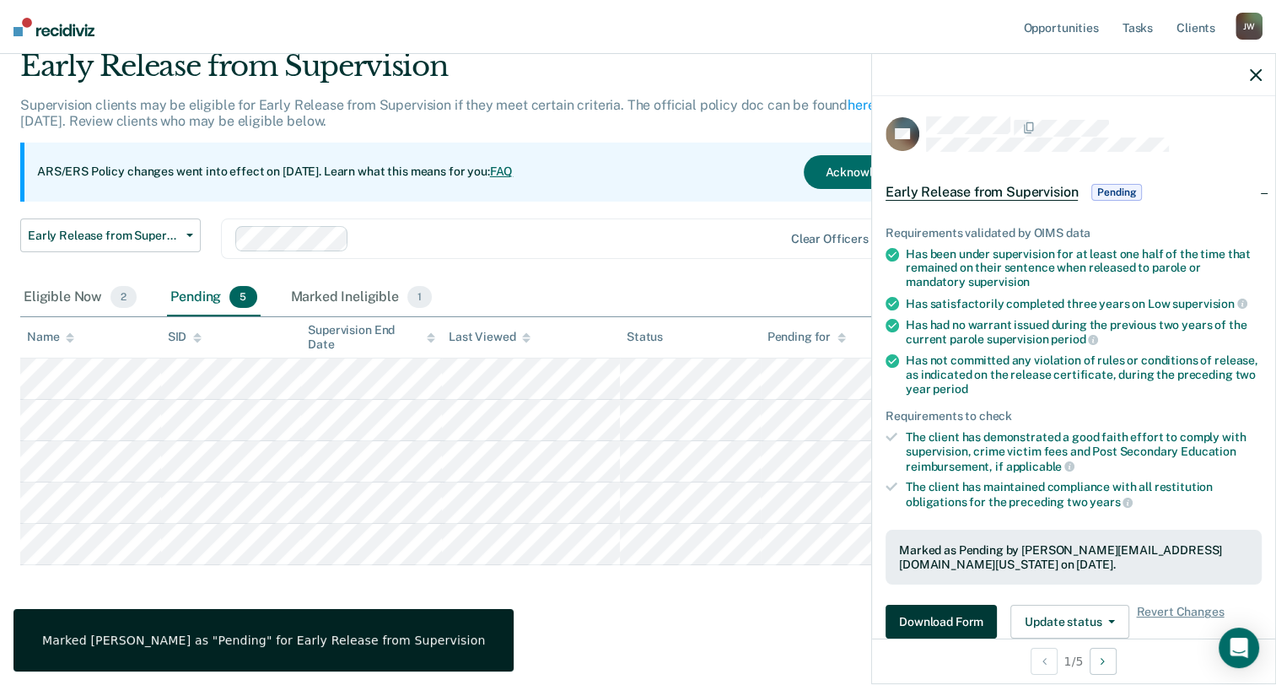
click at [932, 609] on button "Download Form" at bounding box center [940, 622] width 111 height 34
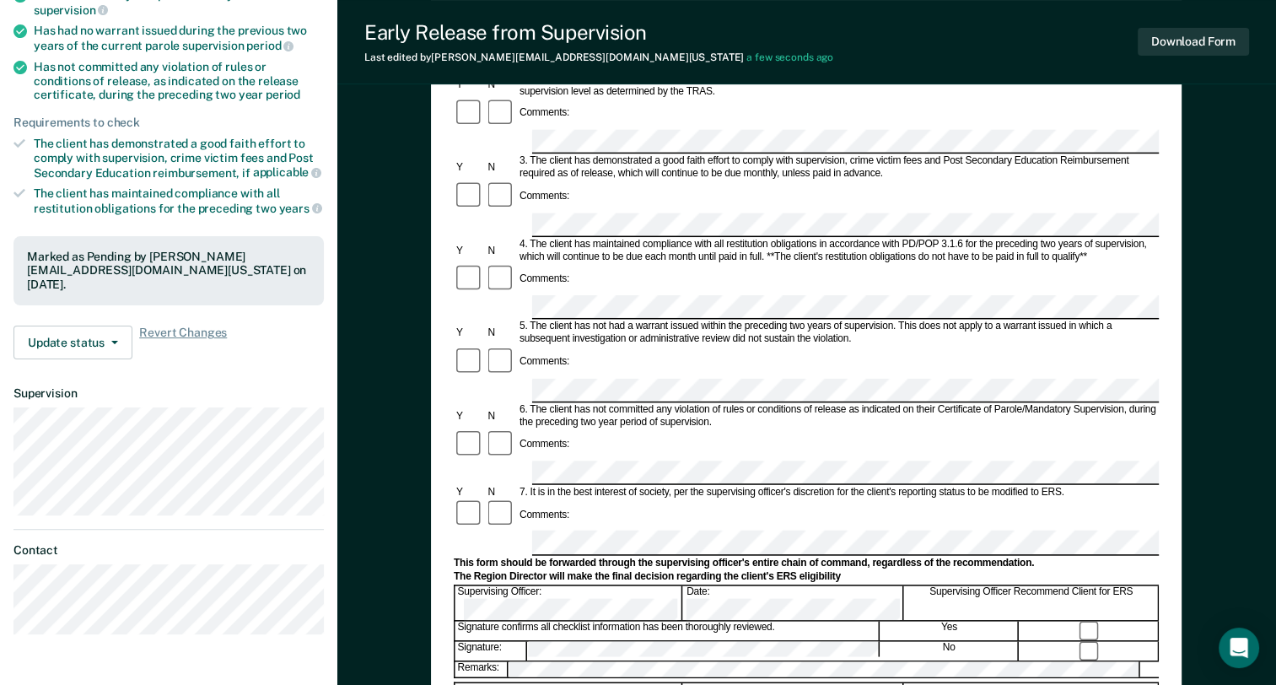
scroll to position [253, 0]
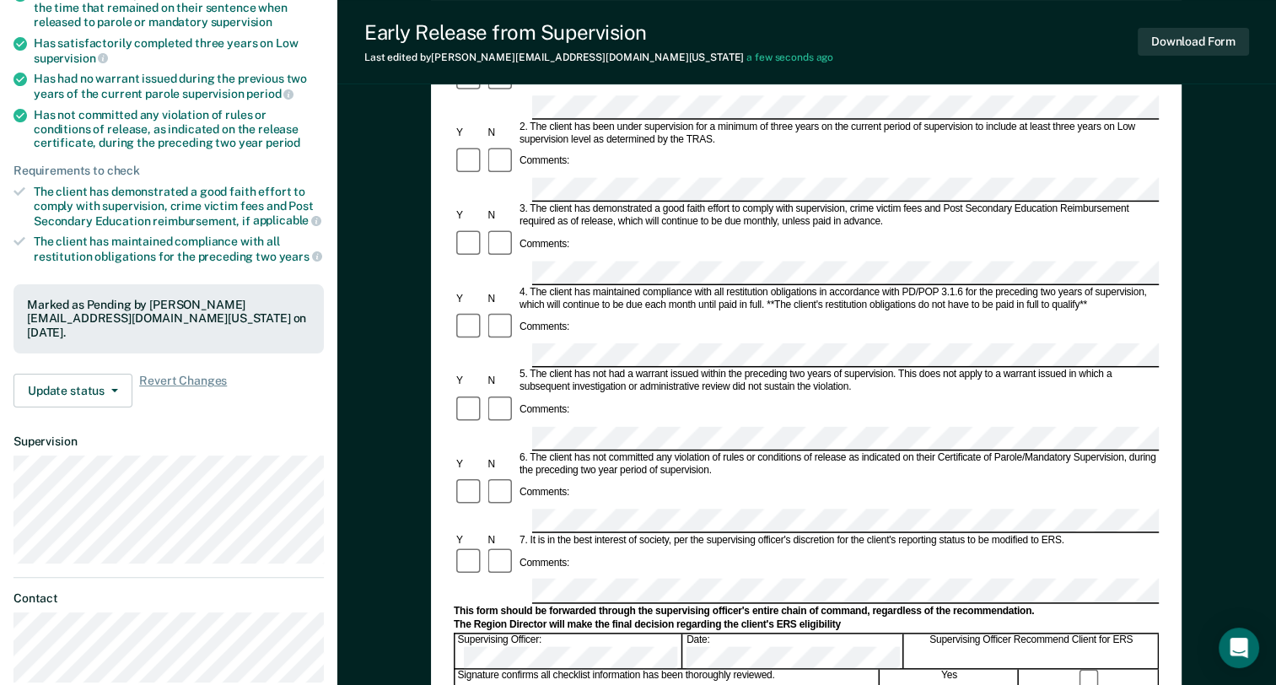
click at [212, 164] on div "Requirements to check" at bounding box center [168, 171] width 310 height 14
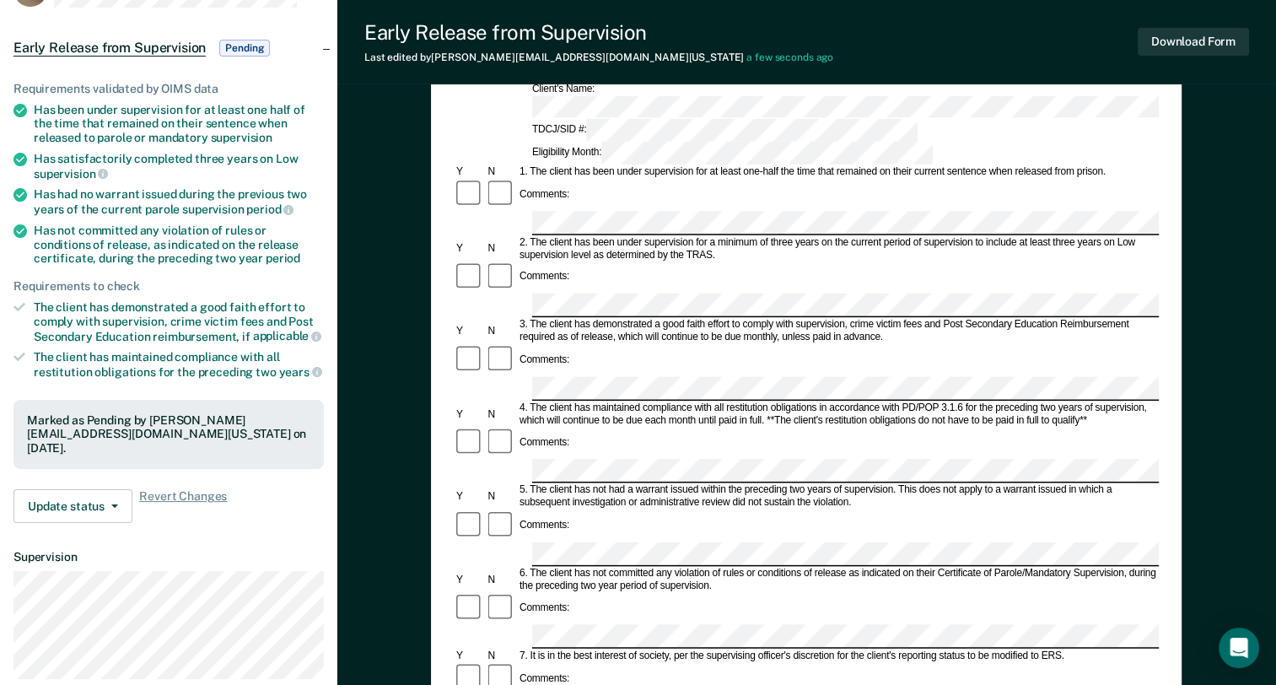
scroll to position [0, 0]
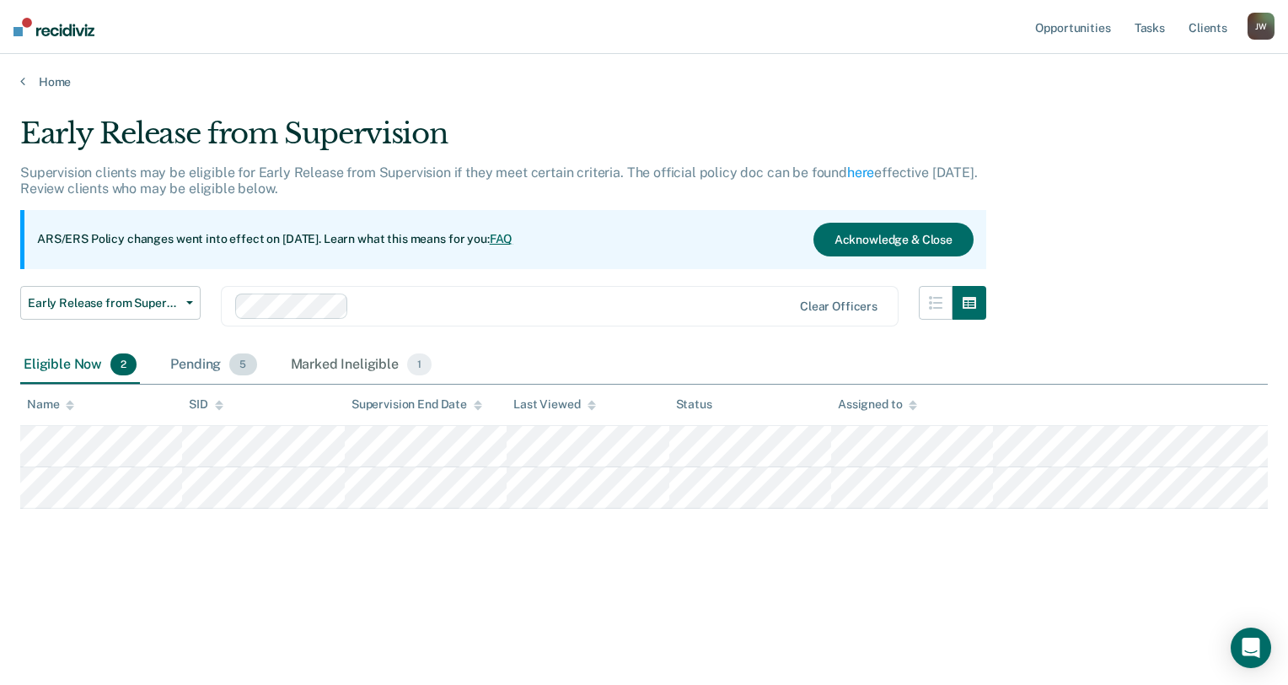
click at [182, 368] on div "Pending 5" at bounding box center [213, 365] width 93 height 37
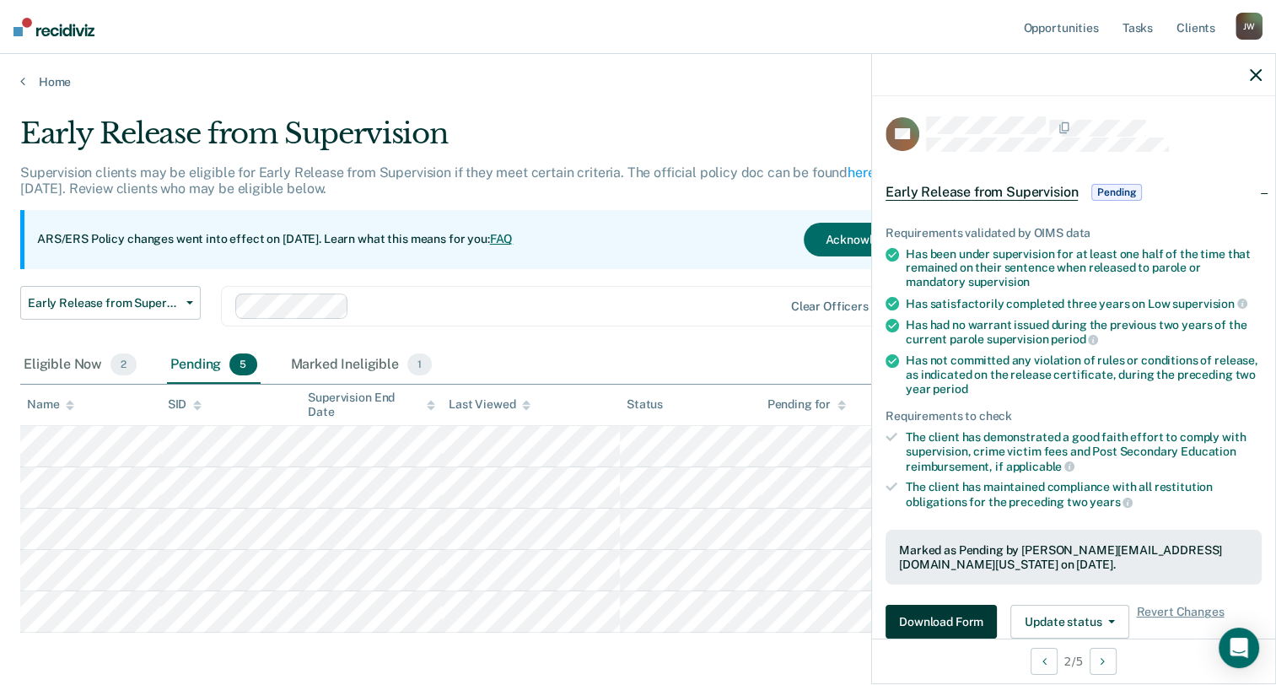
click at [946, 616] on button "Download Form" at bounding box center [940, 622] width 111 height 34
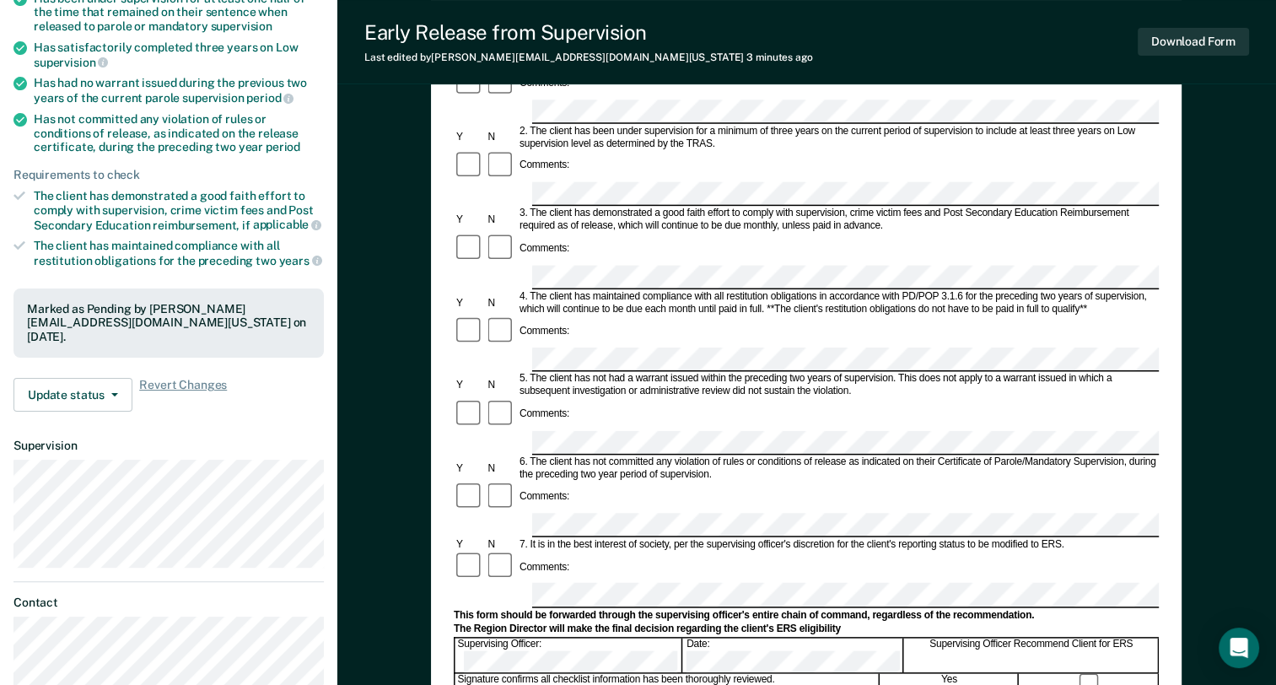
scroll to position [253, 0]
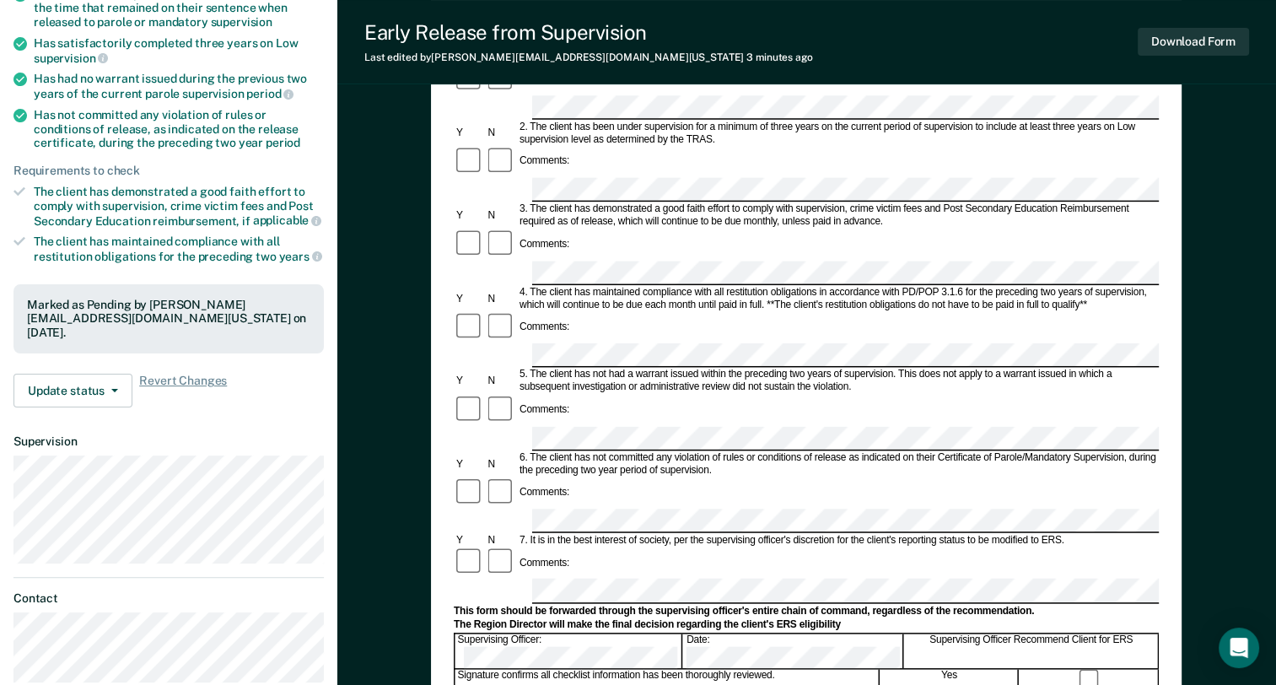
click at [229, 425] on article "CD Early Release from Supervision Pending Requirements validated by OIMS data H…" at bounding box center [168, 270] width 310 height 826
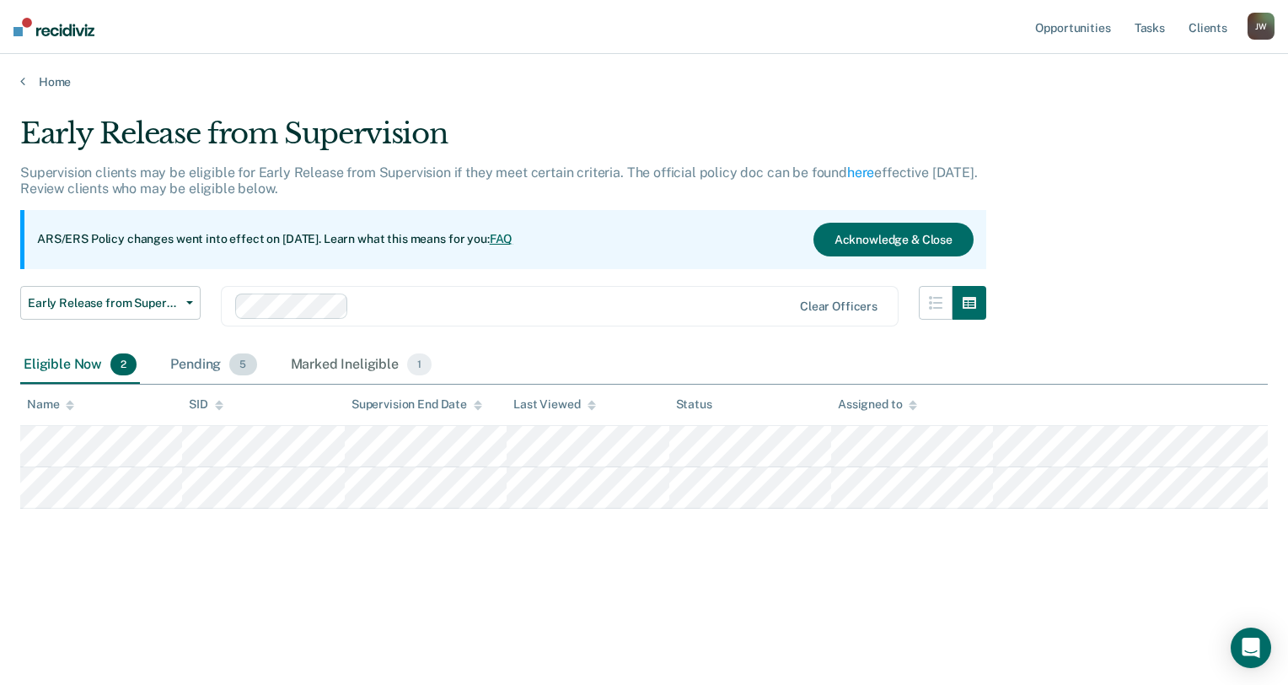
click at [203, 351] on div "Pending 5" at bounding box center [213, 365] width 93 height 37
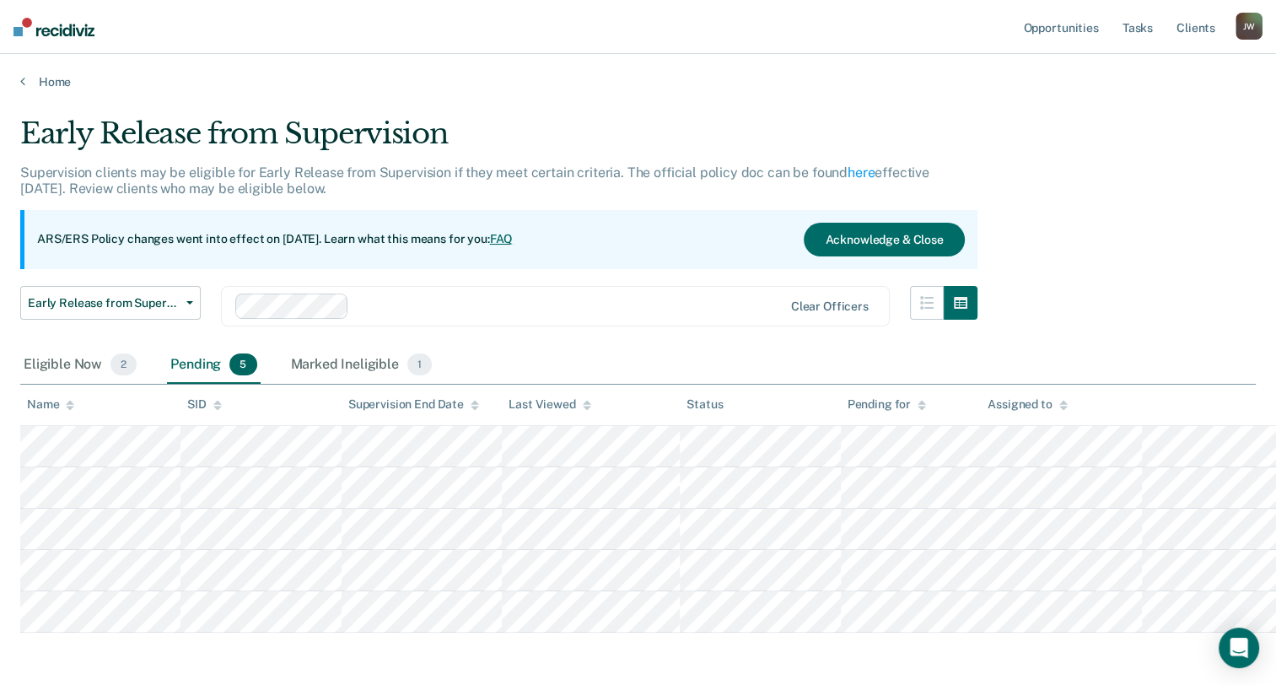
click at [203, 351] on div "Pending 5" at bounding box center [213, 365] width 93 height 37
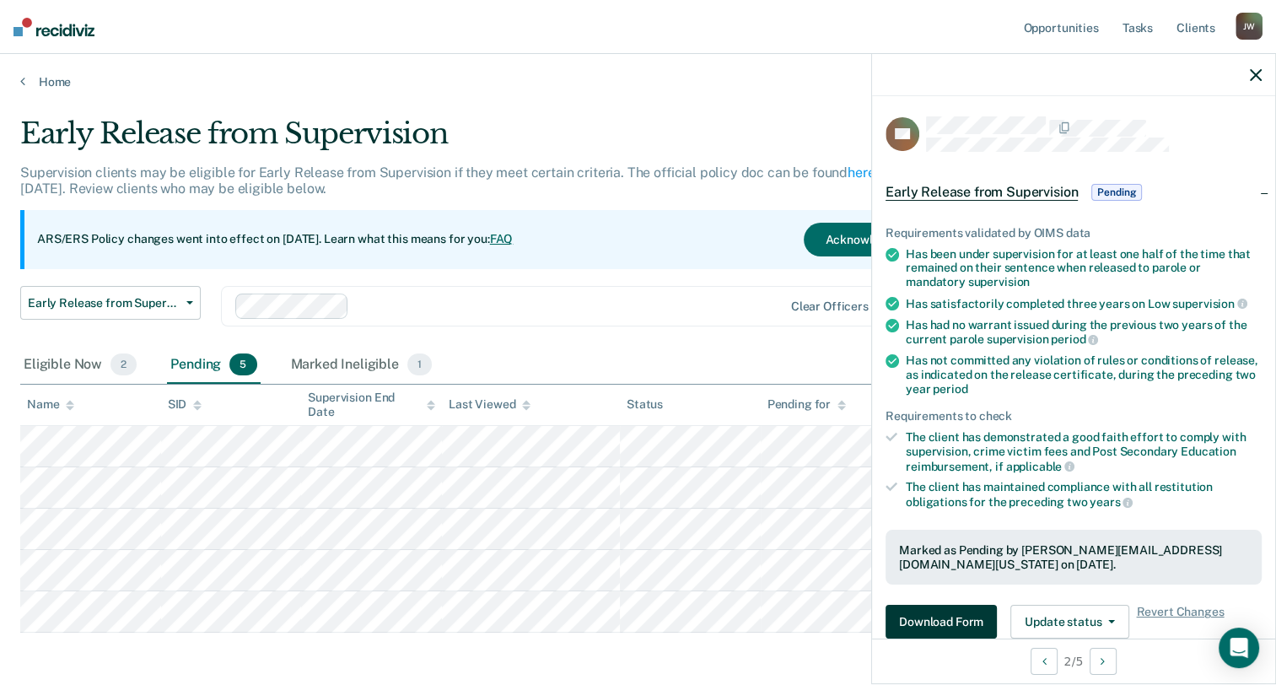
click at [950, 622] on button "Download Form" at bounding box center [940, 622] width 111 height 34
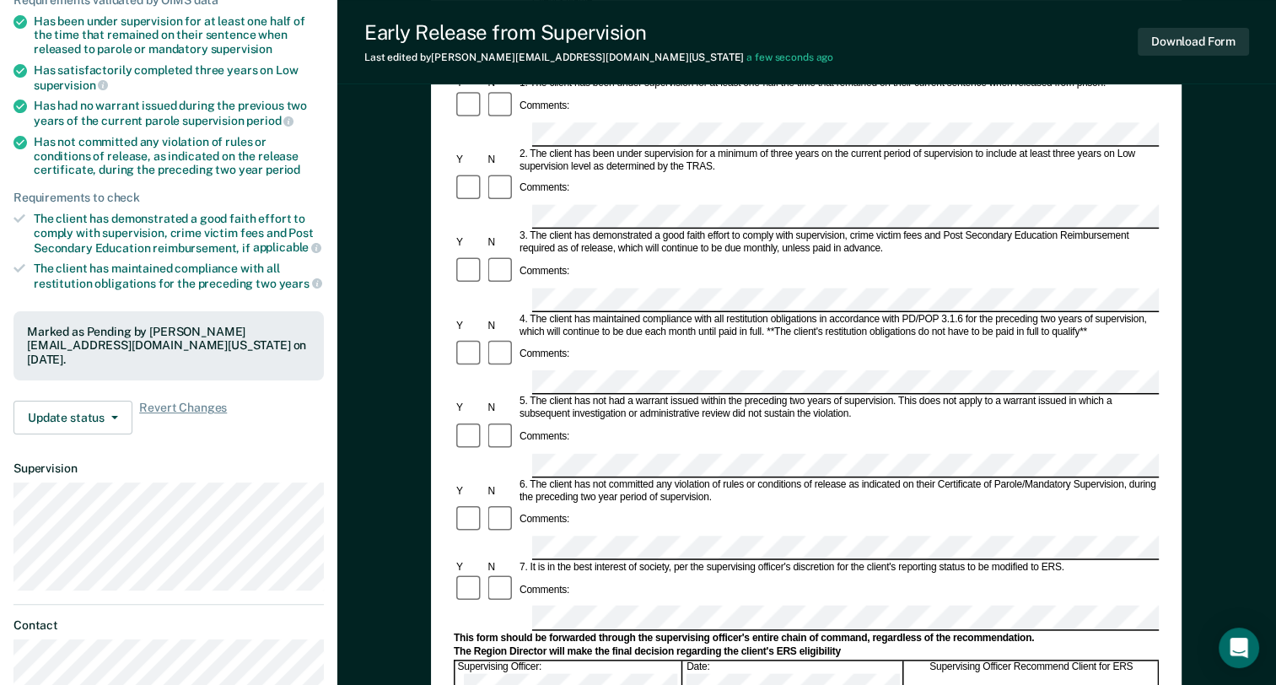
scroll to position [422, 0]
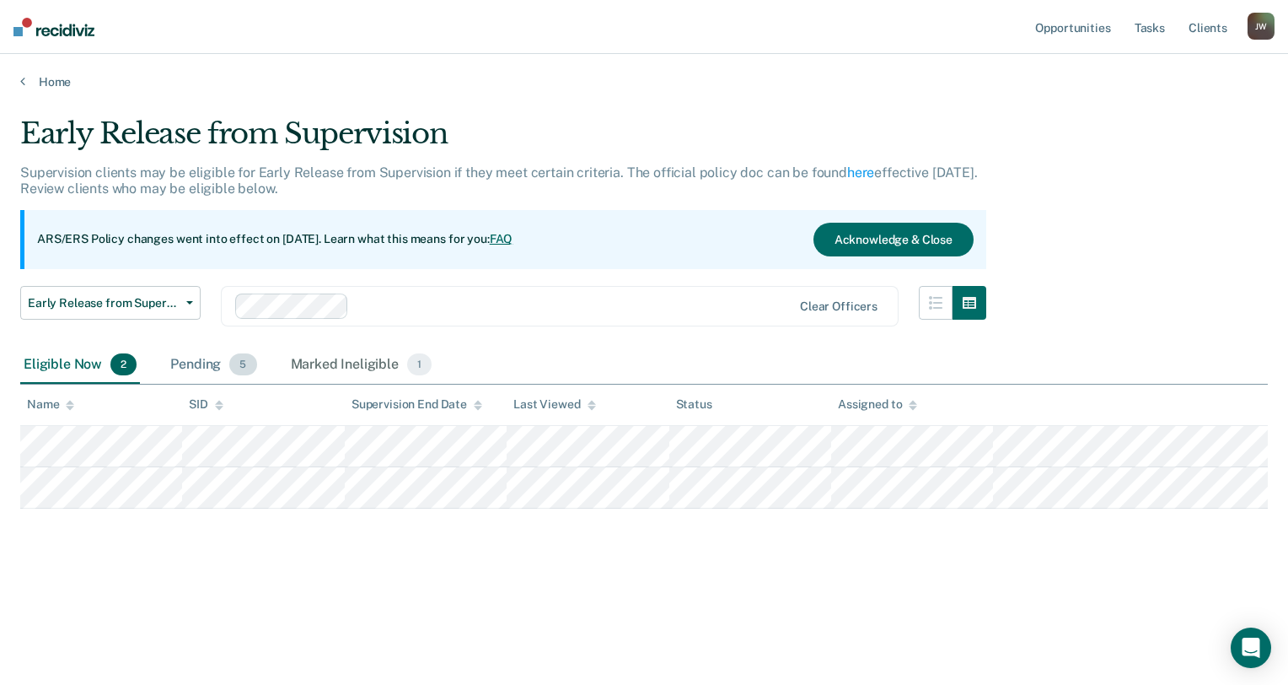
click at [196, 371] on div "Pending 5" at bounding box center [213, 365] width 93 height 37
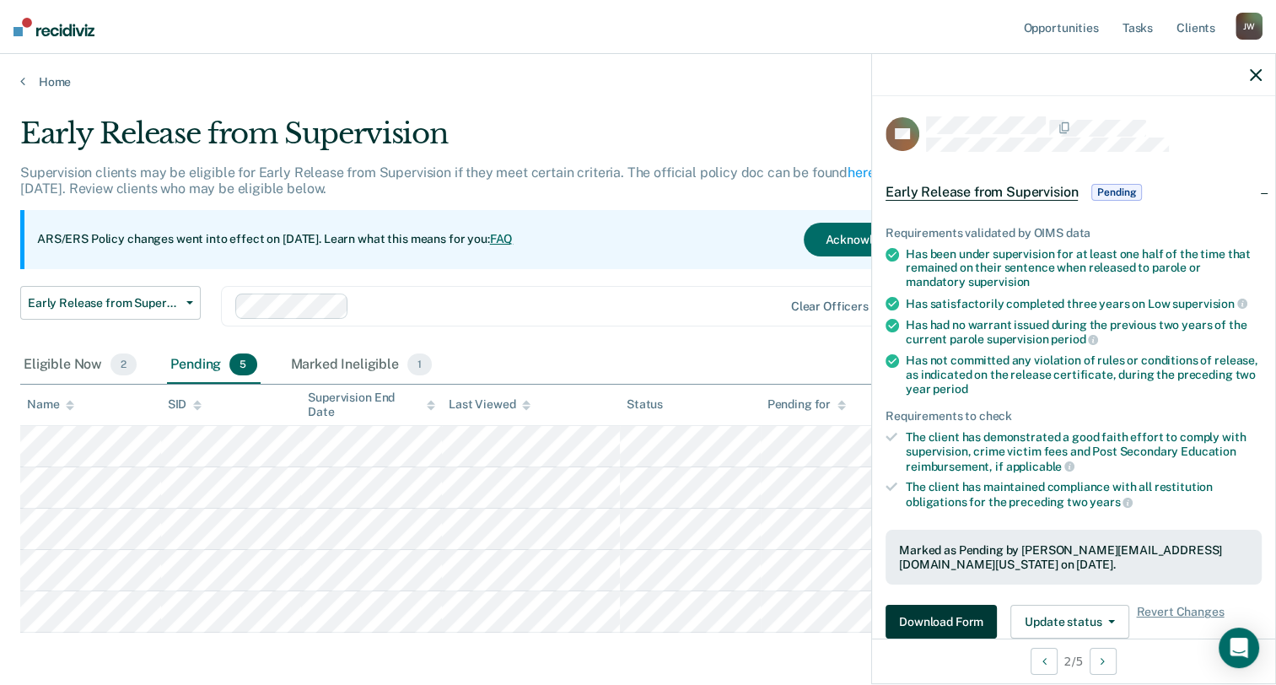
click at [953, 618] on button "Download Form" at bounding box center [940, 622] width 111 height 34
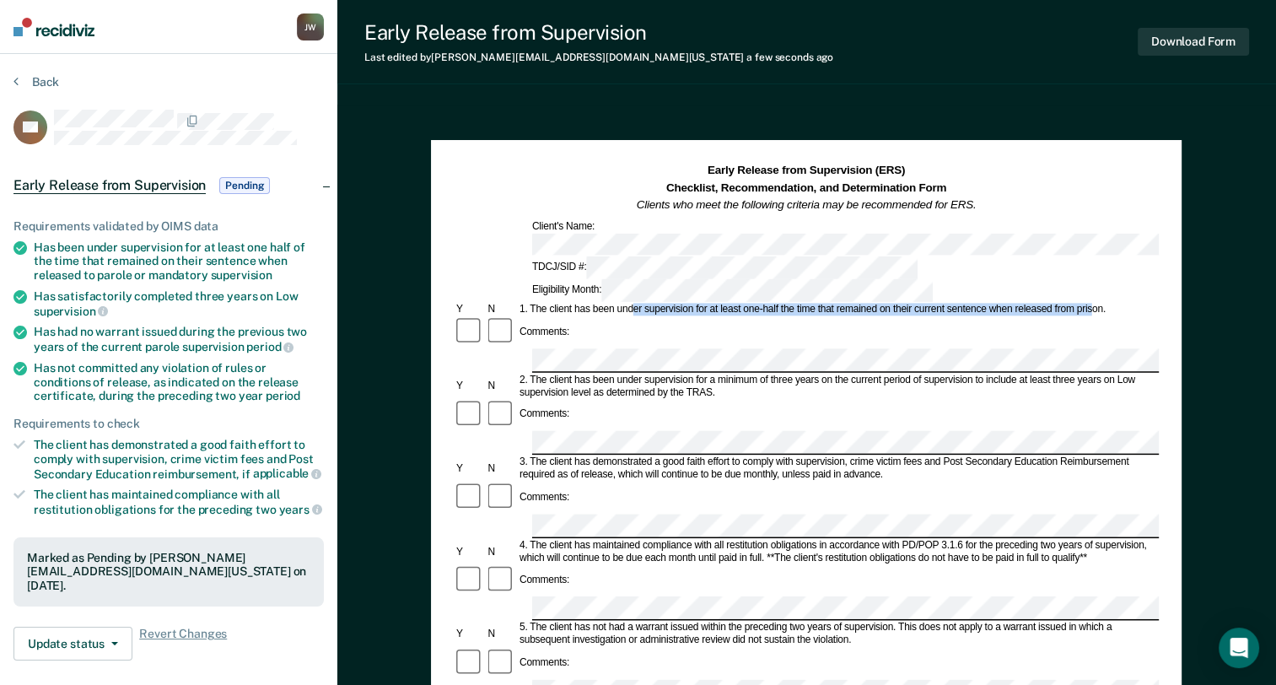
drag, startPoint x: 634, startPoint y: 262, endPoint x: 1093, endPoint y: 261, distance: 458.7
click at [1093, 304] on div "1. The client has been under supervision for at least one-half the time that re…" at bounding box center [838, 310] width 642 height 13
drag, startPoint x: 1093, startPoint y: 261, endPoint x: 985, endPoint y: 283, distance: 110.1
click at [985, 316] on div "Comments:" at bounding box center [806, 332] width 705 height 32
click at [553, 175] on div "Early Release from Supervision (ERS) Checklist, Recommendation, and Determinati…" at bounding box center [806, 188] width 705 height 51
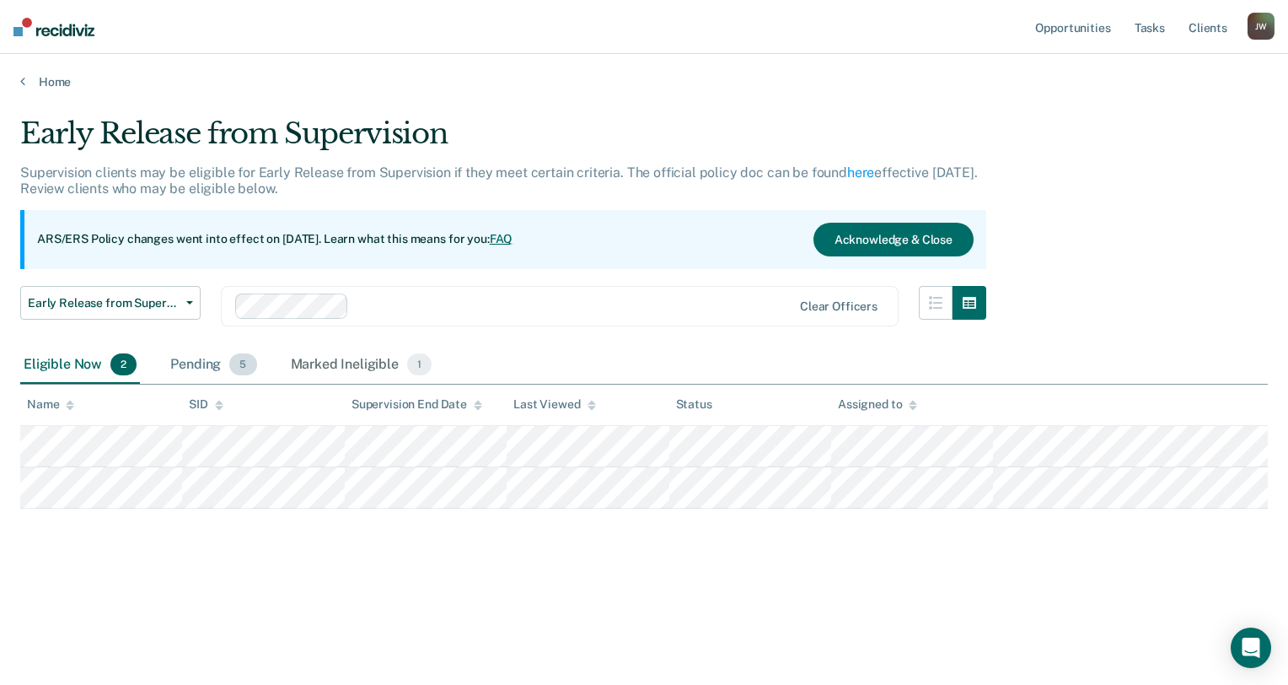
click at [207, 352] on div "Pending 5" at bounding box center [213, 365] width 93 height 37
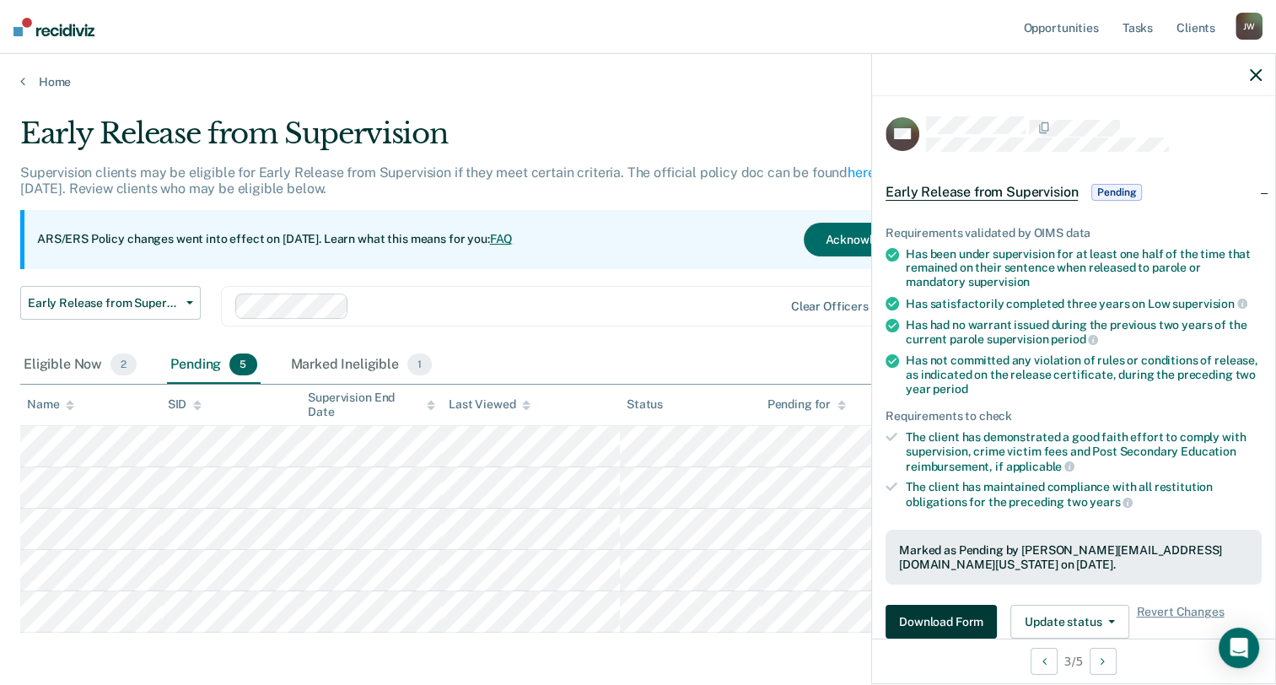
click at [941, 621] on button "Download Form" at bounding box center [940, 622] width 111 height 34
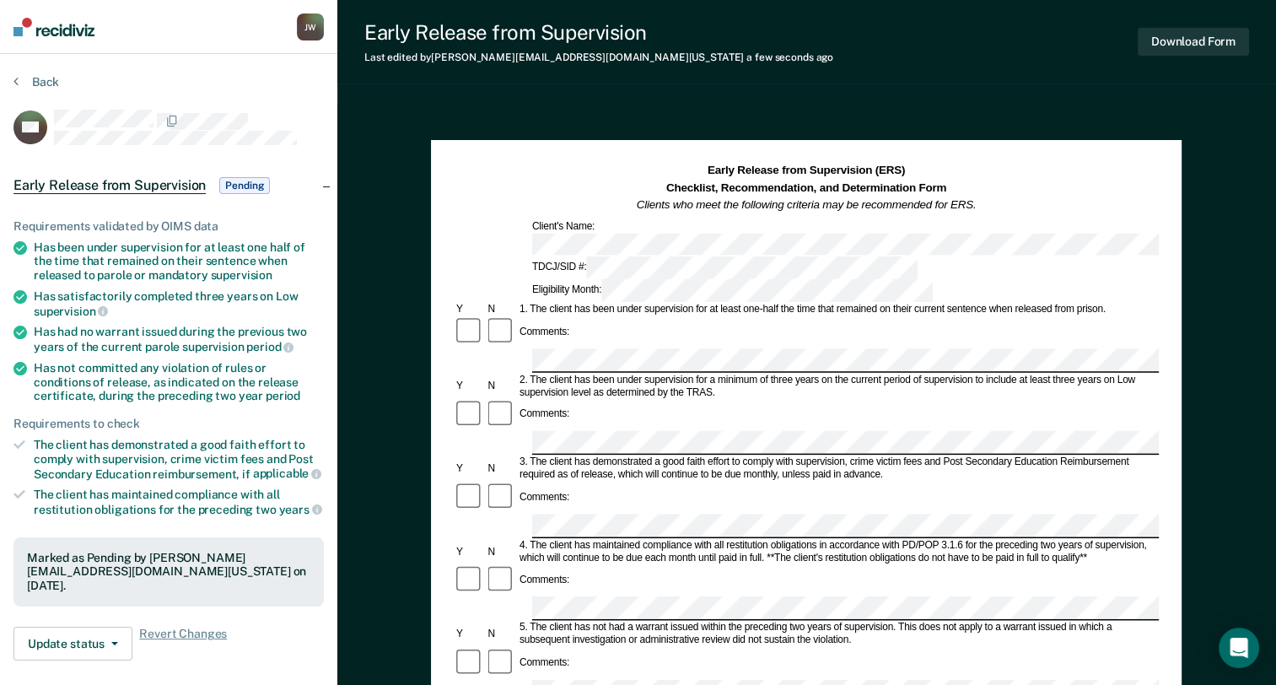
click at [390, 167] on div "Early Release from Supervision (ERS) Checklist, Recommendation, and Determinati…" at bounding box center [806, 677] width 938 height 1145
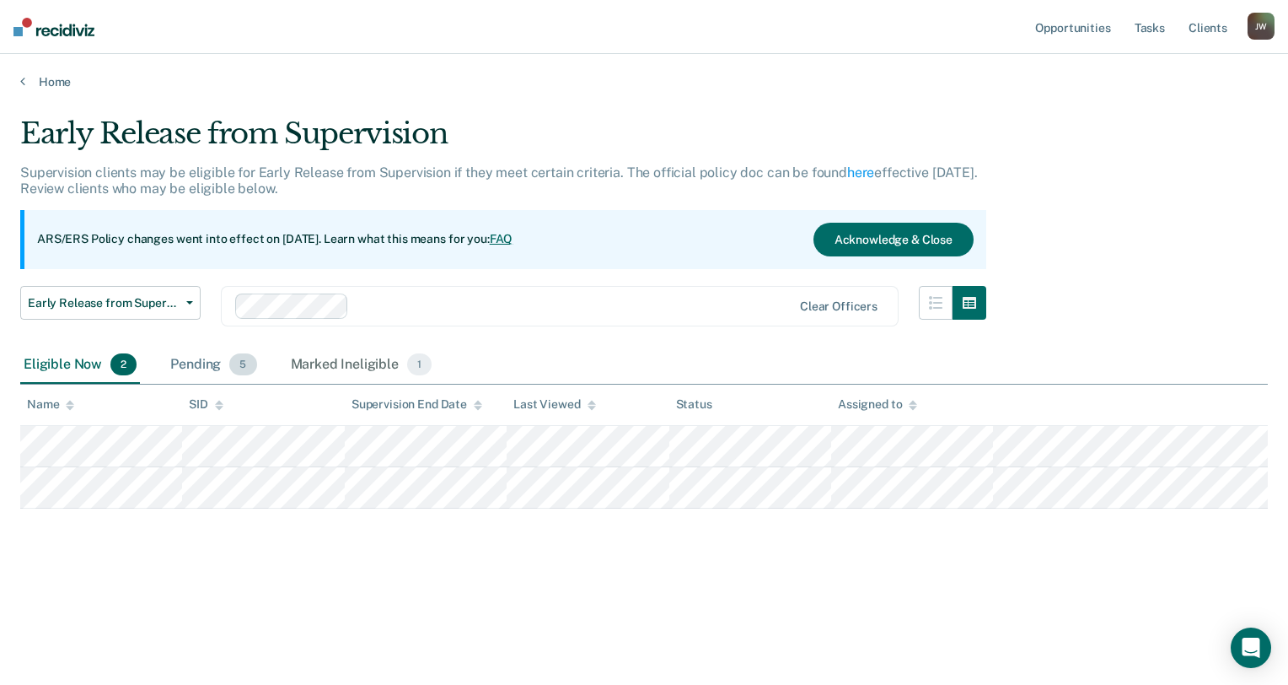
click at [200, 364] on div "Pending 5" at bounding box center [213, 365] width 93 height 37
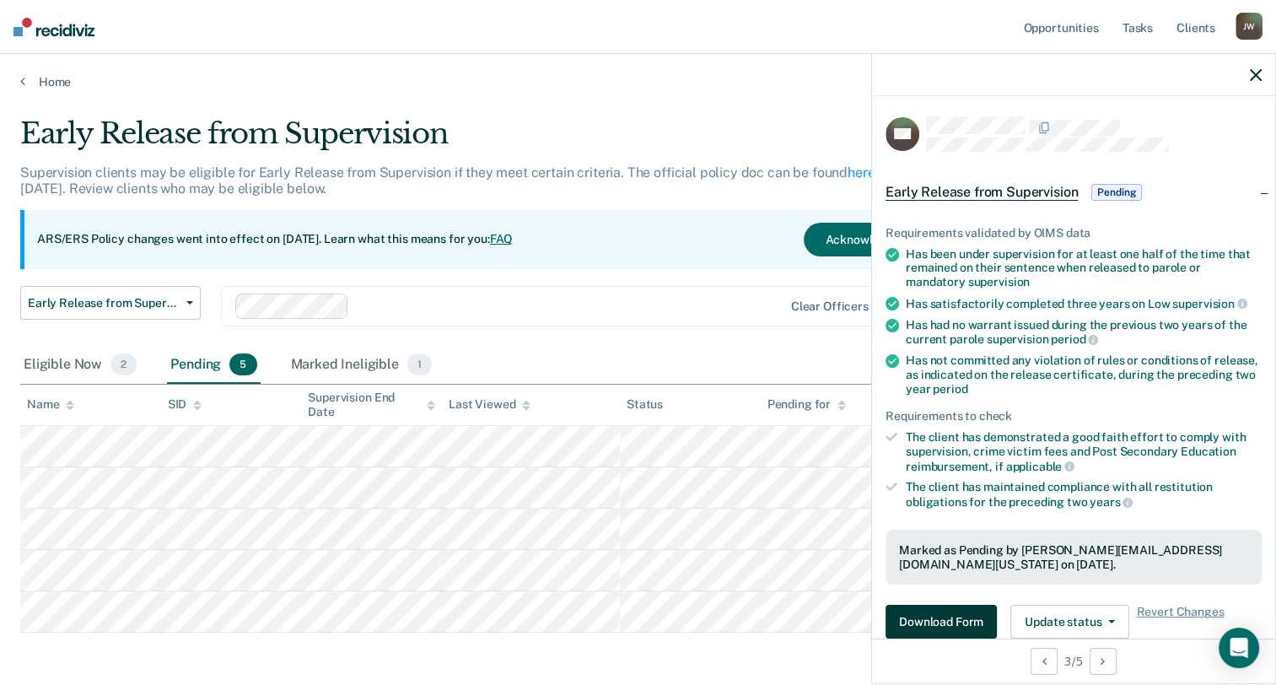
click at [955, 624] on button "Download Form" at bounding box center [940, 622] width 111 height 34
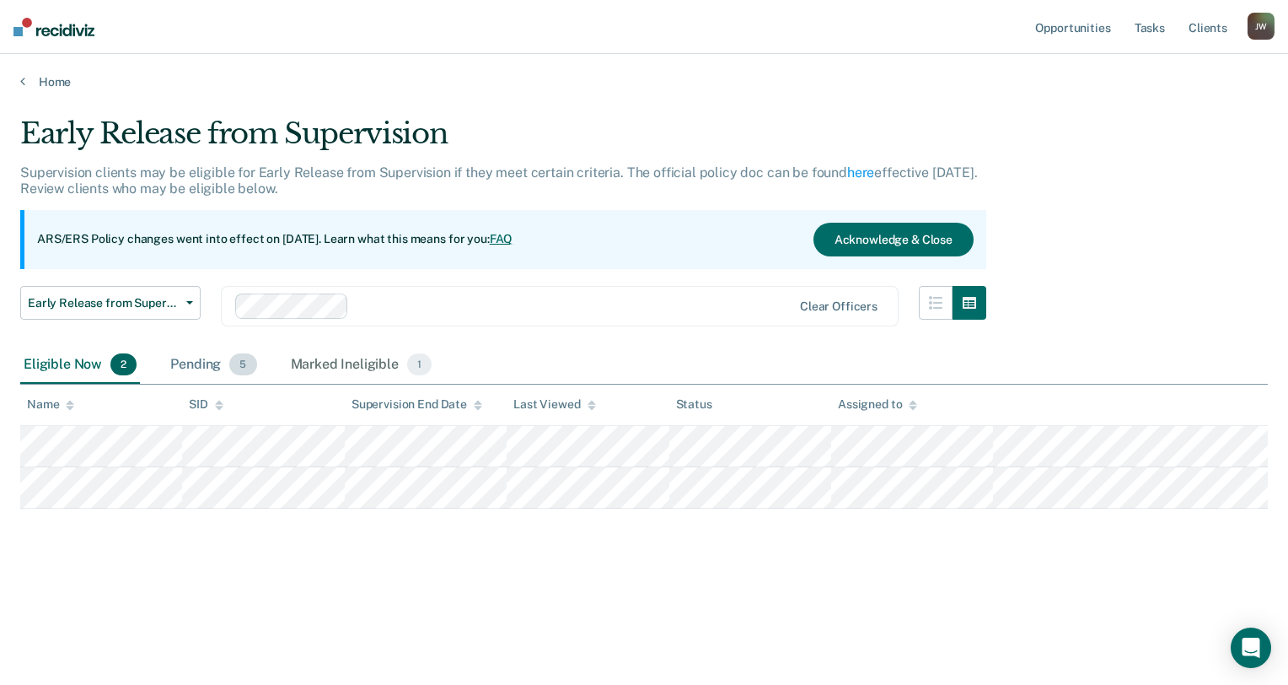
click at [197, 352] on div "Pending 5" at bounding box center [213, 365] width 93 height 37
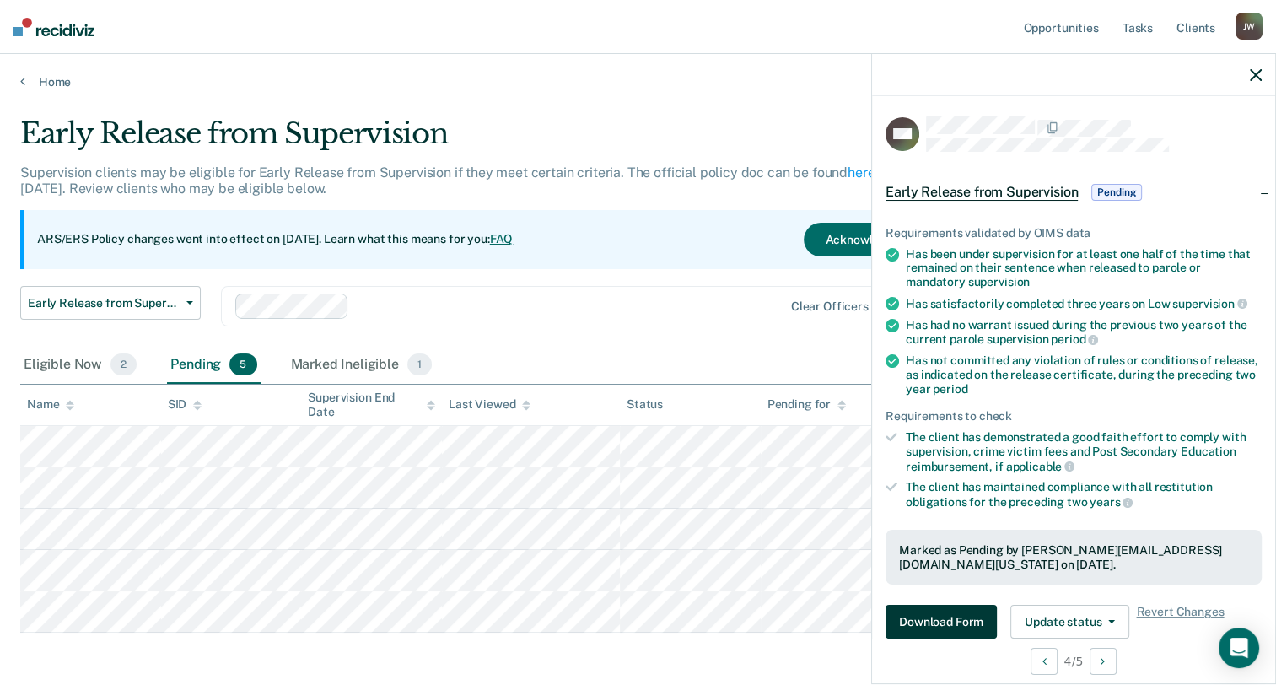
click at [950, 621] on button "Download Form" at bounding box center [940, 622] width 111 height 34
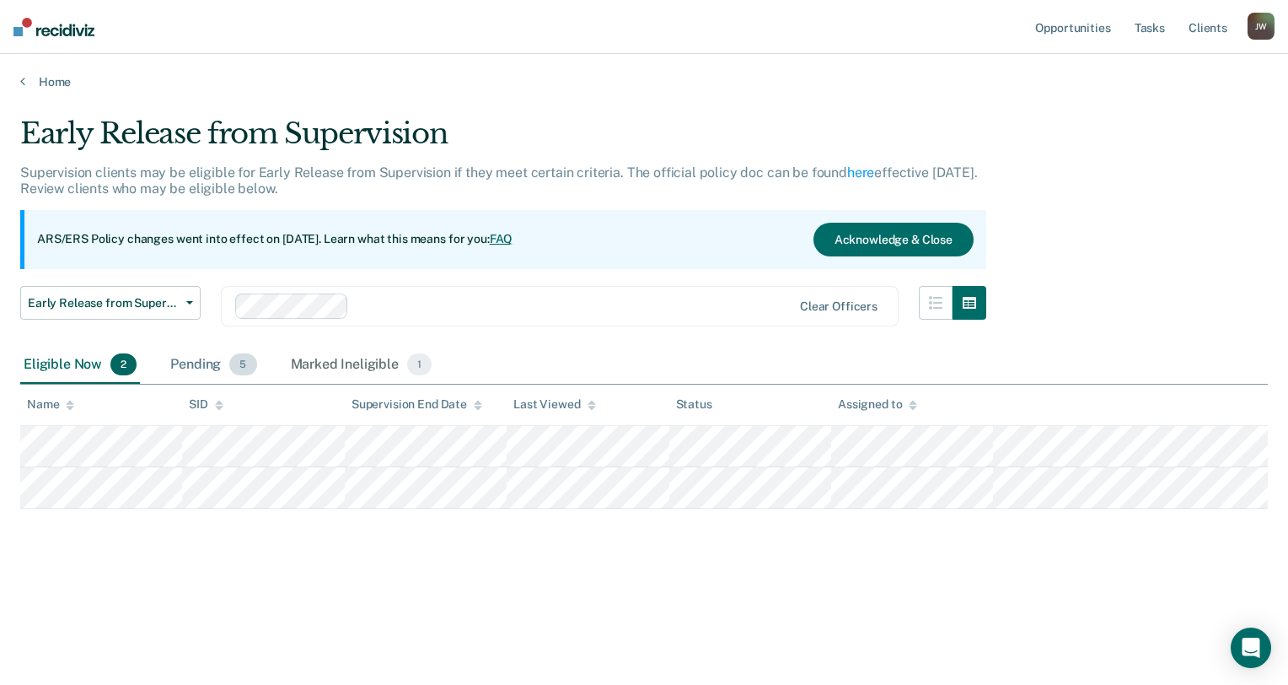
click at [189, 360] on div "Pending 5" at bounding box center [213, 365] width 93 height 37
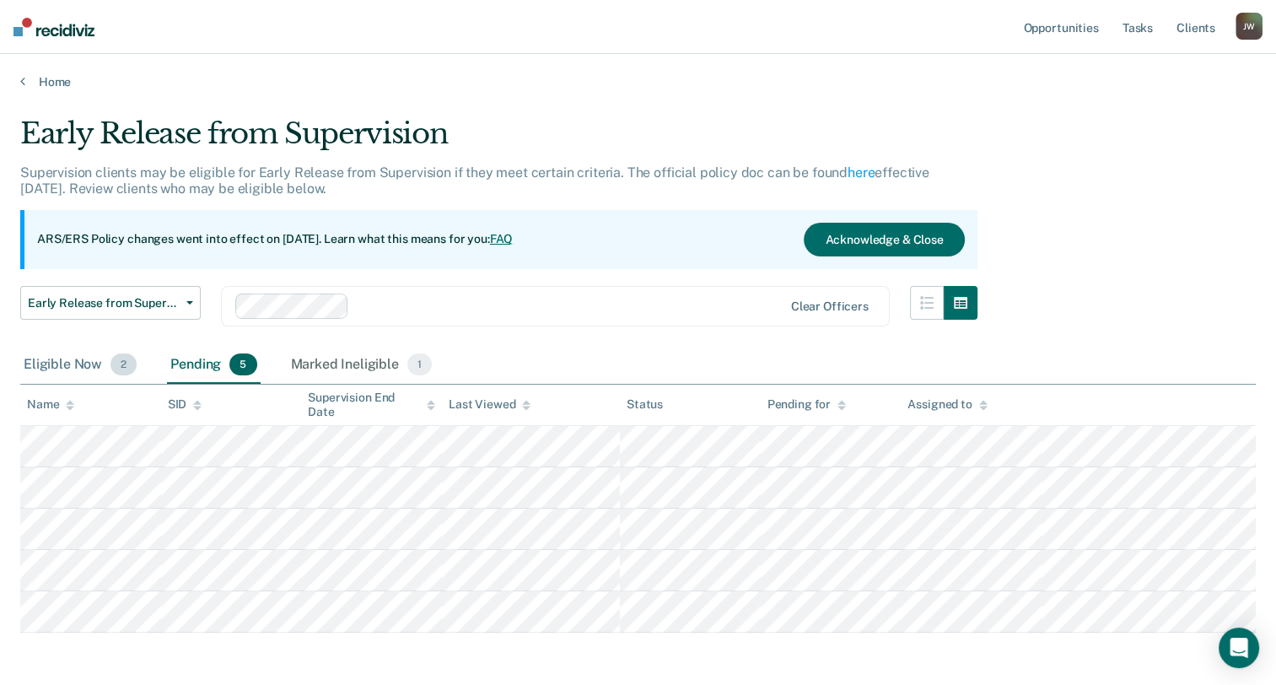
click at [63, 359] on div "Eligible Now 2" at bounding box center [80, 365] width 120 height 37
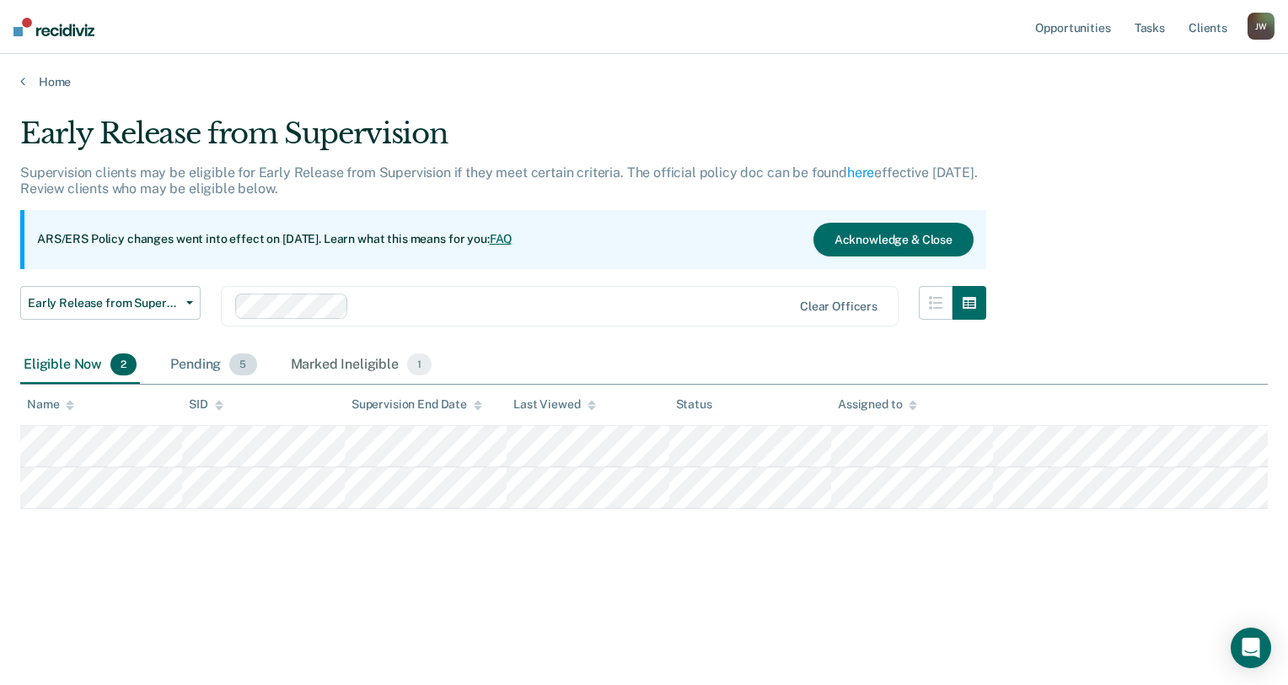
click at [180, 360] on div "Pending 5" at bounding box center [213, 365] width 93 height 37
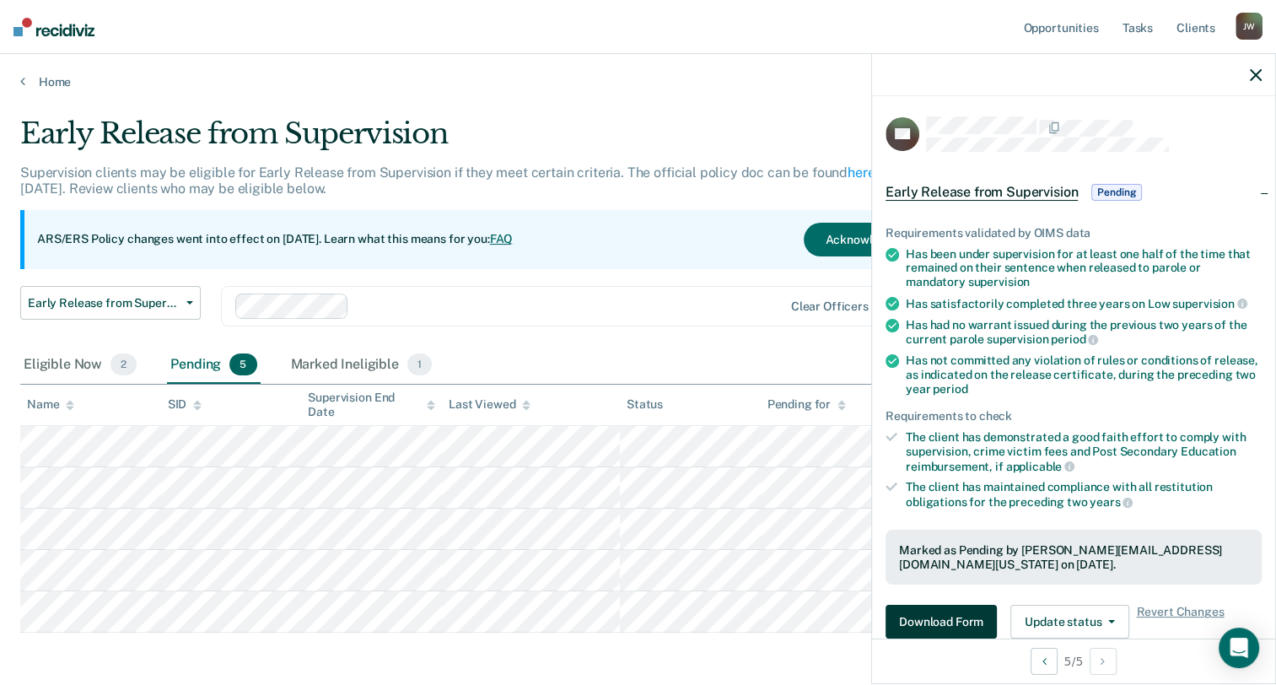
click at [960, 619] on button "Download Form" at bounding box center [940, 622] width 111 height 34
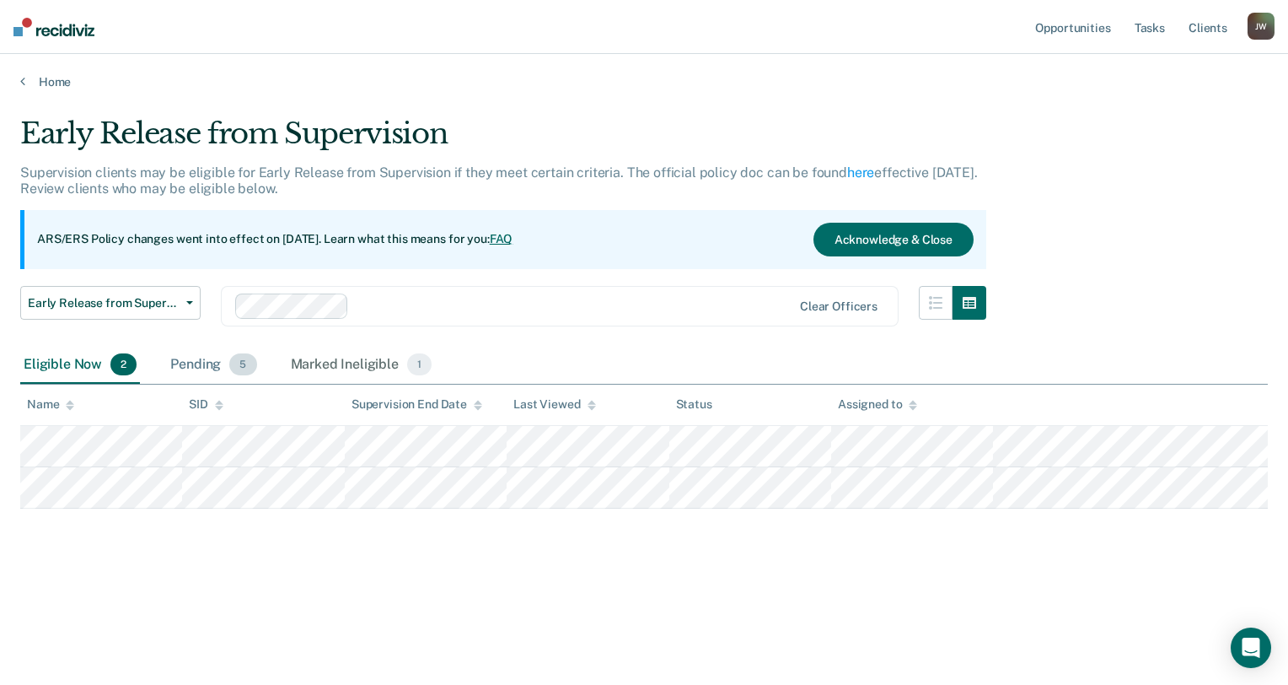
click at [202, 364] on div "Pending 5" at bounding box center [213, 365] width 93 height 37
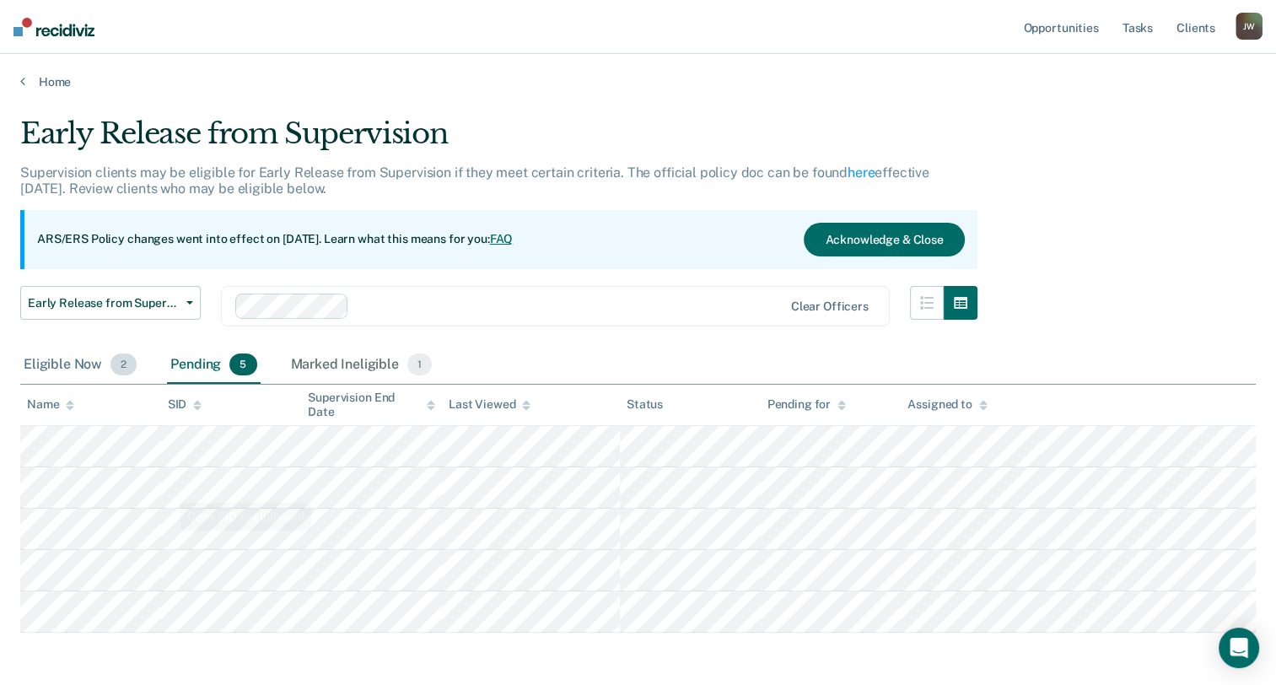
click at [84, 361] on div "Eligible Now 2" at bounding box center [80, 365] width 120 height 37
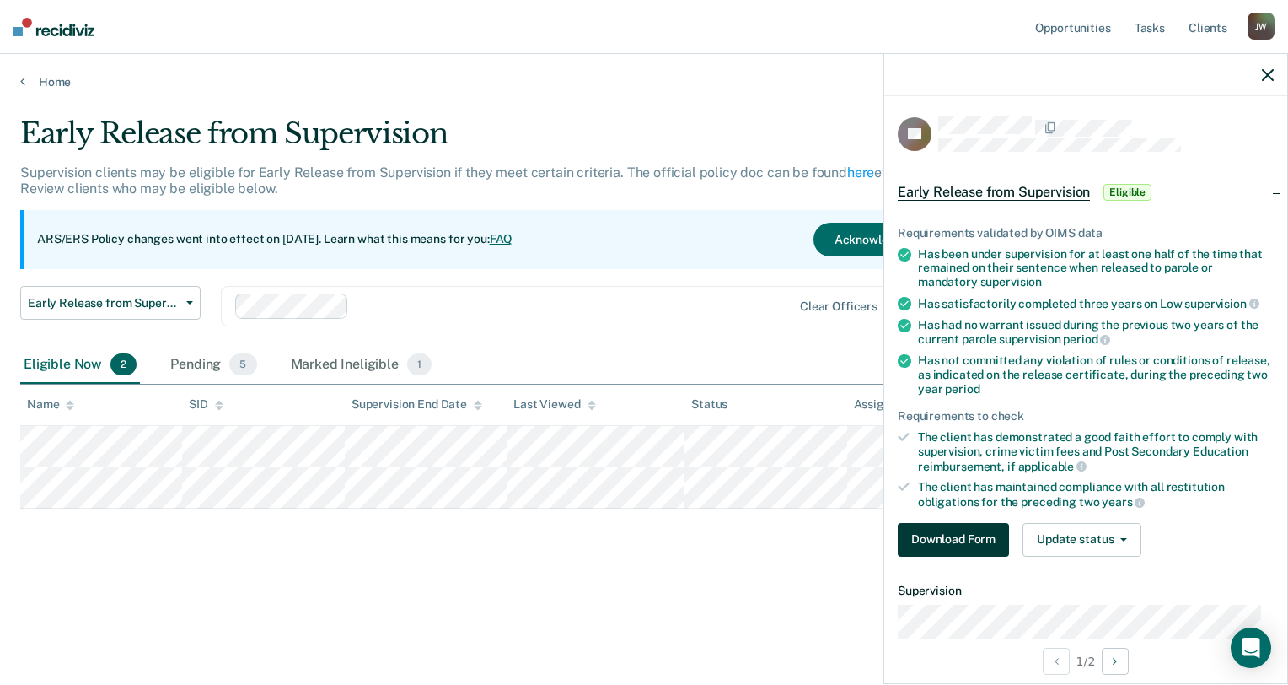
click at [982, 529] on button "Download Form" at bounding box center [953, 540] width 111 height 34
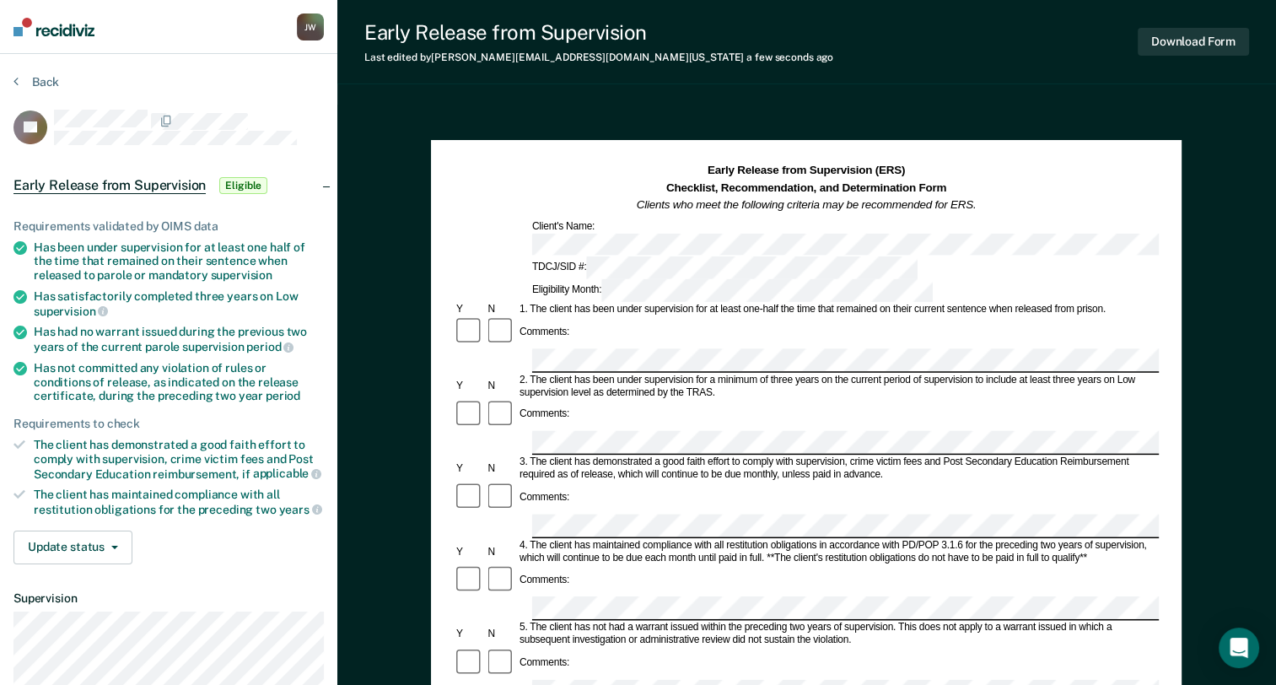
click at [550, 456] on div "3. The client has demonstrated a good faith effort to comply with supervision, …" at bounding box center [838, 468] width 642 height 25
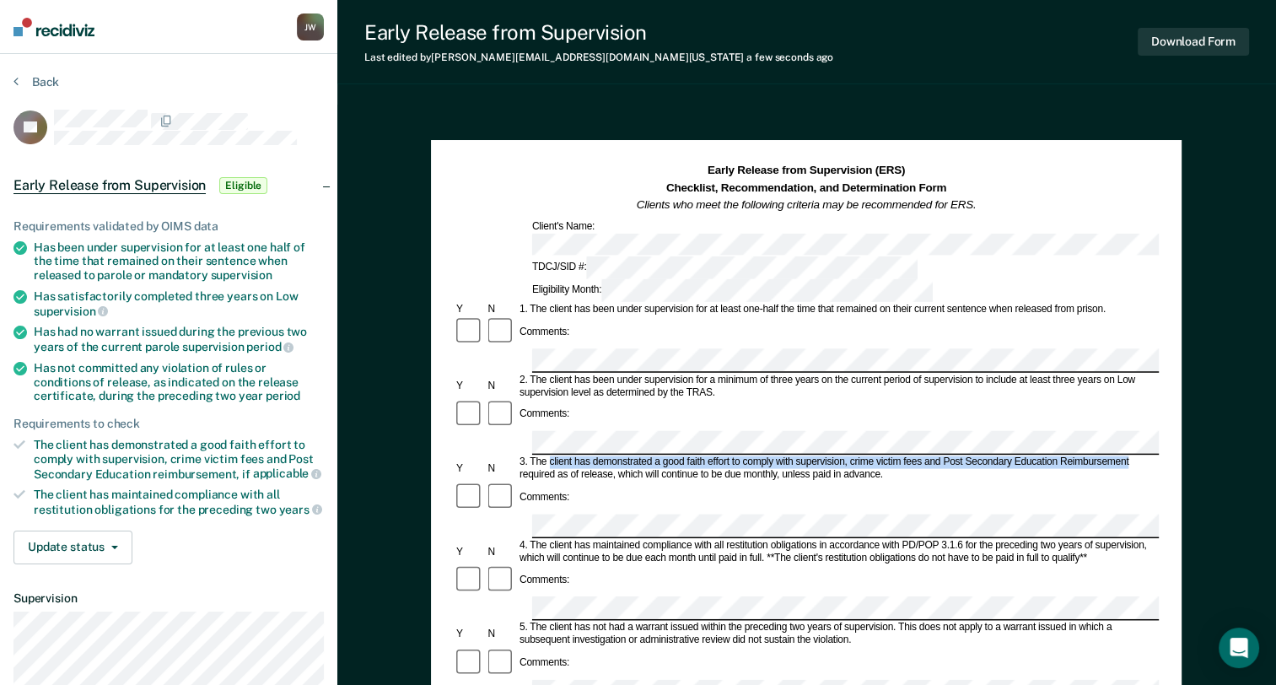
drag, startPoint x: 550, startPoint y: 376, endPoint x: 1115, endPoint y: 380, distance: 564.9
click at [1115, 456] on div "3. The client has demonstrated a good faith effort to comply with supervision, …" at bounding box center [838, 468] width 642 height 25
copy div "client has demonstrated a good faith effort to comply with supervision, crime v…"
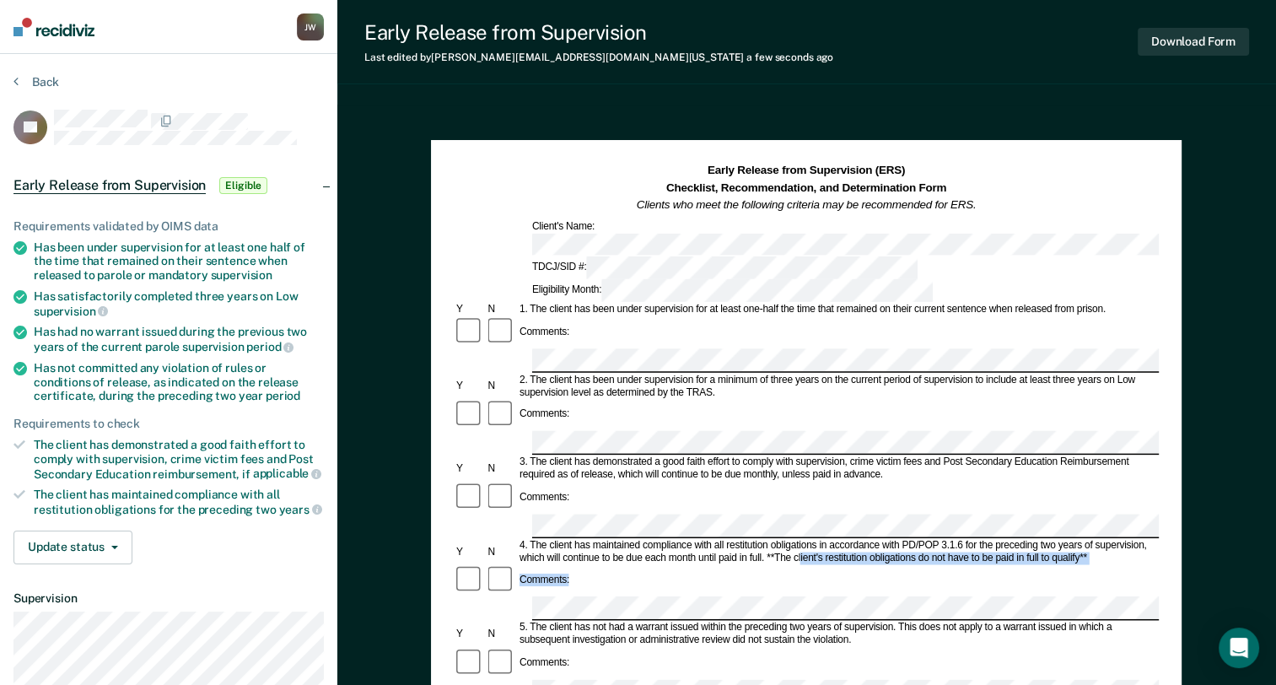
drag, startPoint x: 799, startPoint y: 459, endPoint x: 722, endPoint y: 461, distance: 77.6
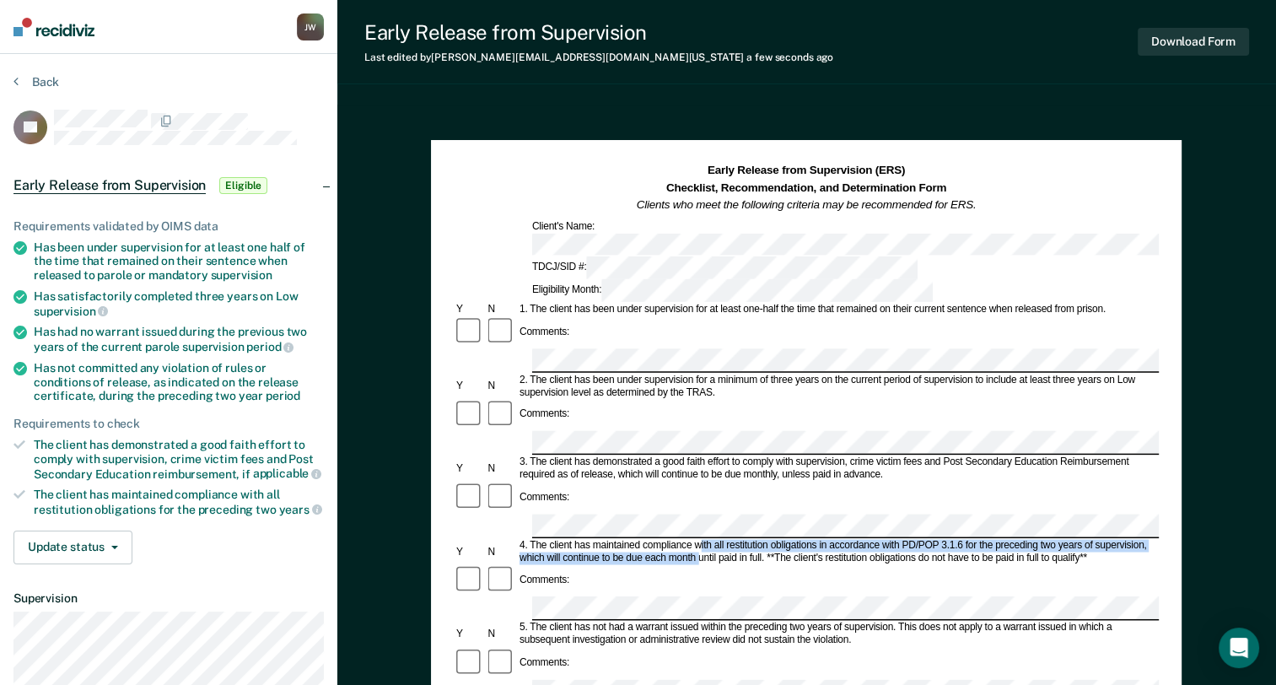
drag, startPoint x: 722, startPoint y: 461, endPoint x: 699, endPoint y: 449, distance: 26.0
click at [699, 539] on div "4. The client has maintained compliance with all restitution obligations in acc…" at bounding box center [838, 551] width 642 height 25
click at [1015, 539] on div "4. The client has maintained compliance with all restitution obligations in acc…" at bounding box center [838, 551] width 642 height 25
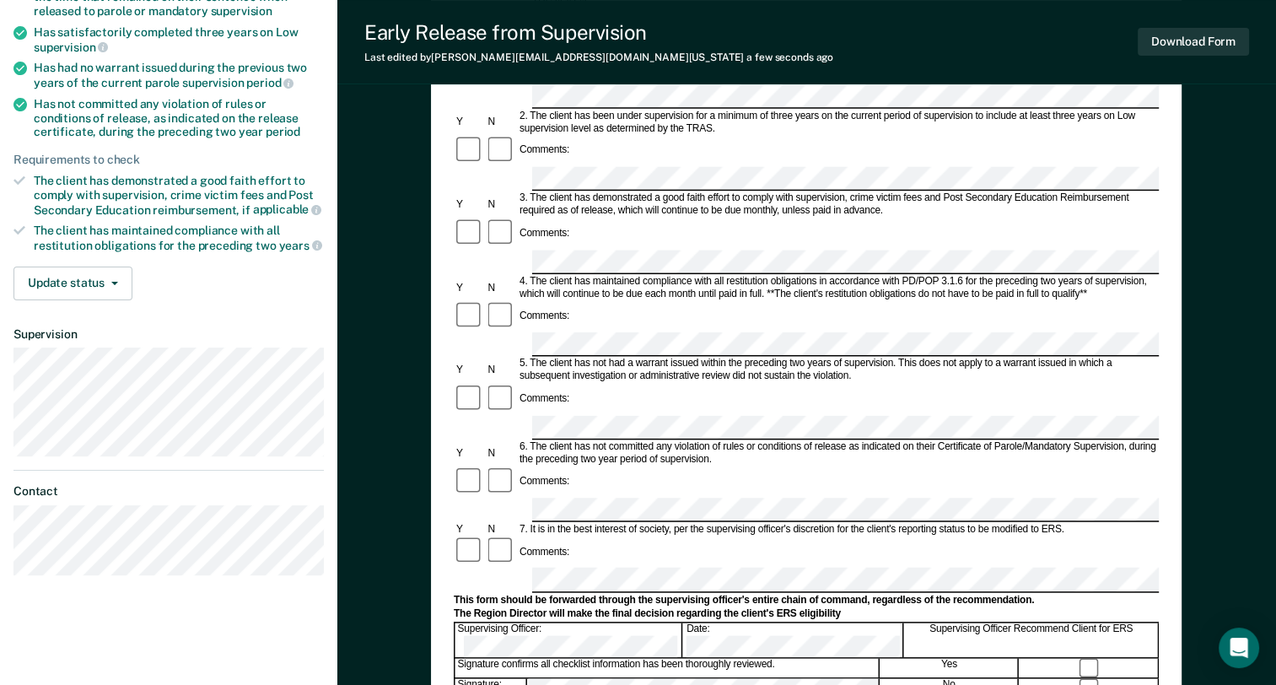
scroll to position [337, 0]
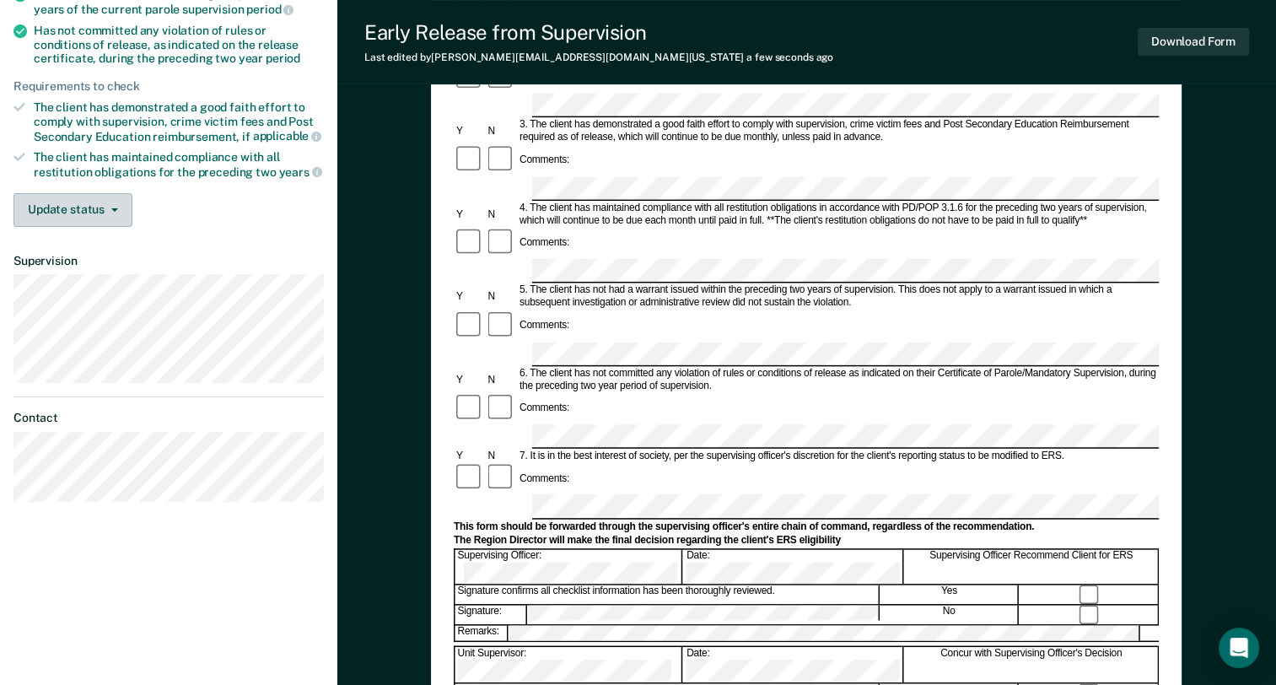
click at [80, 207] on button "Update status" at bounding box center [72, 210] width 119 height 34
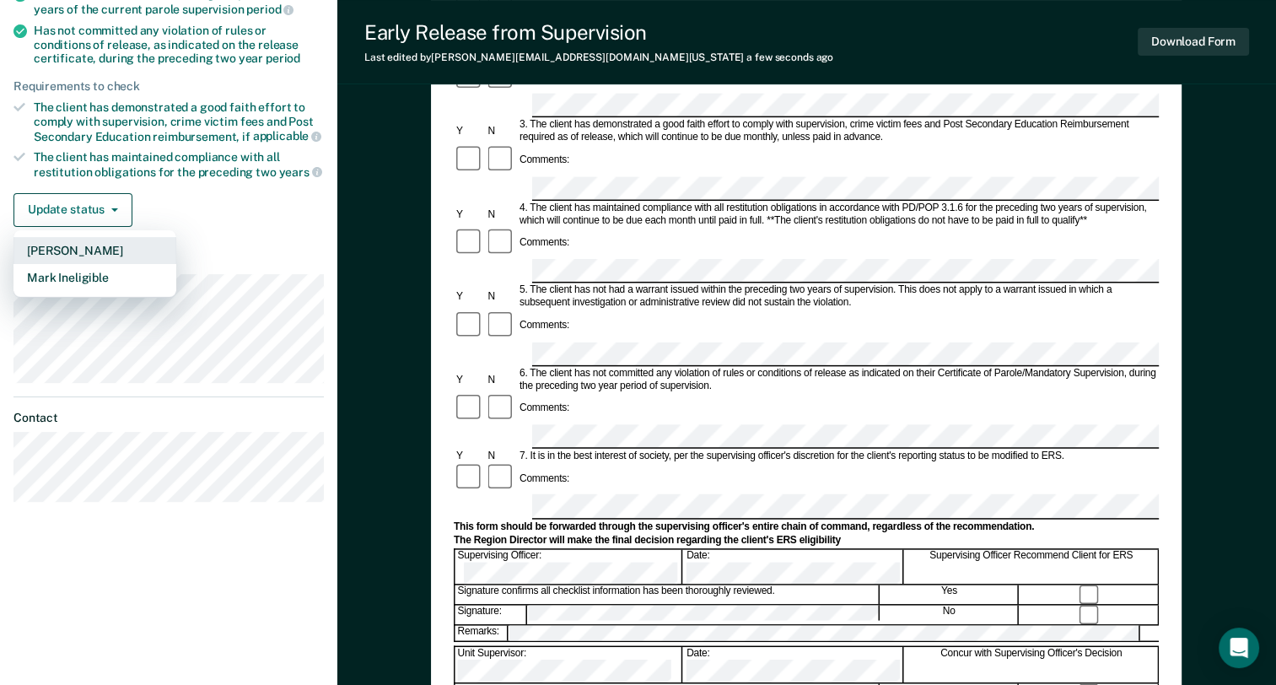
click at [91, 251] on button "[PERSON_NAME]" at bounding box center [94, 250] width 163 height 27
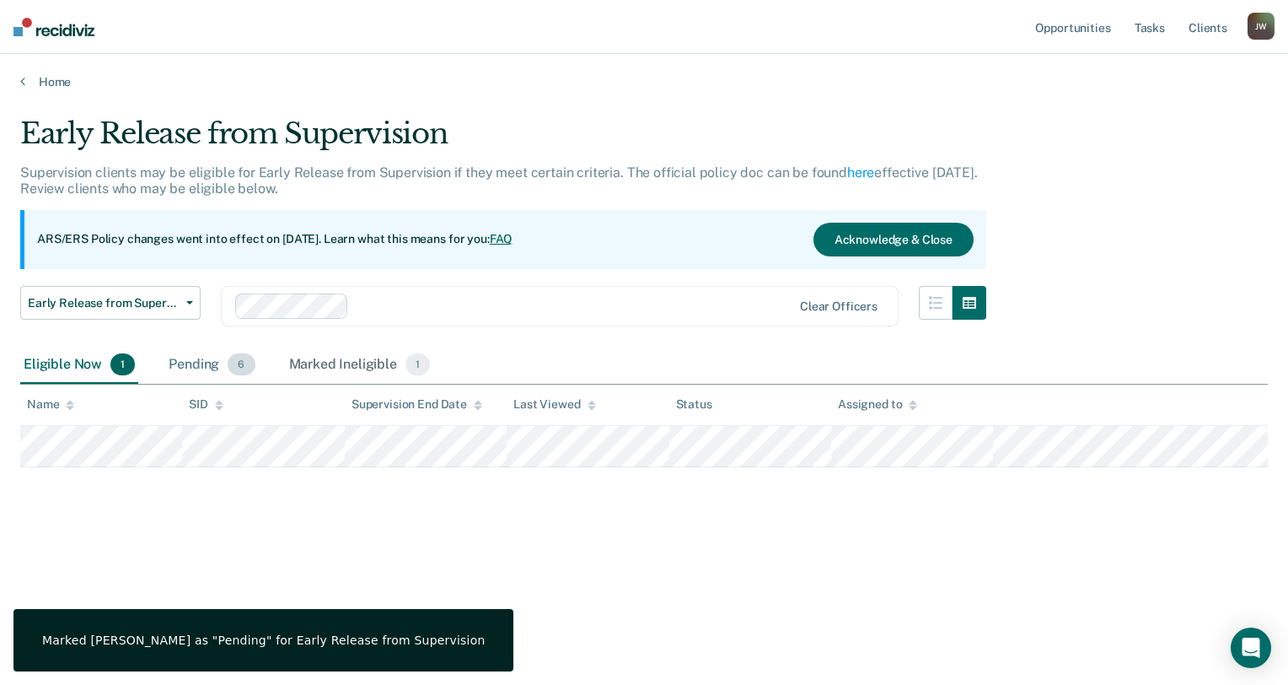
click at [201, 361] on div "Pending 6" at bounding box center [211, 365] width 93 height 37
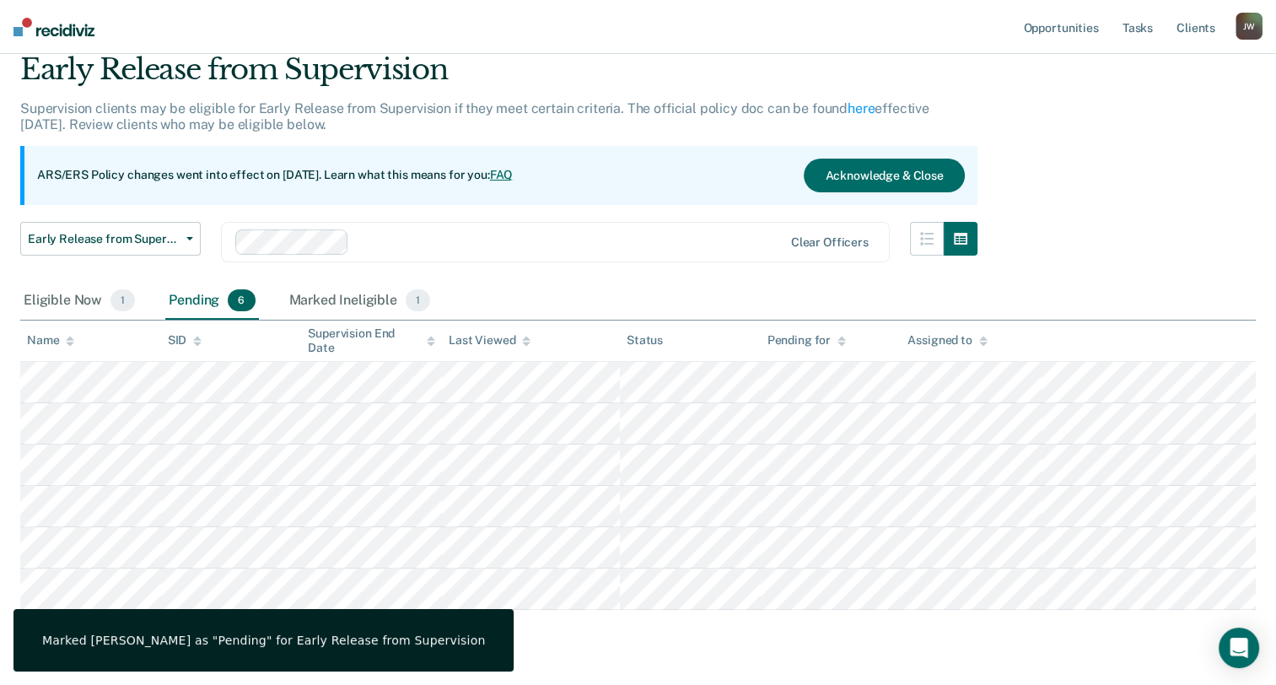
scroll to position [108, 0]
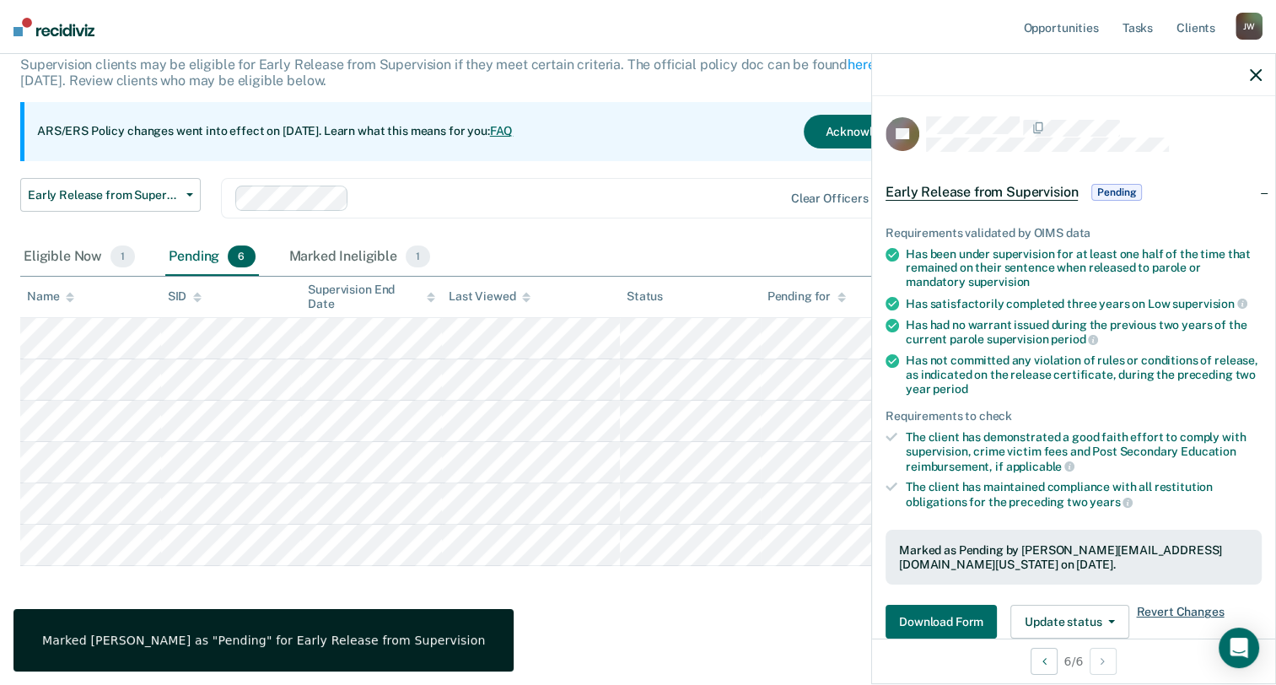
click at [1161, 610] on span "Revert Changes" at bounding box center [1180, 622] width 88 height 34
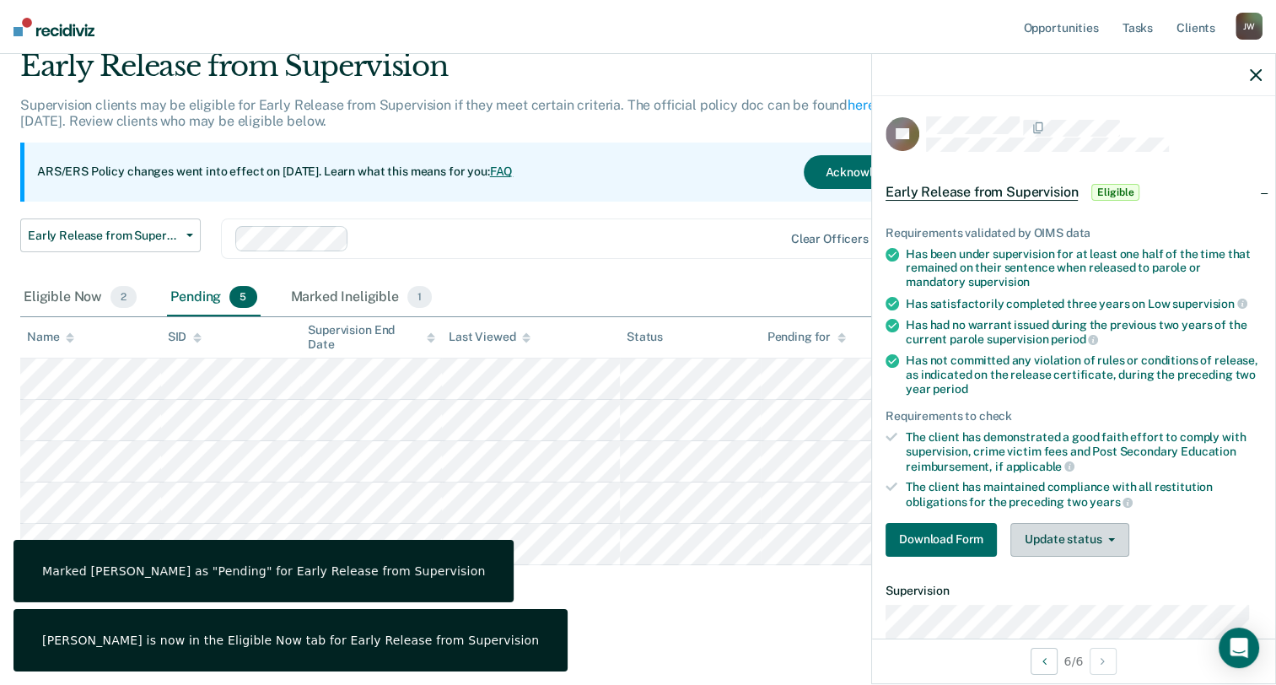
click at [1095, 542] on button "Update status" at bounding box center [1069, 540] width 119 height 34
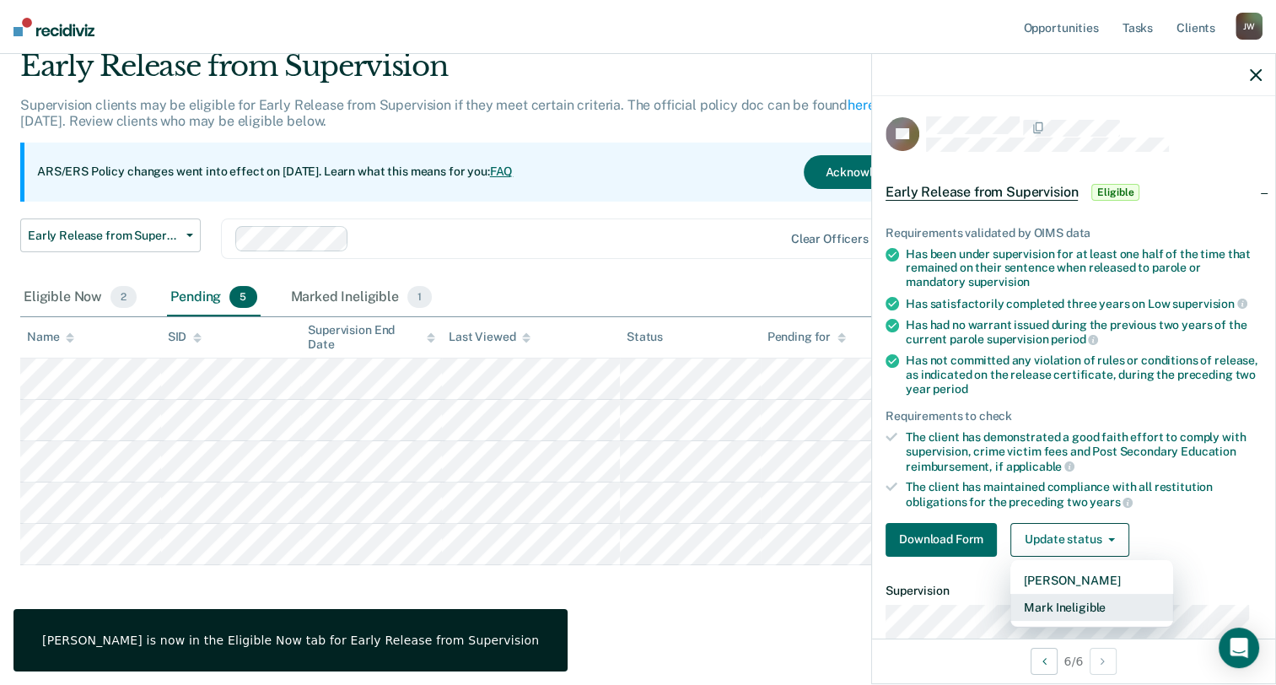
click at [1092, 597] on button "Mark Ineligible" at bounding box center [1091, 607] width 163 height 27
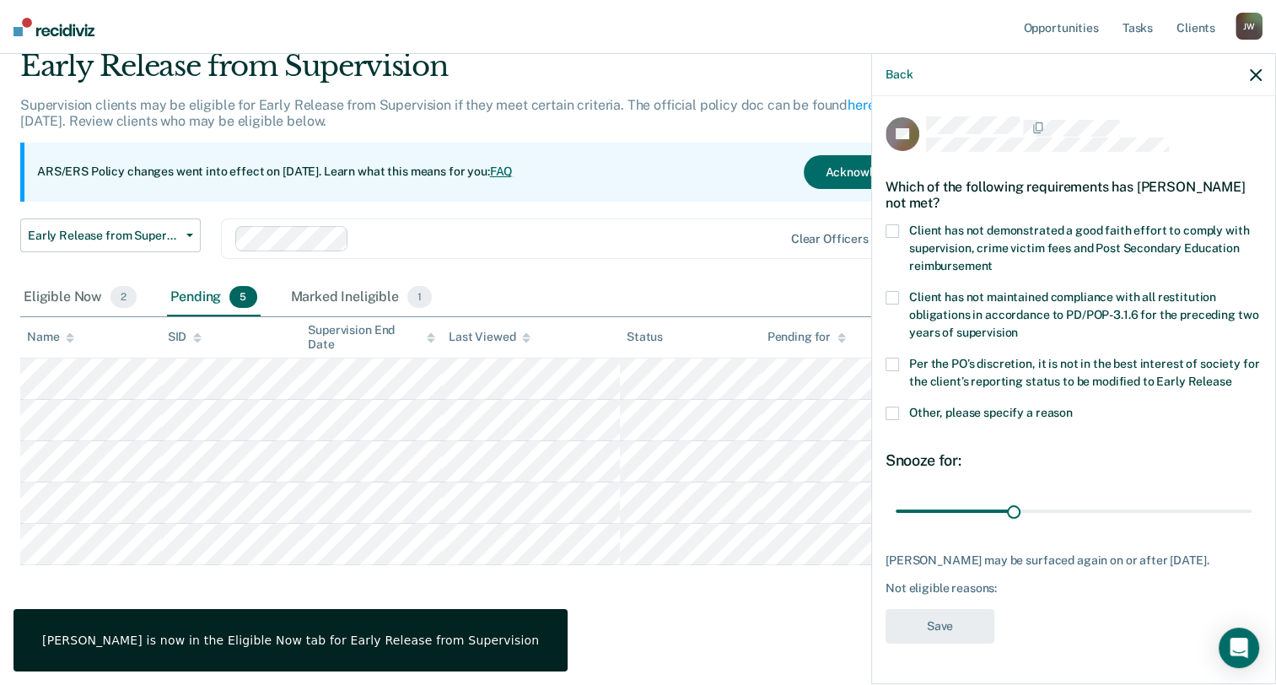
click at [944, 239] on span "Client has not demonstrated a good faith effort to comply with supervision, cri…" at bounding box center [1079, 247] width 340 height 49
click at [992, 260] on input "Client has not demonstrated a good faith effort to comply with supervision, cri…" at bounding box center [992, 260] width 0 height 0
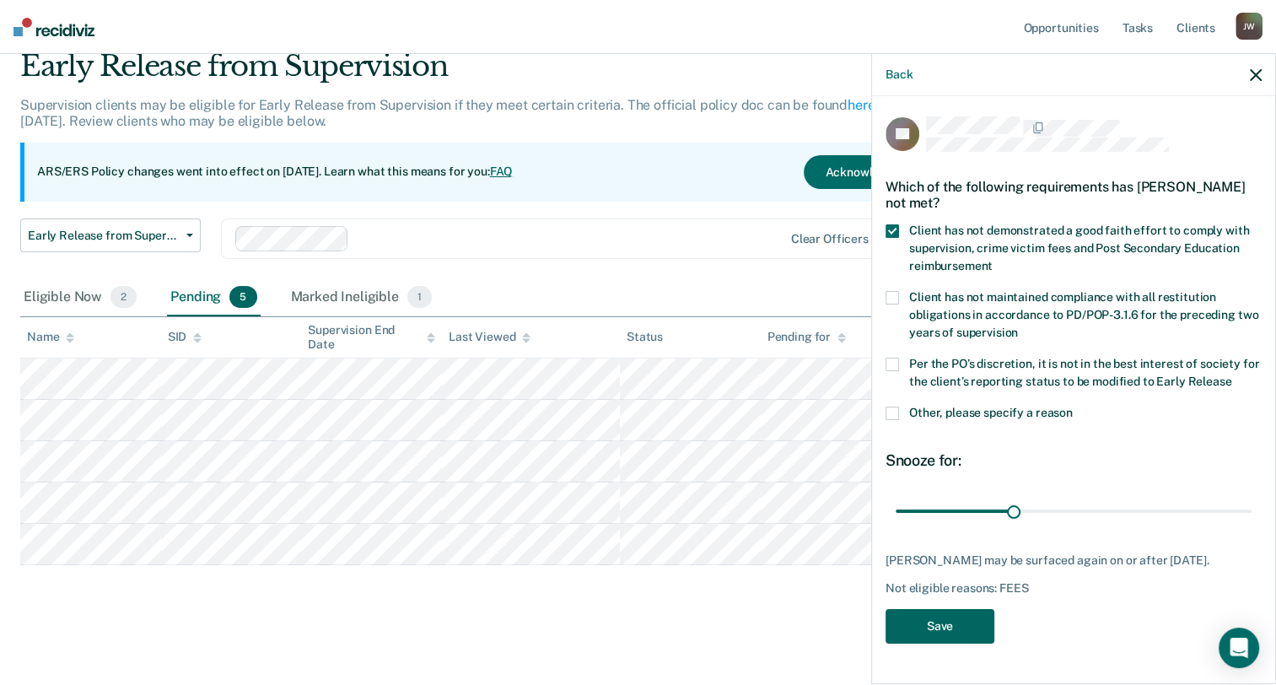
click at [962, 627] on button "Save" at bounding box center [939, 626] width 109 height 35
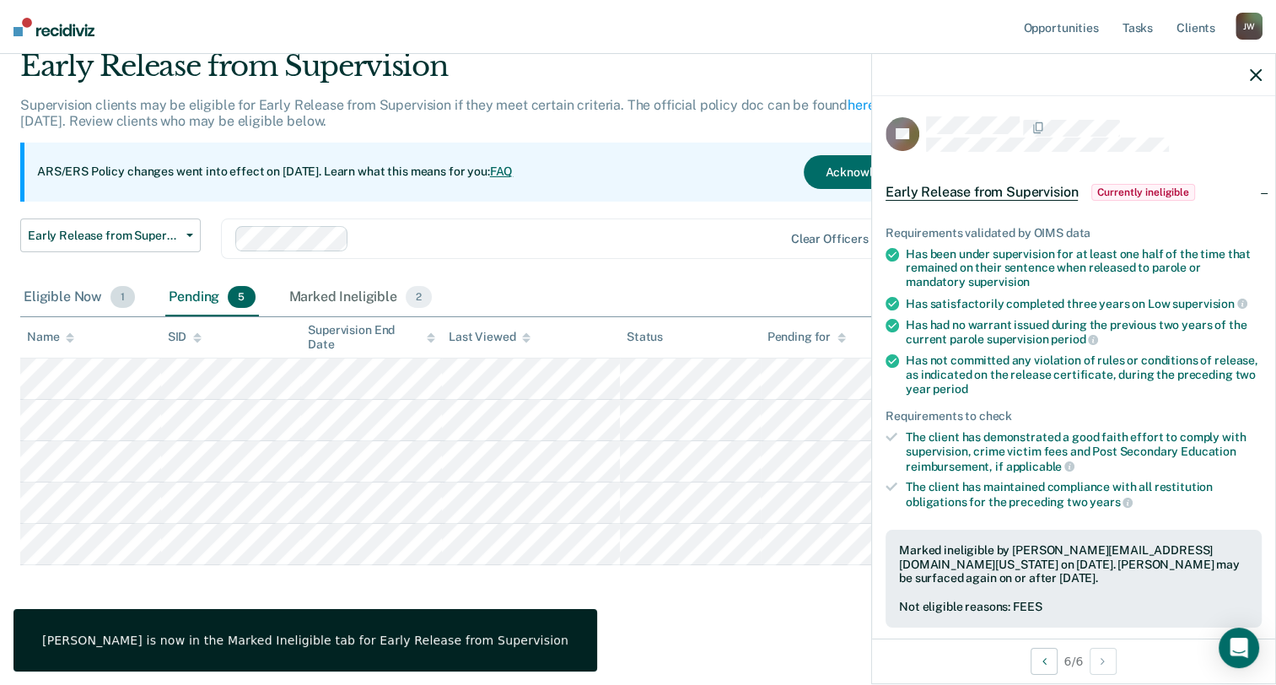
click at [72, 297] on div "Eligible Now 1" at bounding box center [79, 297] width 118 height 37
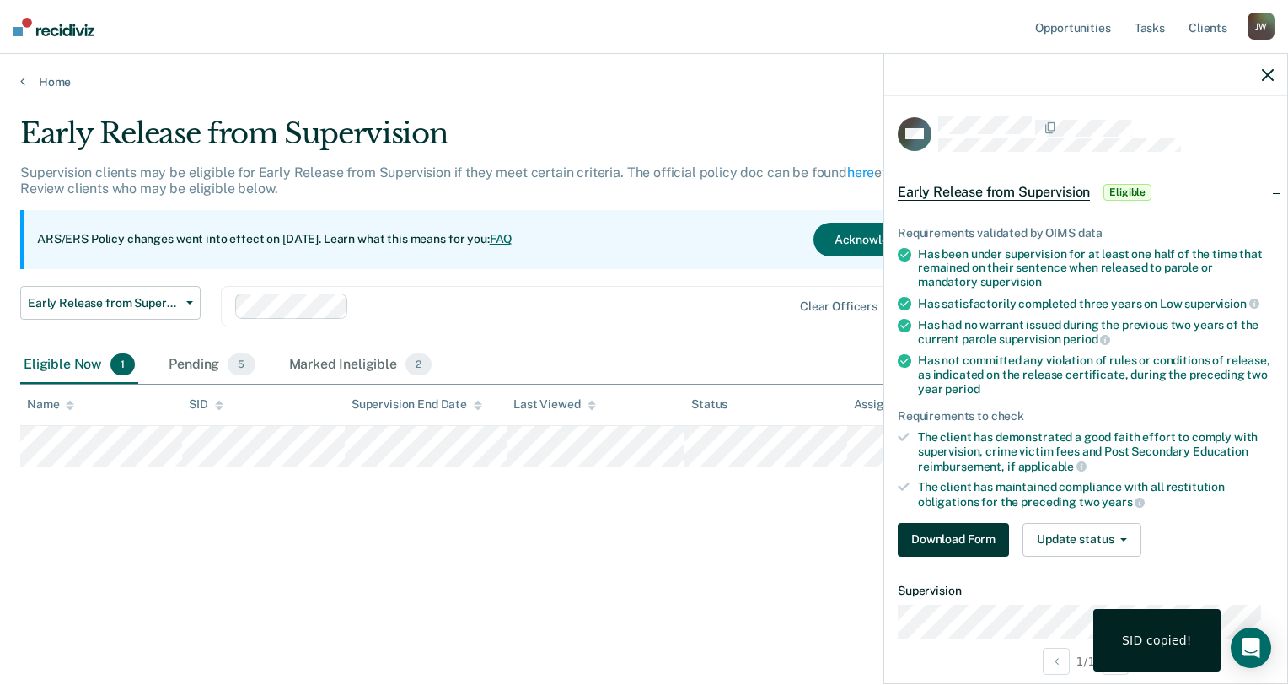
click at [947, 535] on button "Download Form" at bounding box center [953, 540] width 111 height 34
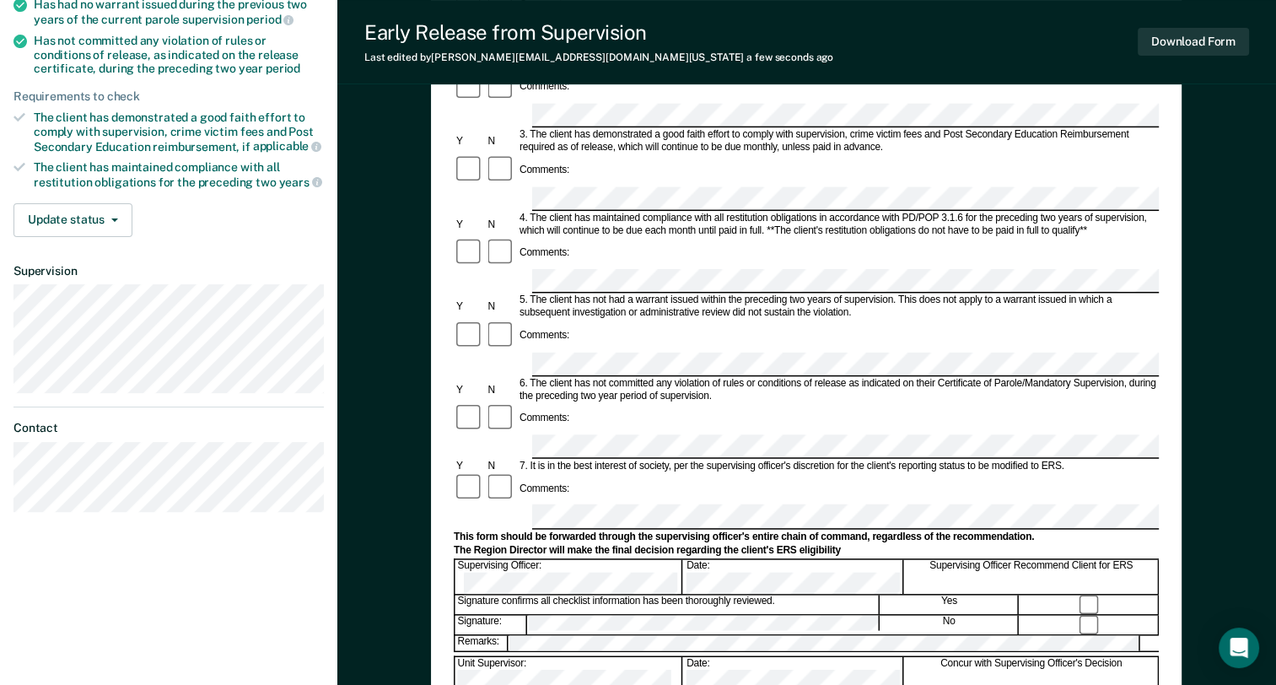
scroll to position [169, 0]
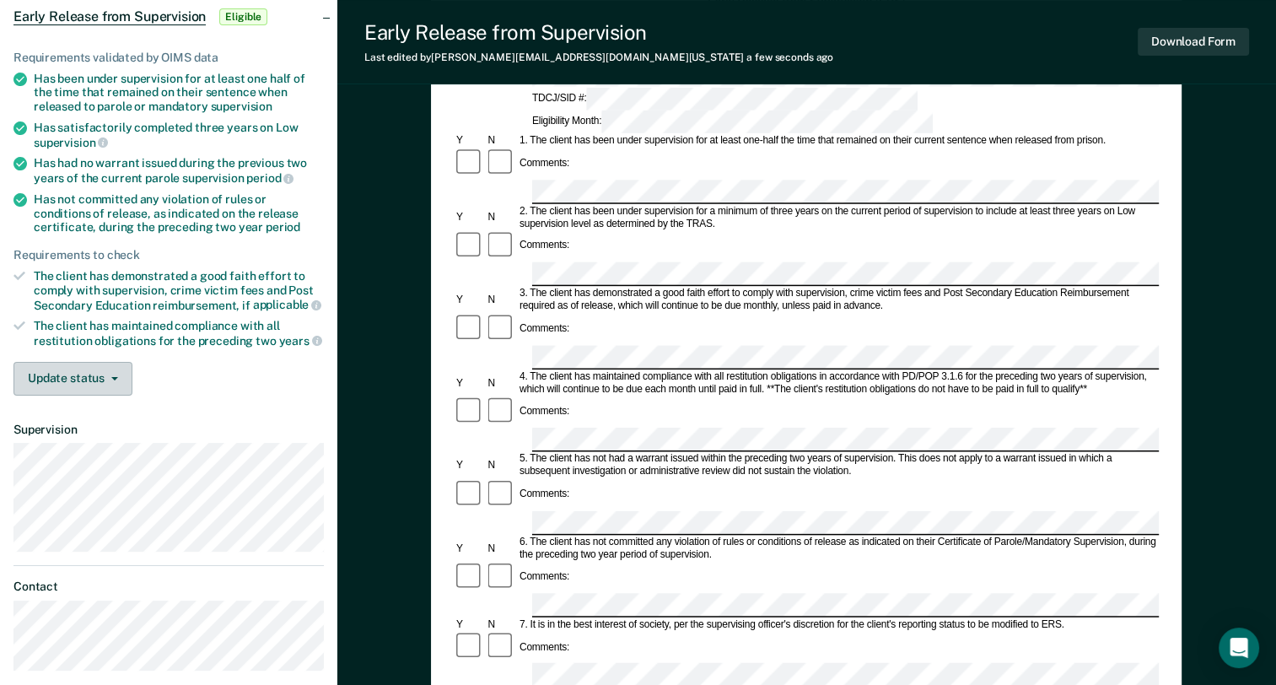
click at [81, 375] on button "Update status" at bounding box center [72, 379] width 119 height 34
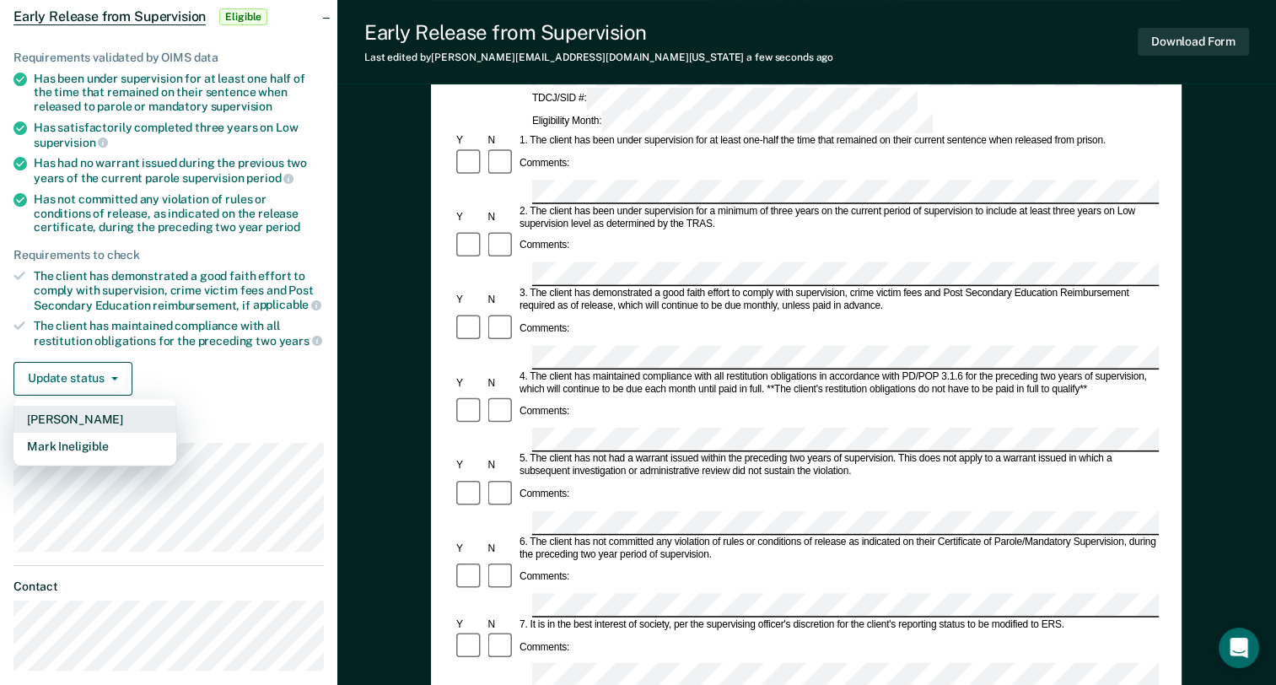
click at [84, 422] on button "[PERSON_NAME]" at bounding box center [94, 419] width 163 height 27
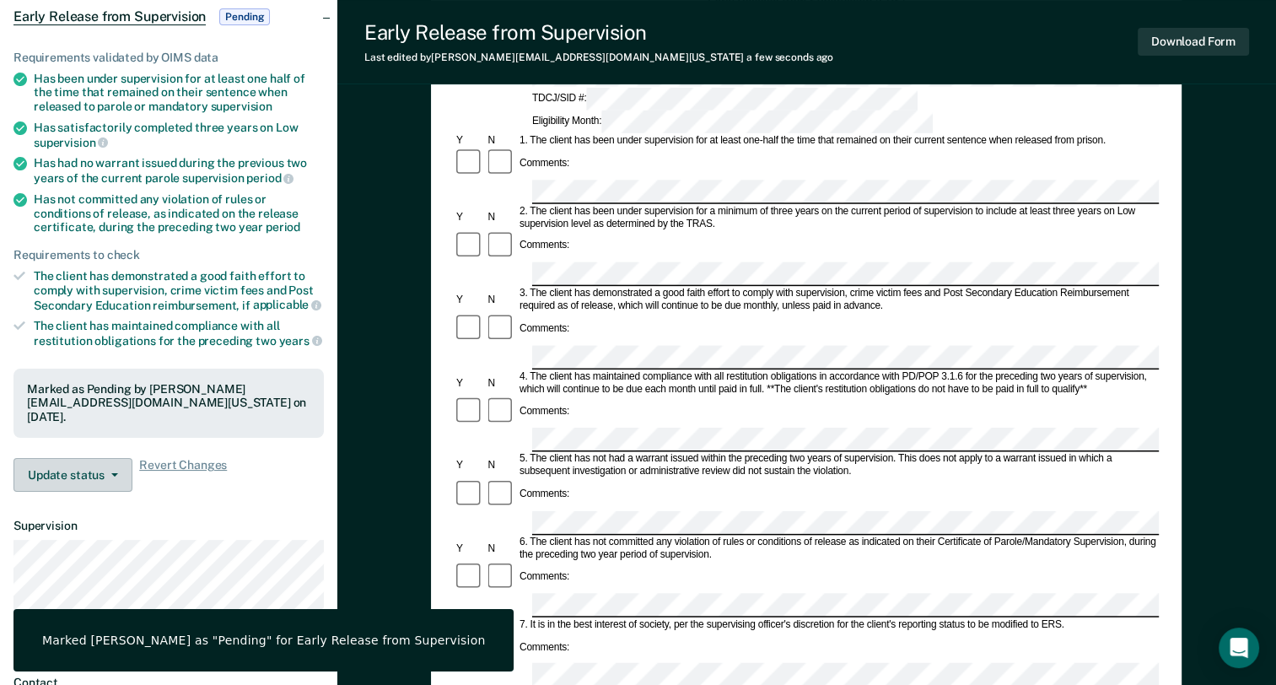
scroll to position [0, 0]
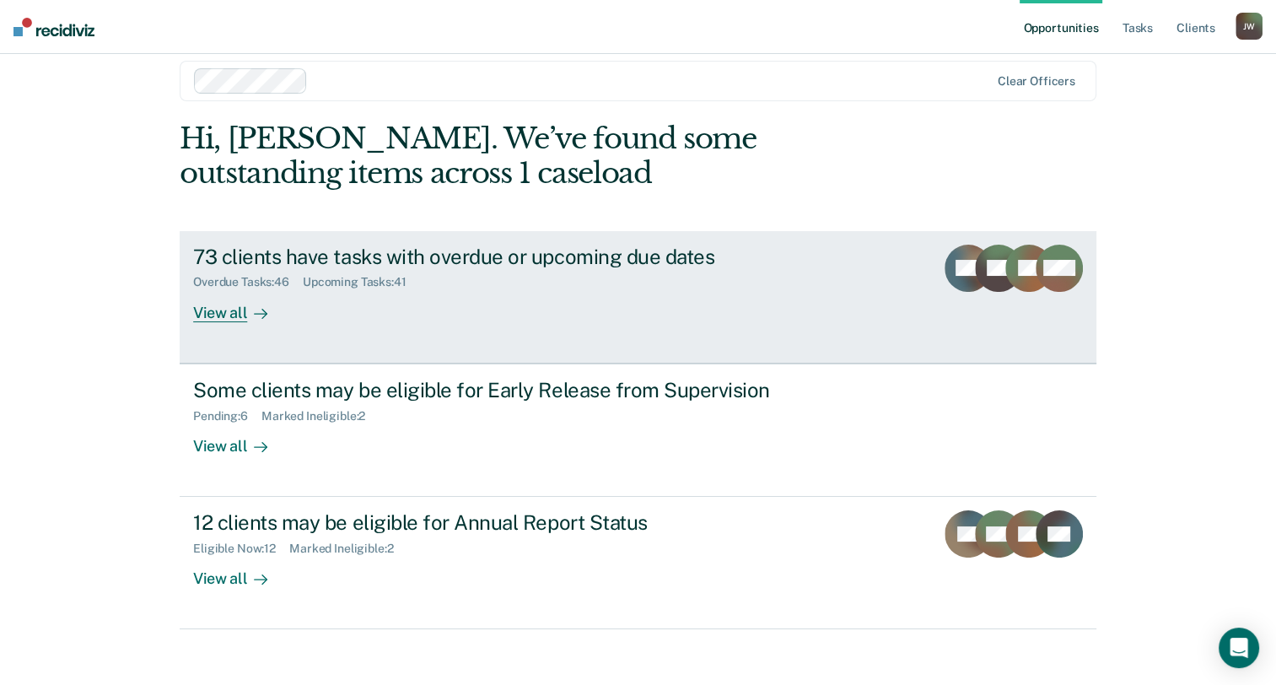
scroll to position [31, 0]
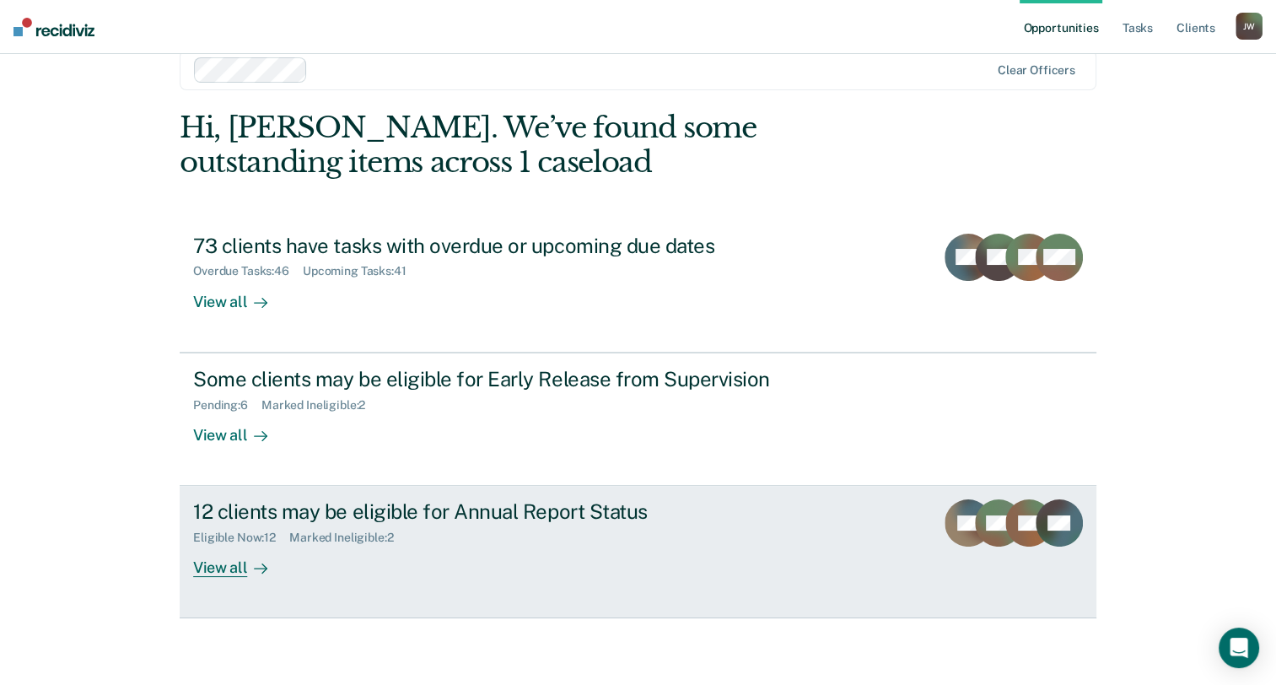
click at [503, 520] on div "12 clients may be eligible for Annual Report Status" at bounding box center [489, 511] width 592 height 24
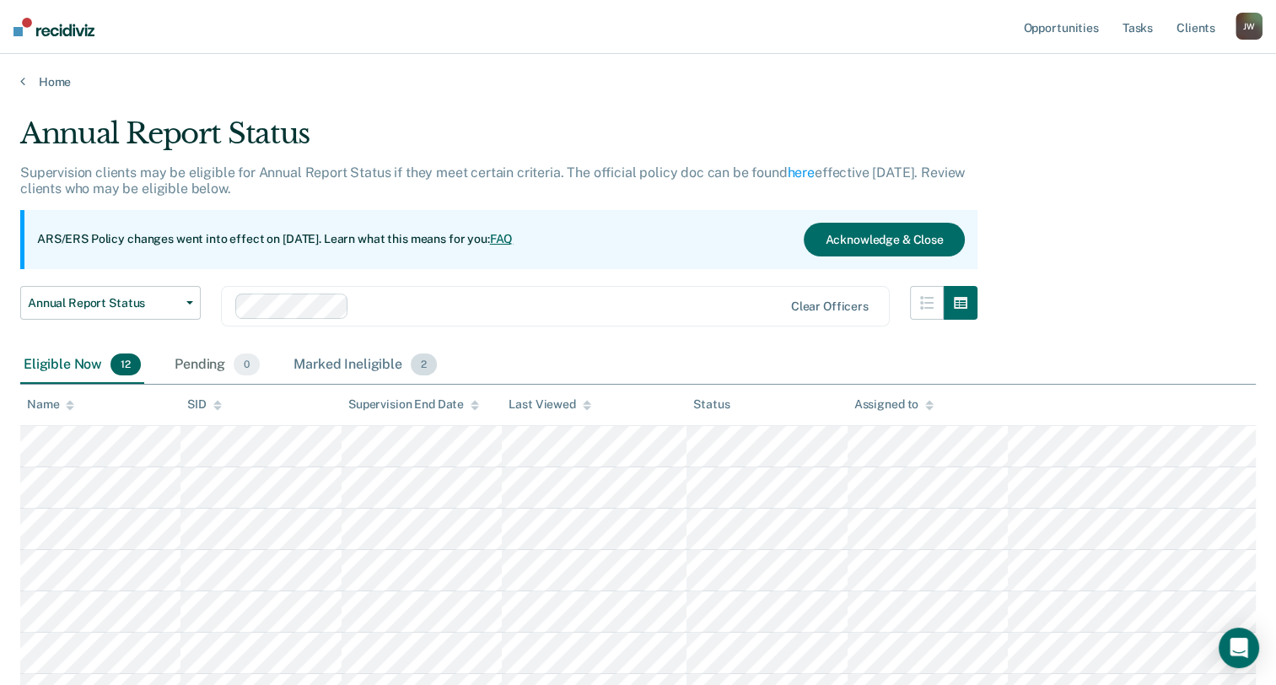
click at [337, 361] on div "Marked Ineligible 2" at bounding box center [365, 365] width 150 height 37
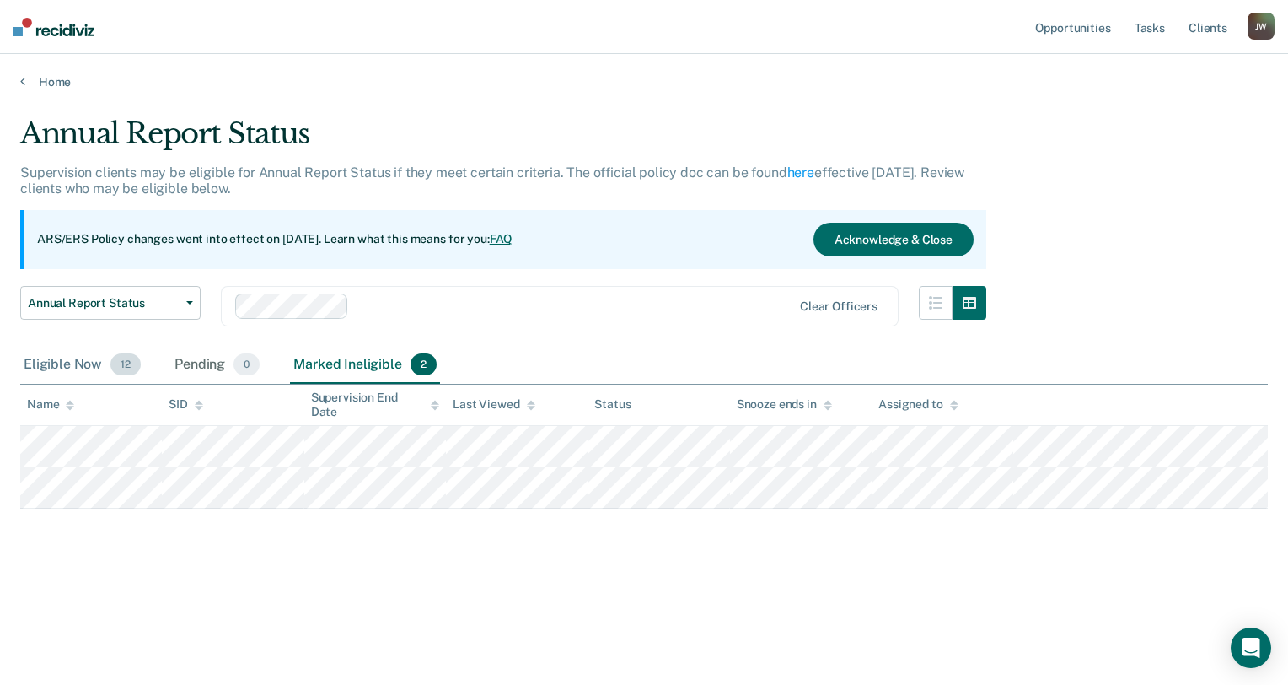
click at [86, 368] on div "Eligible Now 12" at bounding box center [82, 365] width 124 height 37
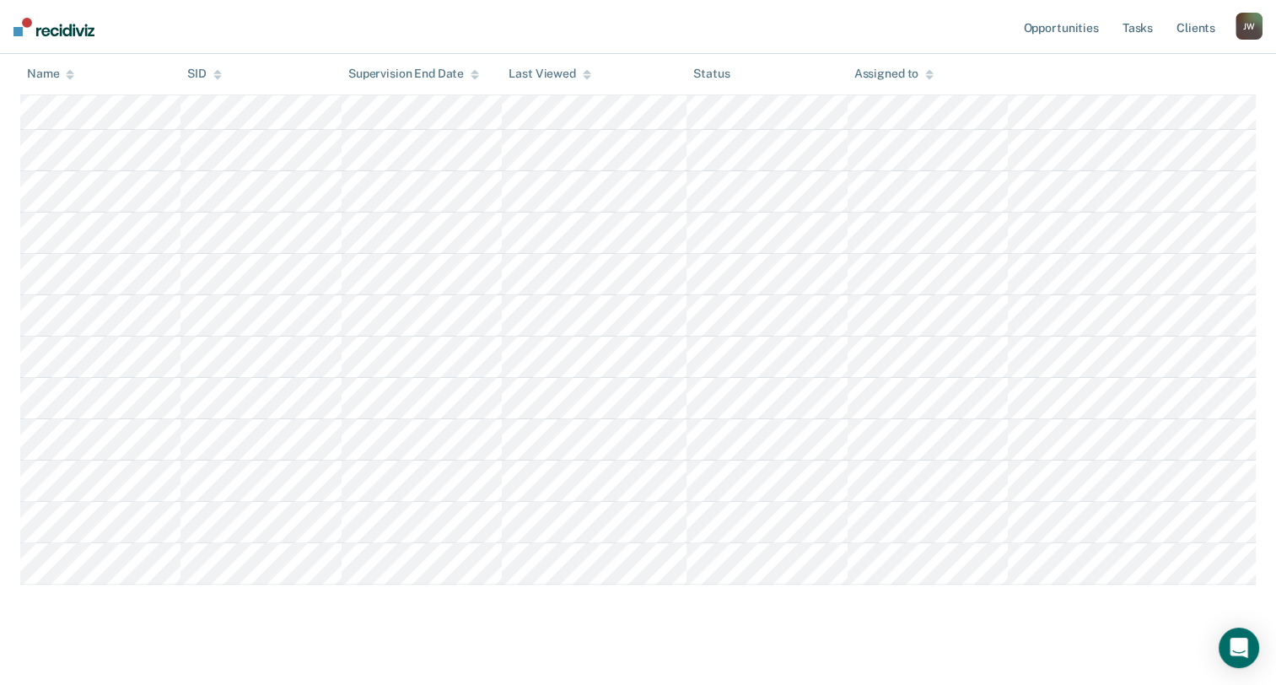
scroll to position [253, 0]
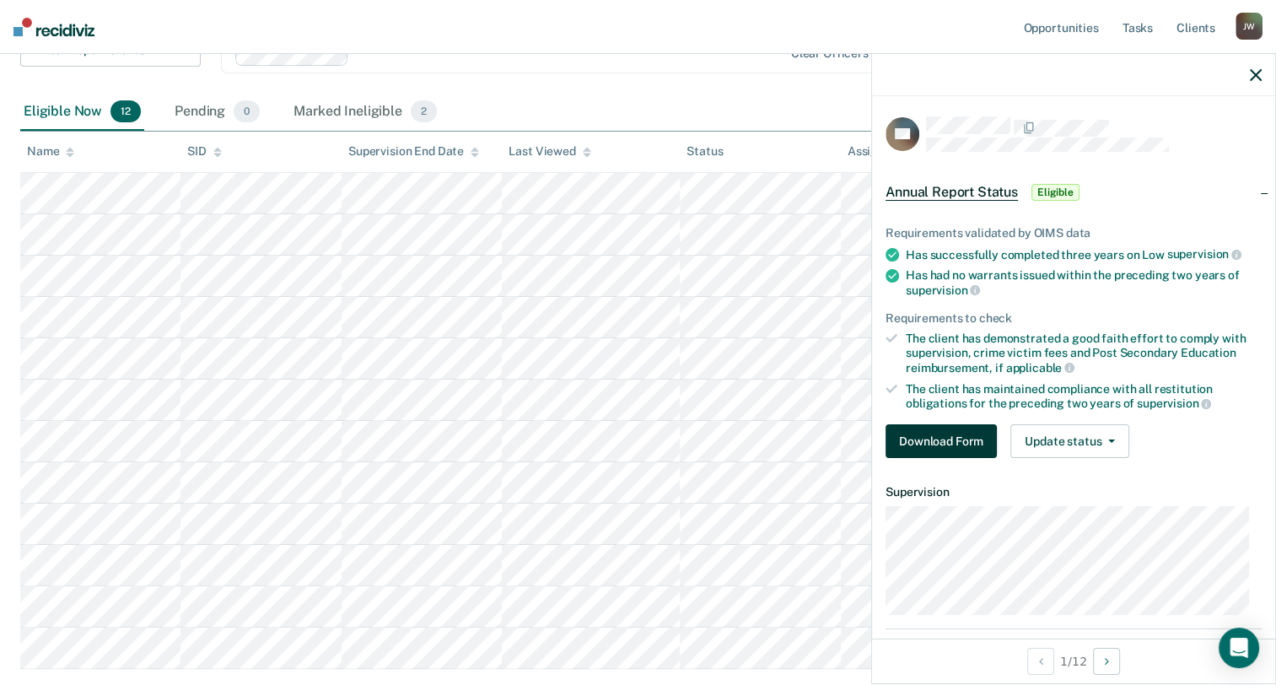
click at [973, 444] on button "Download Form" at bounding box center [940, 441] width 111 height 34
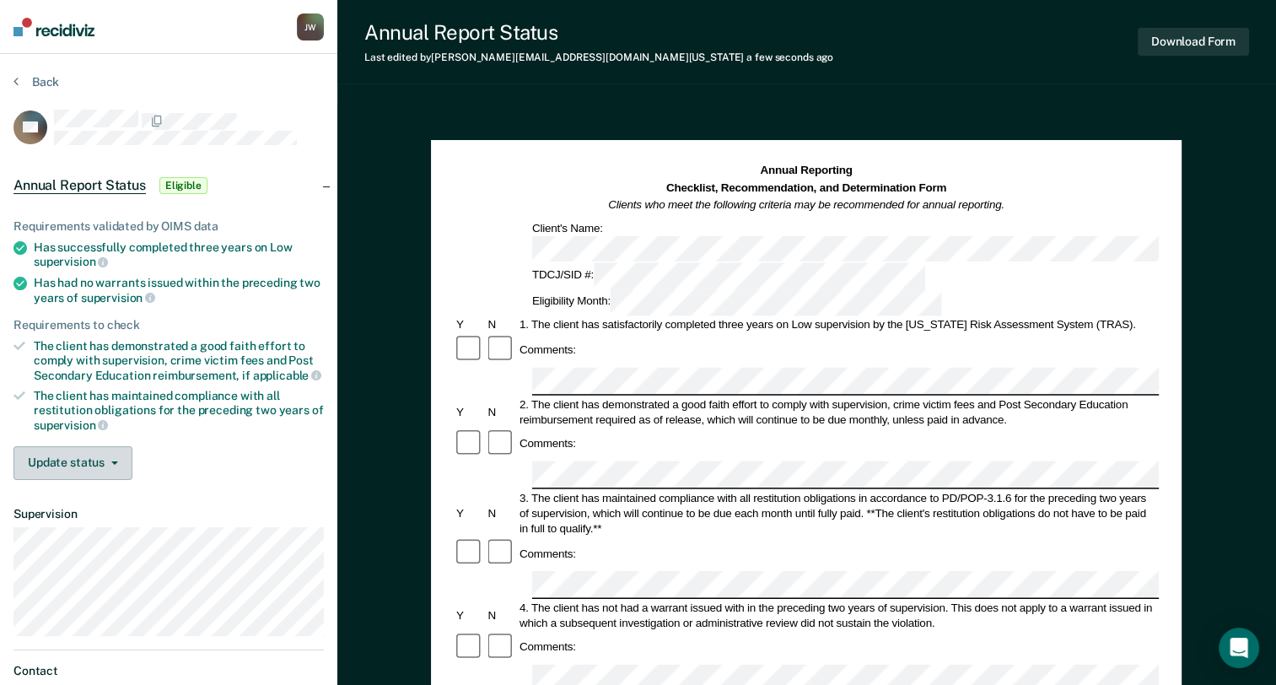
click at [98, 454] on button "Update status" at bounding box center [72, 463] width 119 height 34
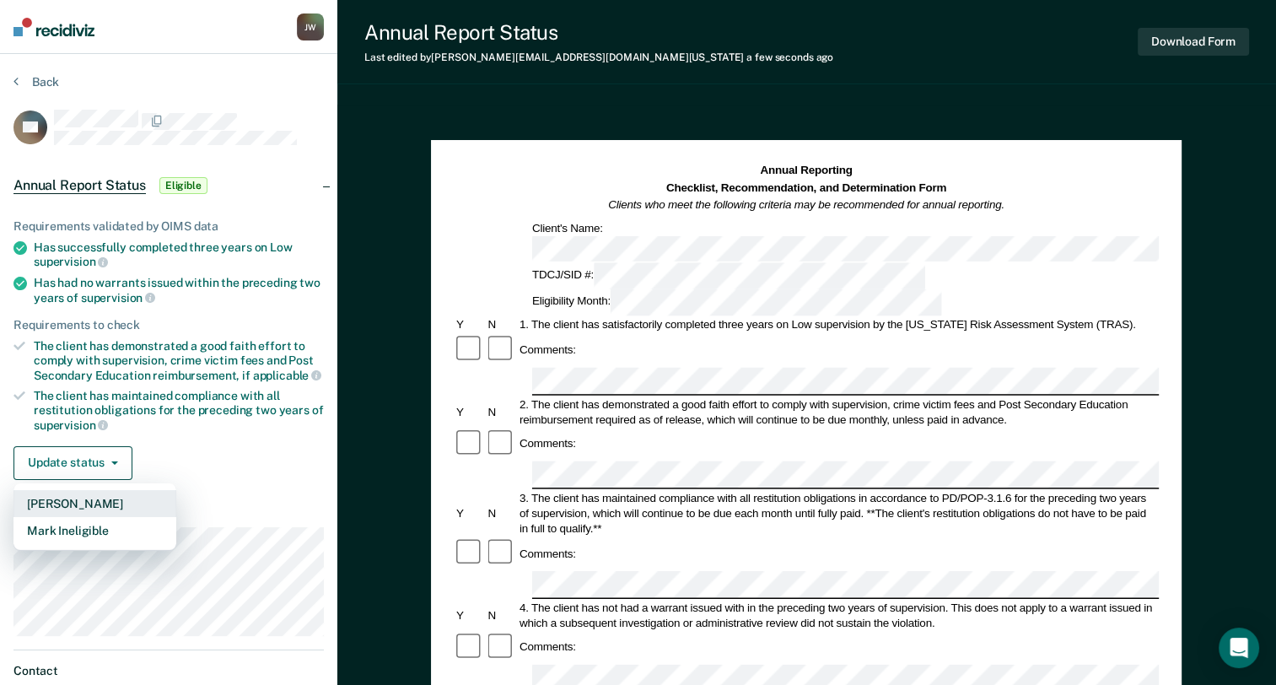
click at [89, 490] on button "[PERSON_NAME]" at bounding box center [94, 503] width 163 height 27
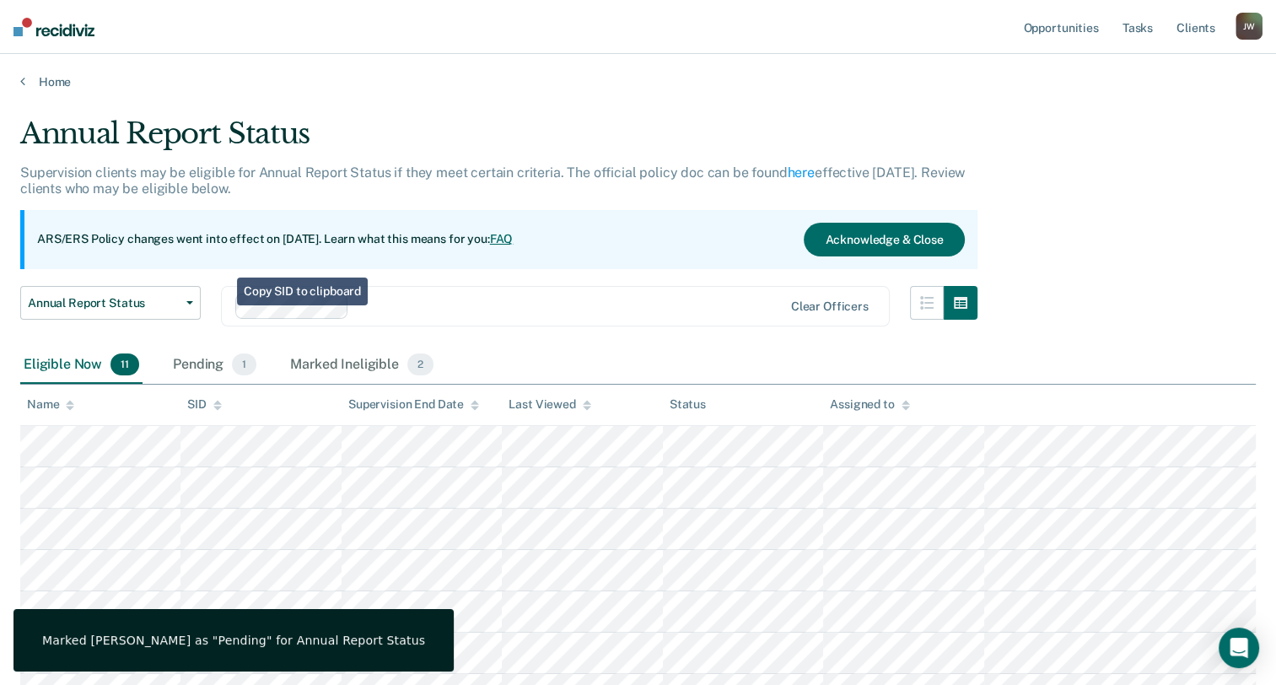
scroll to position [253, 0]
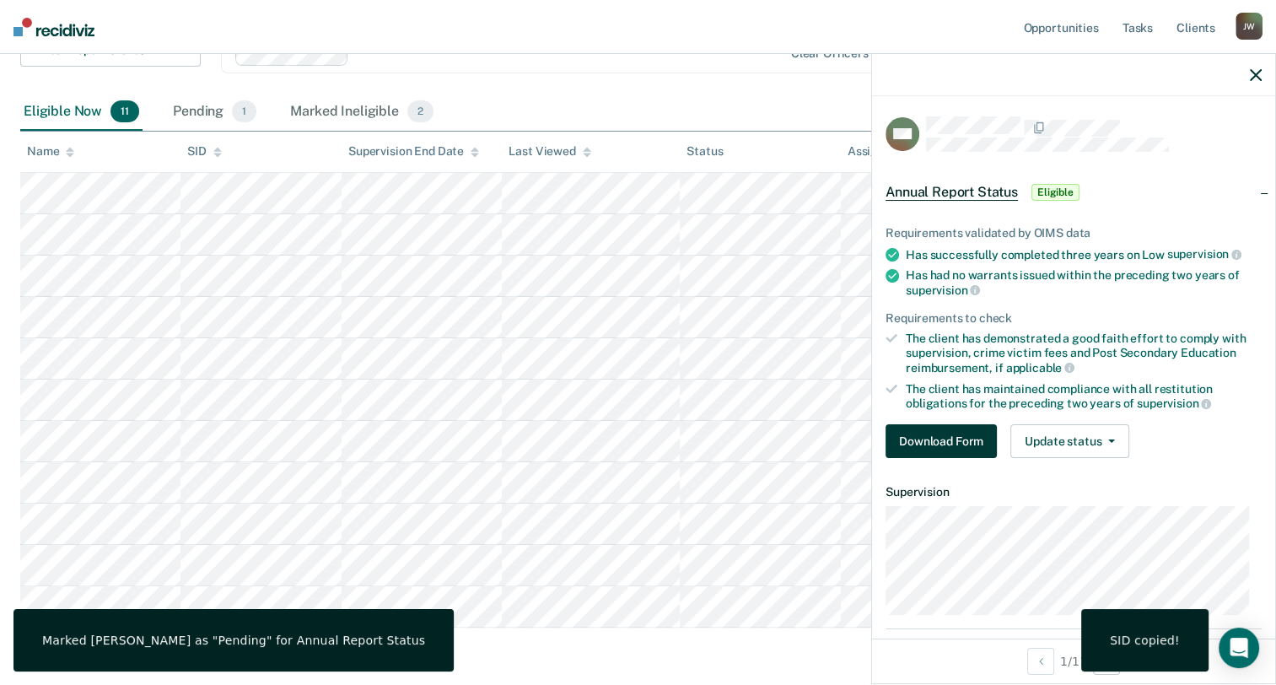
click at [949, 445] on button "Download Form" at bounding box center [940, 441] width 111 height 34
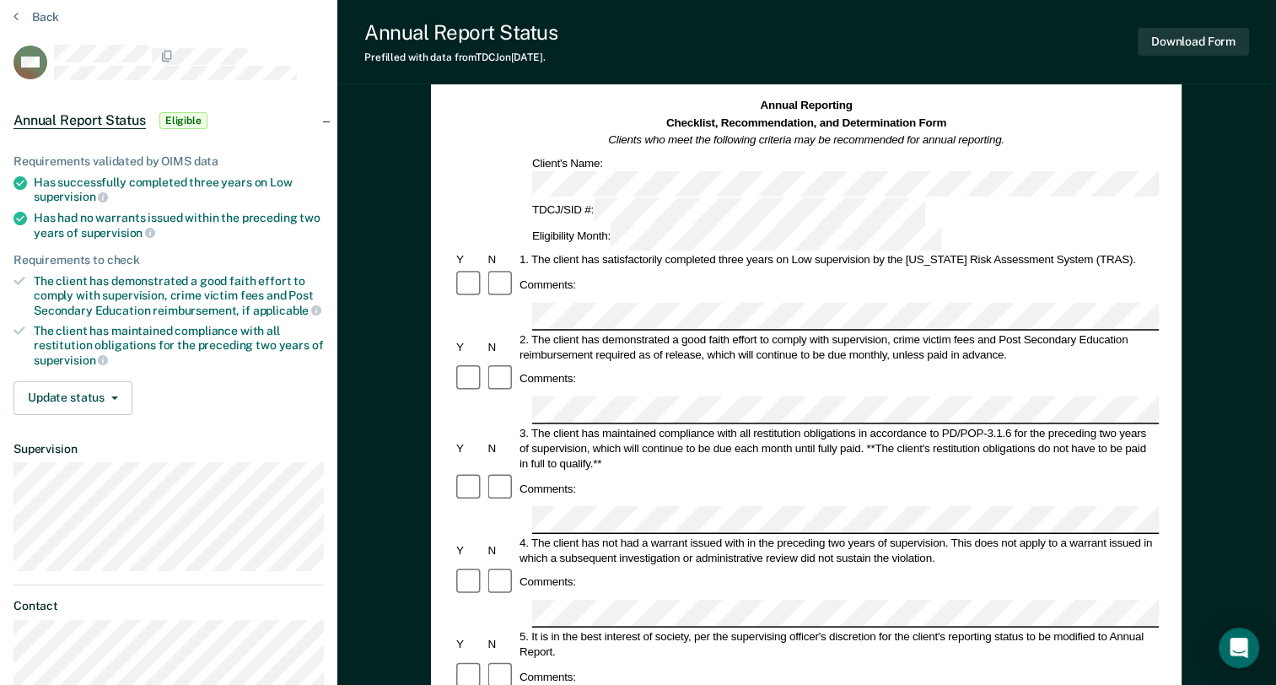
scroll to position [84, 0]
